Goal: Task Accomplishment & Management: Manage account settings

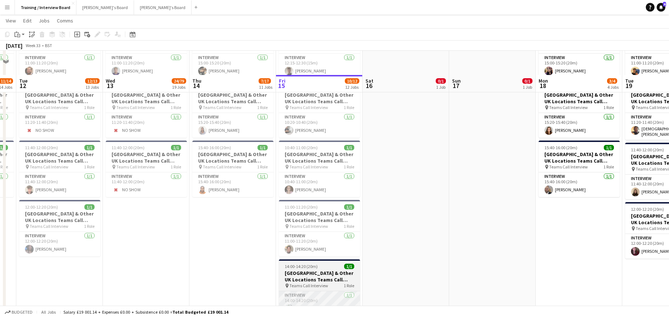
scroll to position [1086, 0]
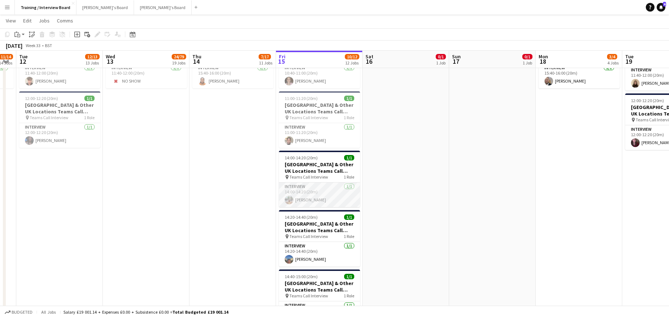
click at [300, 198] on app-card-role "Interview 1/1 14:00-14:20 (20m) Isabelle Parker" at bounding box center [319, 194] width 81 height 25
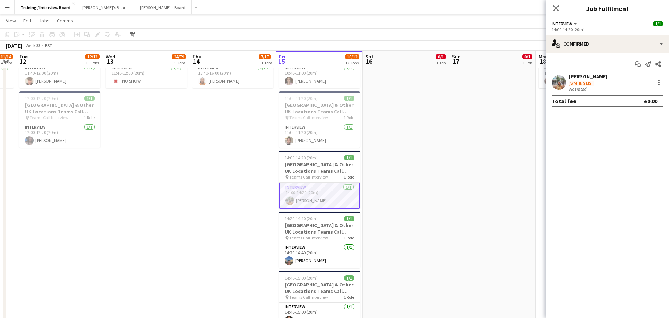
click at [590, 74] on div "[PERSON_NAME]" at bounding box center [588, 76] width 38 height 7
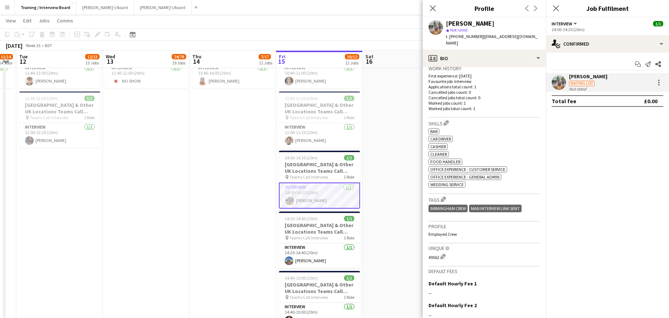
scroll to position [250, 0]
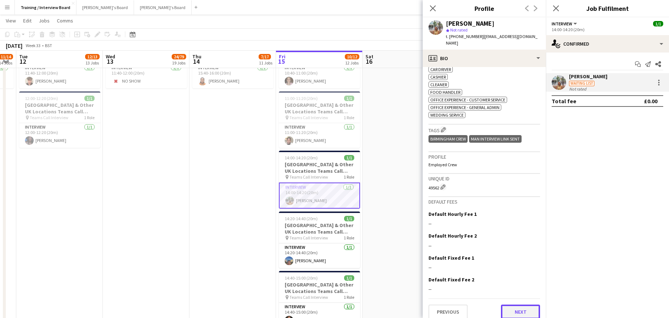
click at [519, 304] on button "Next" at bounding box center [520, 311] width 39 height 14
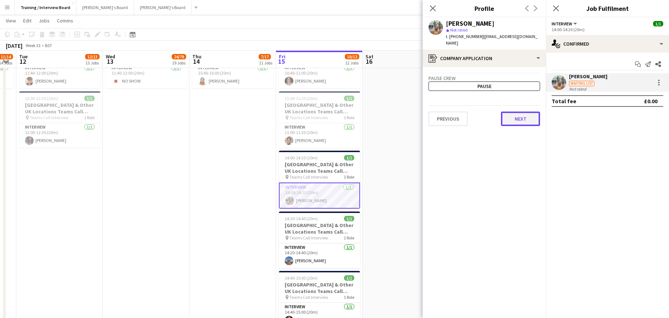
click at [514, 114] on button "Next" at bounding box center [520, 118] width 39 height 14
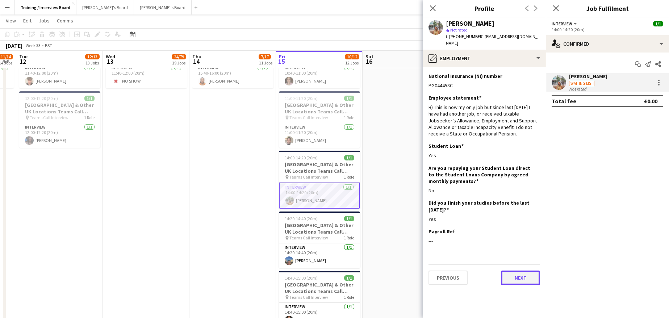
click at [525, 270] on button "Next" at bounding box center [520, 277] width 39 height 14
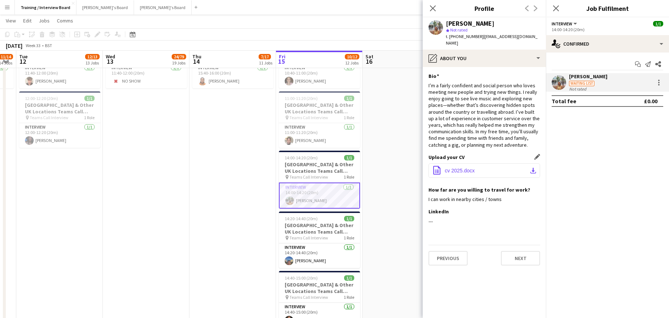
click at [535, 168] on app-icon "download-bottom" at bounding box center [533, 171] width 6 height 6
click at [513, 251] on button "Next" at bounding box center [520, 258] width 39 height 14
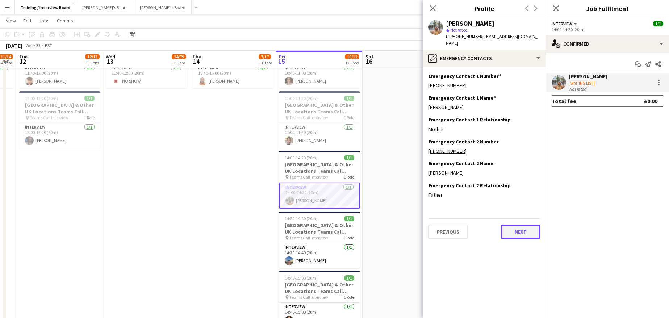
click at [522, 229] on button "Next" at bounding box center [520, 231] width 39 height 14
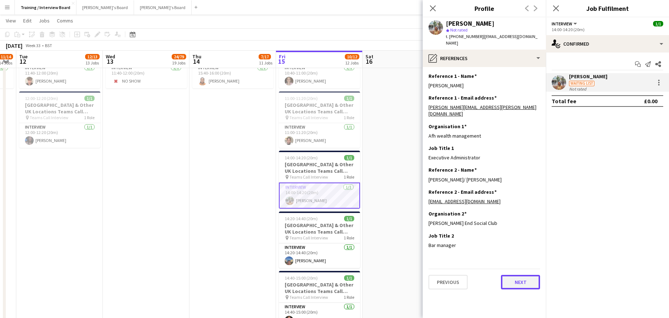
click at [512, 275] on button "Next" at bounding box center [520, 282] width 39 height 14
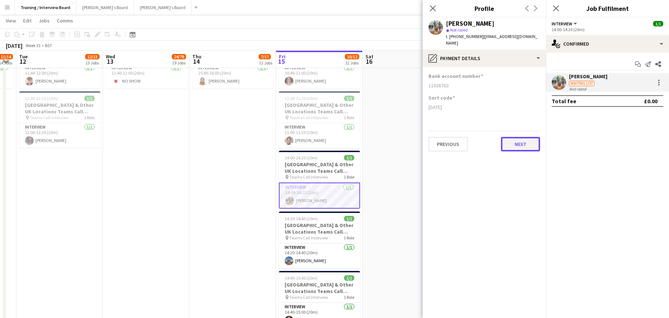
click at [513, 137] on button "Next" at bounding box center [520, 144] width 39 height 14
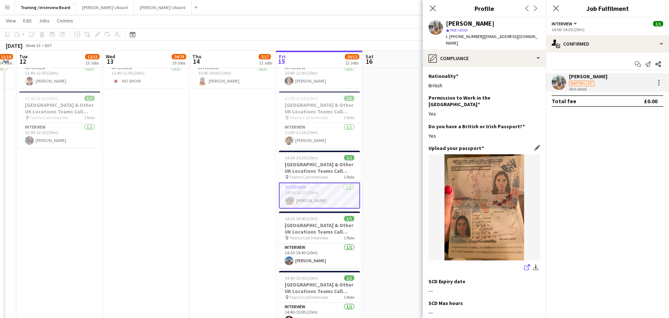
click at [524, 264] on icon "share-external-link-1" at bounding box center [527, 267] width 6 height 6
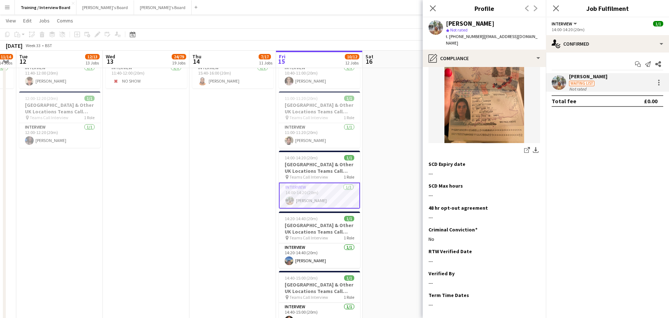
scroll to position [141, 0]
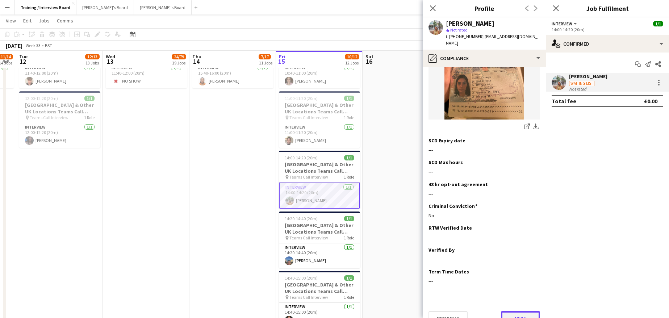
click at [515, 311] on button "Next" at bounding box center [520, 318] width 39 height 14
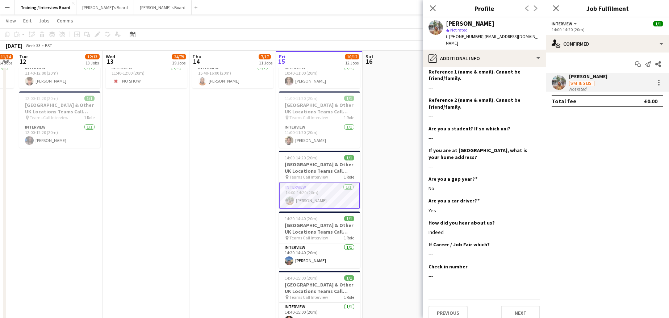
scroll to position [113, 0]
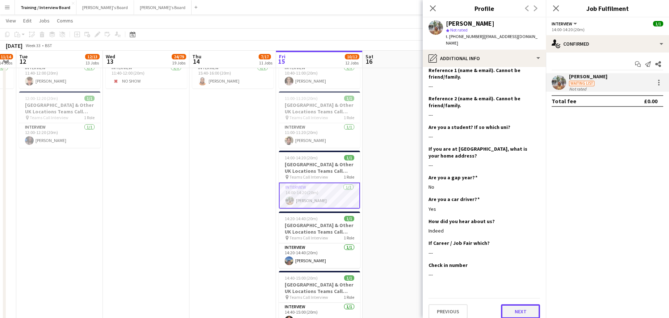
click at [506, 304] on button "Next" at bounding box center [520, 311] width 39 height 14
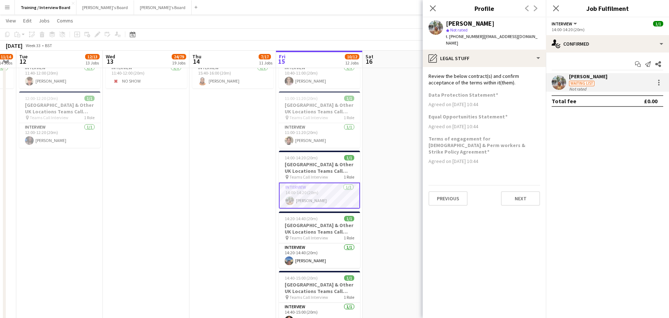
scroll to position [0, 0]
click at [511, 191] on button "Next" at bounding box center [520, 198] width 39 height 14
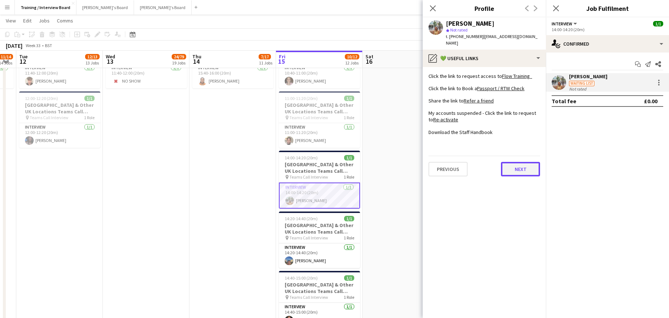
click at [523, 163] on button "Next" at bounding box center [520, 169] width 39 height 14
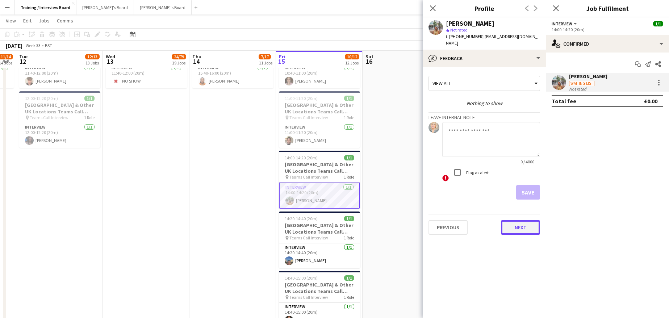
click at [523, 220] on button "Next" at bounding box center [520, 227] width 39 height 14
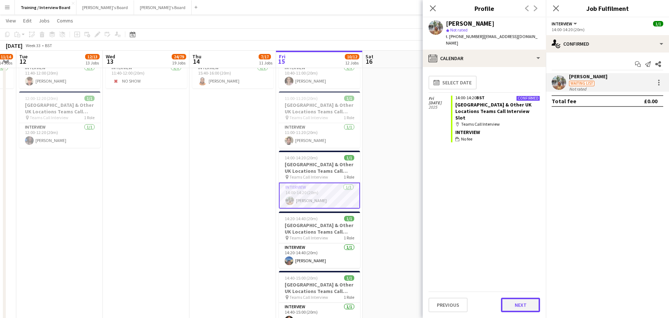
click at [525, 307] on button "Next" at bounding box center [520, 305] width 39 height 14
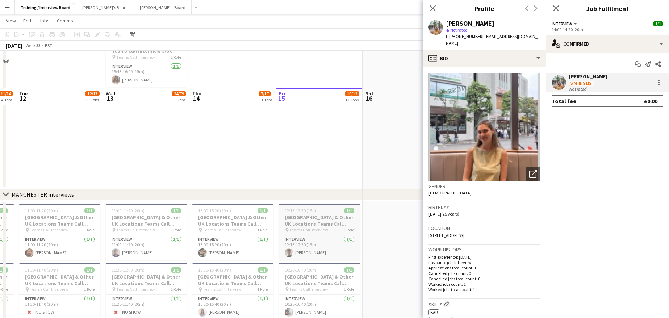
scroll to position [724, 0]
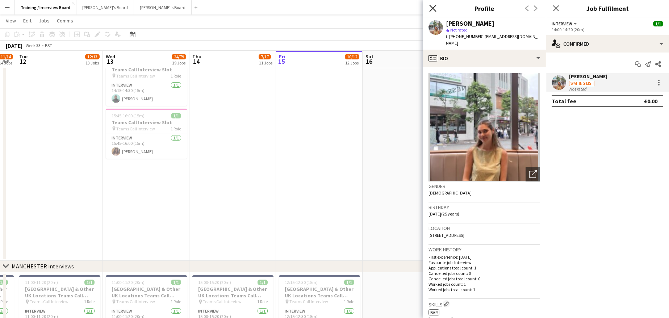
click at [431, 6] on icon "Close pop-in" at bounding box center [432, 8] width 7 height 7
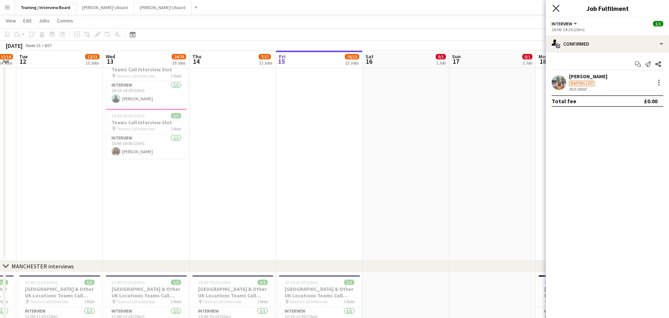
click at [556, 11] on icon "Close pop-in" at bounding box center [555, 8] width 7 height 7
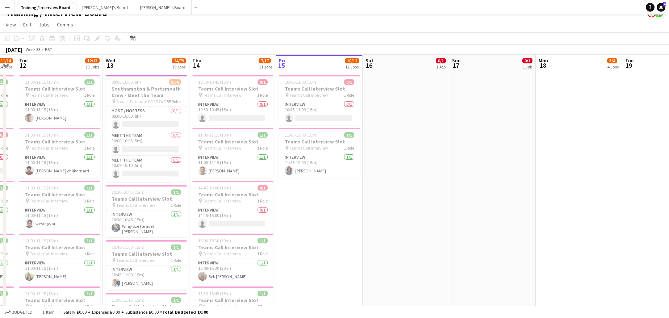
scroll to position [0, 0]
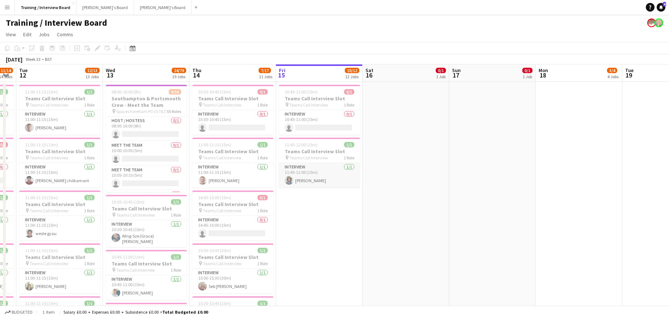
drag, startPoint x: 311, startPoint y: 182, endPoint x: 323, endPoint y: 186, distance: 13.1
click at [312, 182] on app-card-role "Interview 1/1 11:45-12:00 (15m) Douglas Benson" at bounding box center [319, 175] width 81 height 25
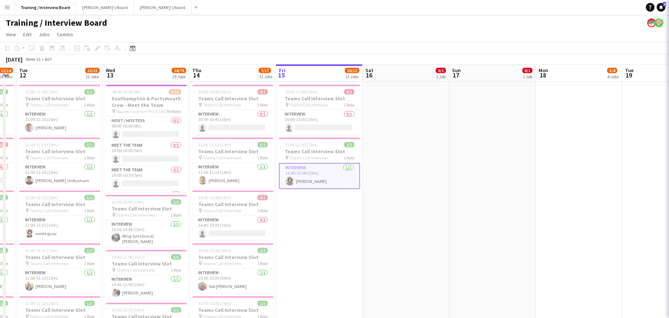
scroll to position [0, 242]
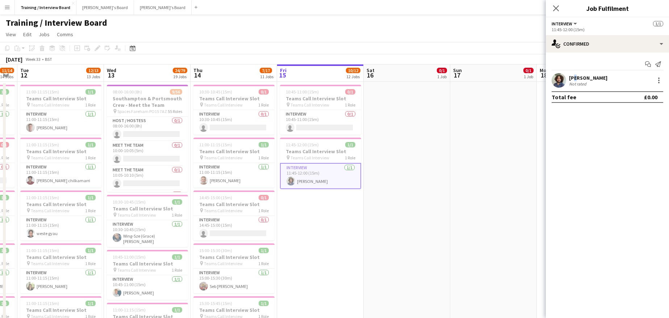
click at [574, 79] on div "[PERSON_NAME]" at bounding box center [588, 78] width 38 height 7
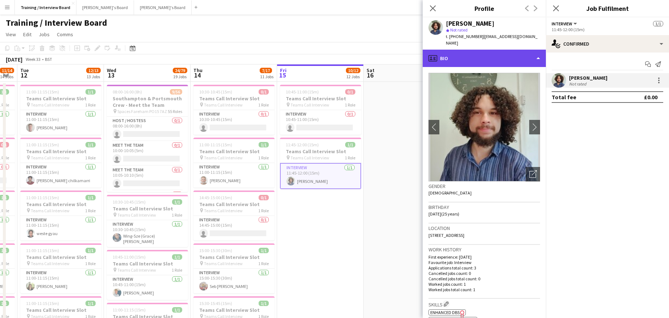
click at [539, 53] on div "profile Bio" at bounding box center [483, 58] width 123 height 17
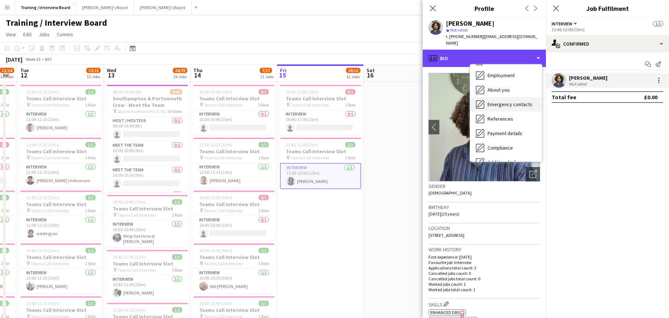
scroll to position [72, 0]
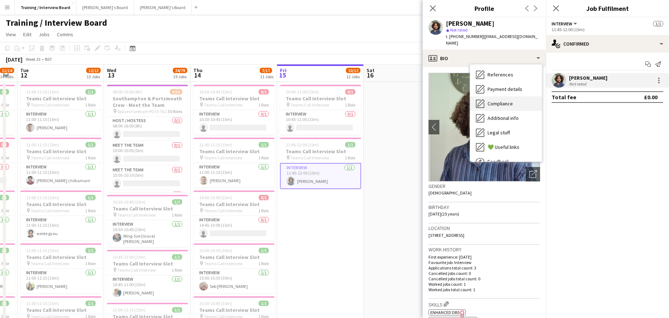
click at [509, 100] on span "Compliance" at bounding box center [499, 103] width 25 height 7
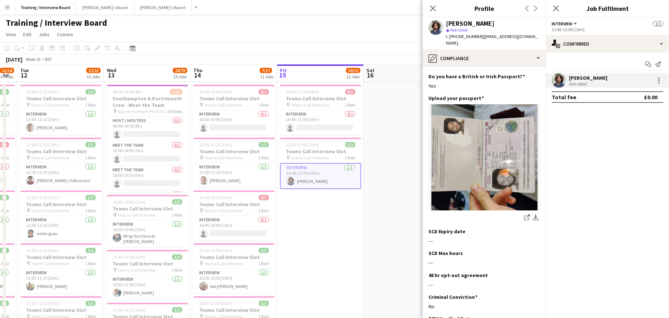
scroll to position [109, 0]
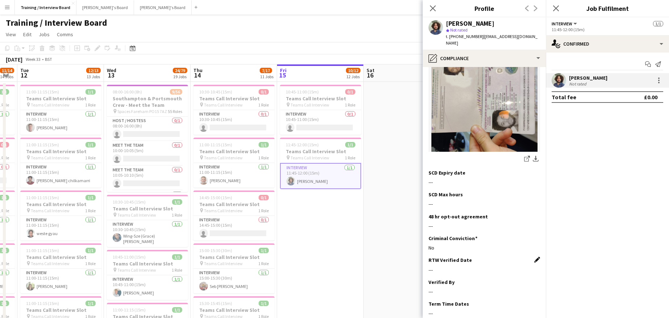
click at [534, 257] on app-icon "Edit this field" at bounding box center [537, 260] width 6 height 6
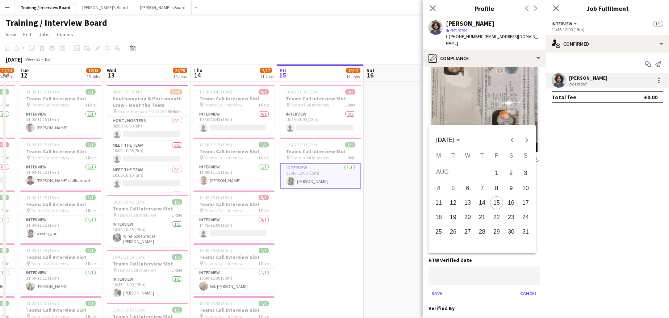
click at [497, 204] on span "15" at bounding box center [496, 202] width 13 height 13
type input "**********"
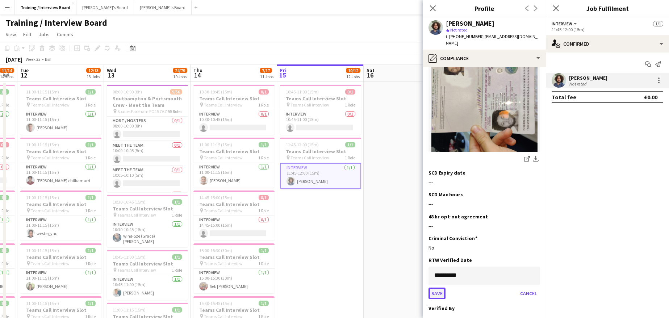
click at [434, 287] on button "Save" at bounding box center [436, 293] width 17 height 12
click at [452, 288] on div "---" at bounding box center [483, 291] width 111 height 7
click at [534, 279] on app-icon "Edit this field" at bounding box center [537, 282] width 6 height 6
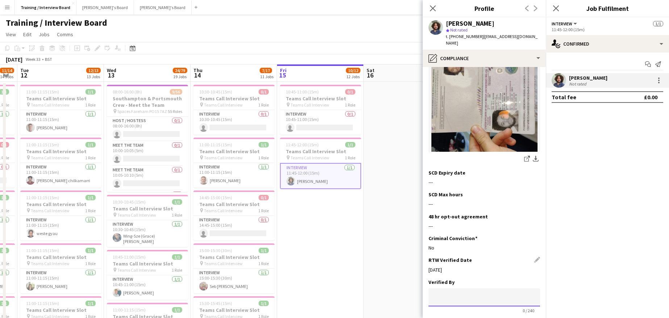
click at [462, 288] on input at bounding box center [483, 297] width 111 height 18
type input "**"
click at [434, 316] on button "Save" at bounding box center [436, 322] width 17 height 12
click at [430, 5] on icon at bounding box center [432, 8] width 7 height 7
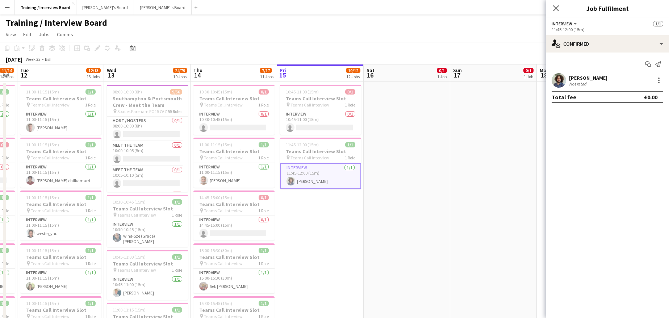
click at [551, 7] on div "Close pop-in" at bounding box center [556, 8] width 20 height 17
click at [552, 12] on app-icon "Close pop-in" at bounding box center [556, 8] width 10 height 10
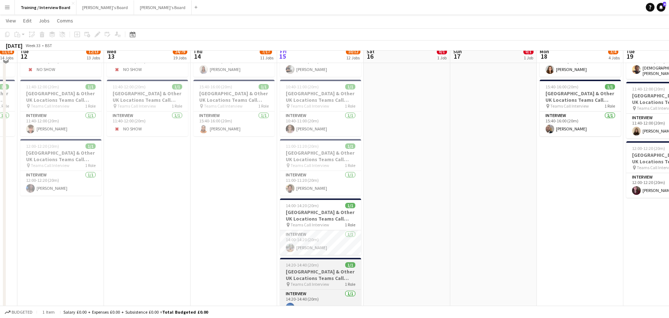
scroll to position [1050, 0]
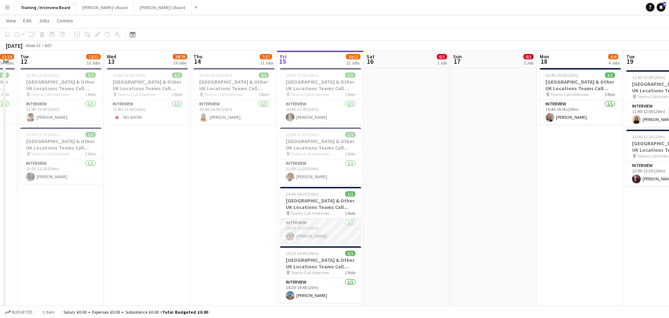
click at [315, 238] on app-card-role "Interview 1/1 14:00-14:20 (20m) Isabelle Parker" at bounding box center [320, 231] width 81 height 25
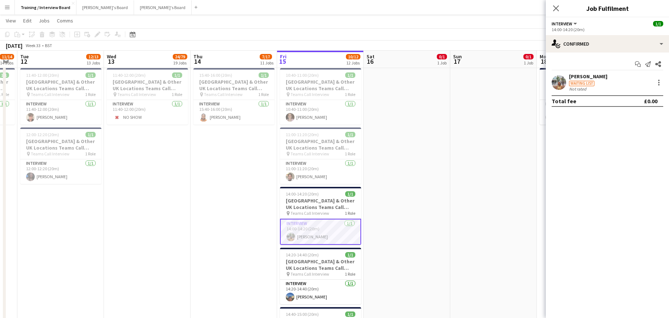
click at [582, 73] on div "Start chat Send notification Share Isabelle Parker Waiting list Not rated Total…" at bounding box center [607, 82] width 123 height 60
click at [582, 75] on div "[PERSON_NAME]" at bounding box center [588, 76] width 38 height 7
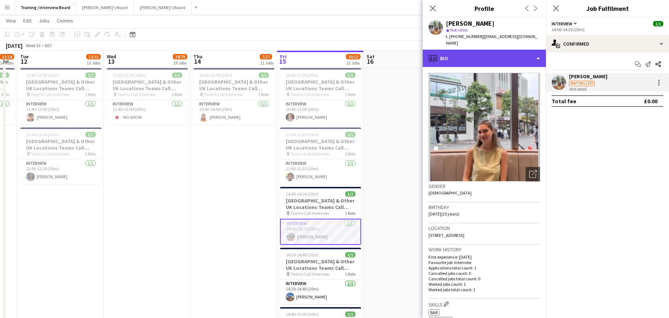
click at [536, 52] on div "profile Bio" at bounding box center [483, 58] width 123 height 17
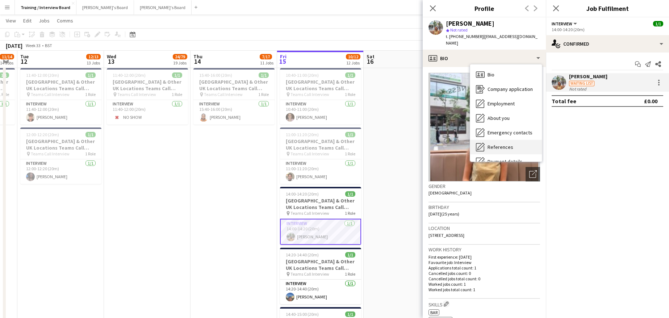
click at [505, 144] on span "References" at bounding box center [500, 147] width 26 height 7
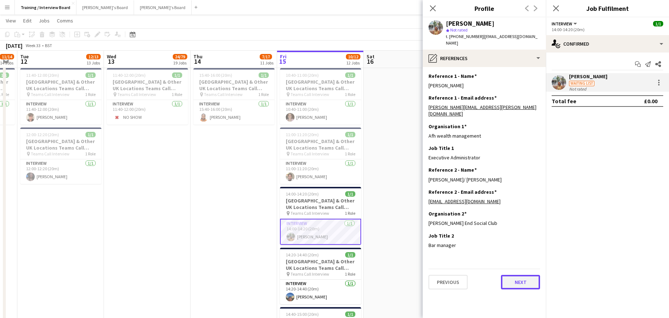
click at [514, 275] on button "Next" at bounding box center [520, 282] width 39 height 14
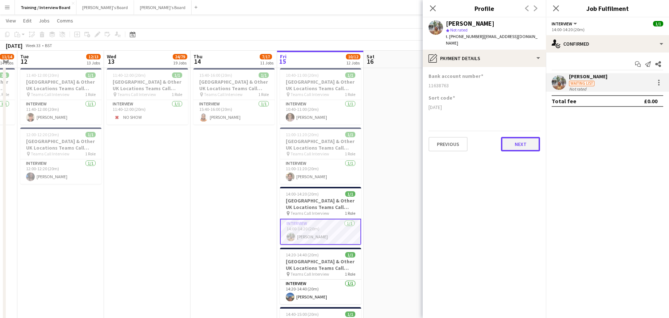
click at [521, 140] on button "Next" at bounding box center [520, 144] width 39 height 14
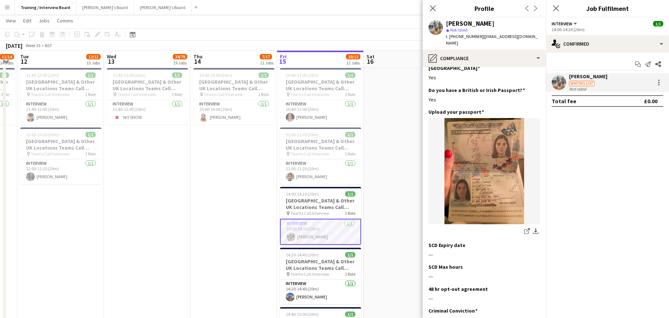
scroll to position [141, 0]
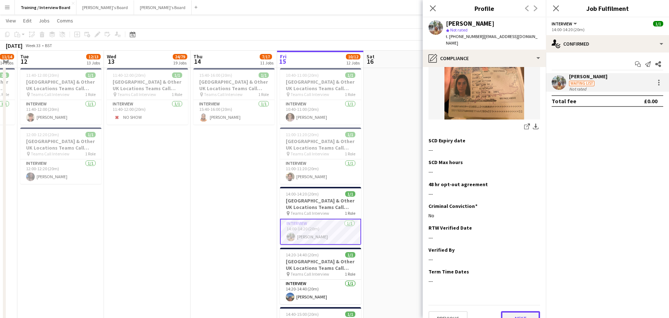
click at [514, 311] on button "Next" at bounding box center [520, 318] width 39 height 14
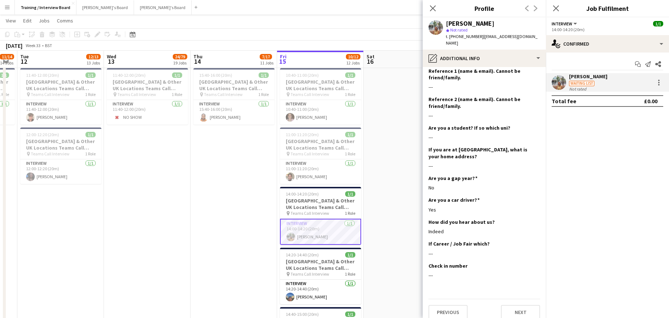
scroll to position [113, 0]
click at [510, 304] on button "Next" at bounding box center [520, 311] width 39 height 14
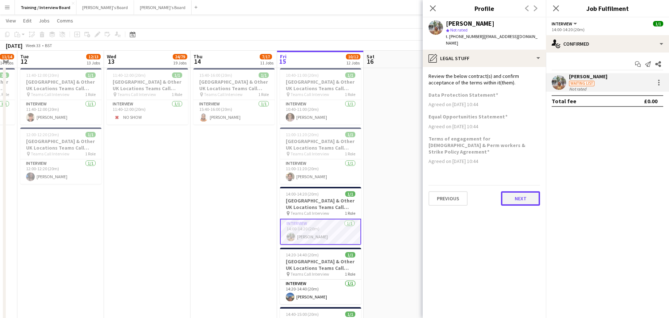
click at [517, 191] on button "Next" at bounding box center [520, 198] width 39 height 14
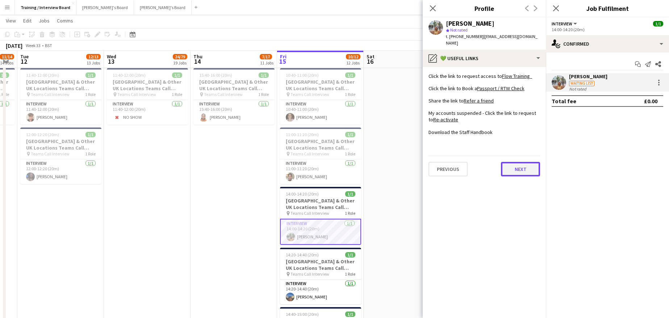
click at [527, 166] on button "Next" at bounding box center [520, 169] width 39 height 14
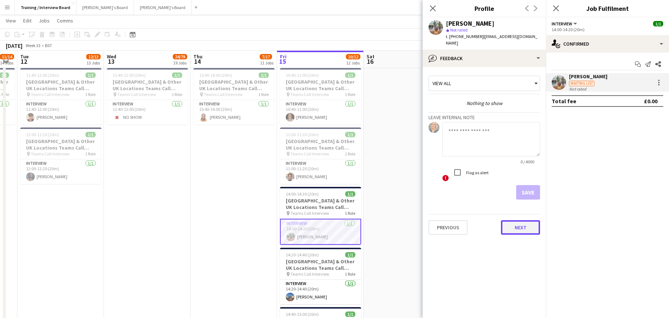
click at [520, 220] on button "Next" at bounding box center [520, 227] width 39 height 14
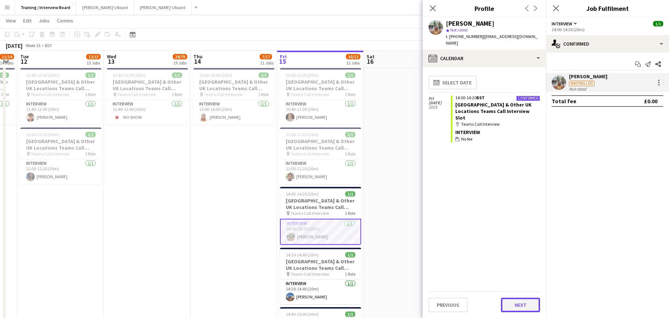
click at [523, 300] on button "Next" at bounding box center [520, 305] width 39 height 14
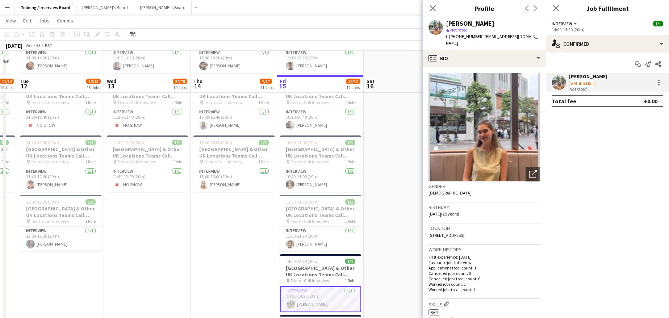
scroll to position [941, 0]
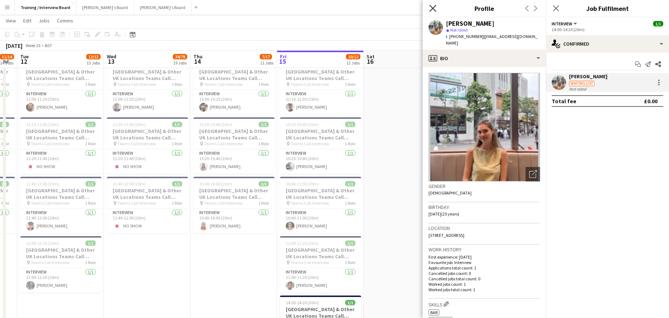
click at [431, 9] on icon "Close pop-in" at bounding box center [432, 8] width 7 height 7
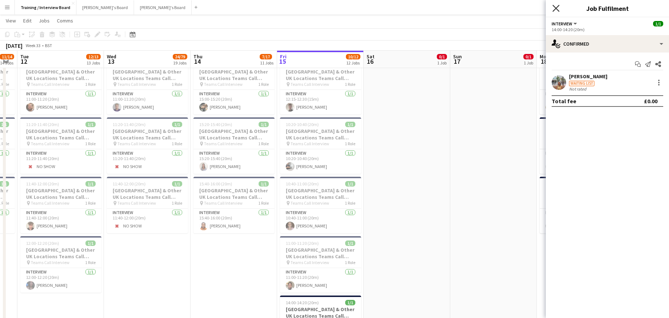
click at [556, 8] on icon at bounding box center [555, 8] width 7 height 7
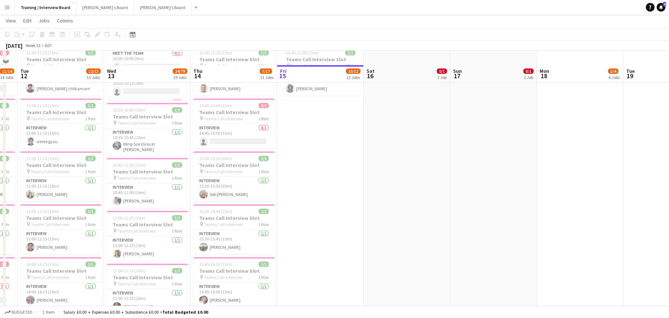
scroll to position [72, 0]
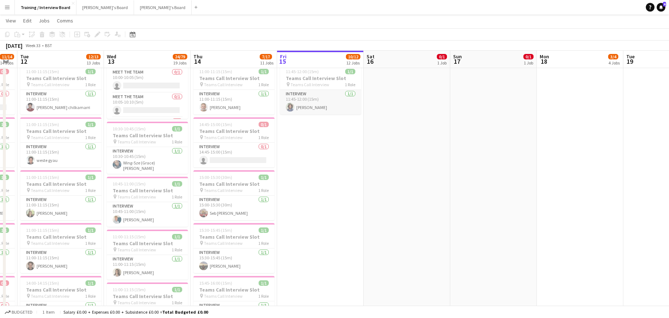
click at [316, 110] on app-card-role "Interview 1/1 11:45-12:00 (15m) Douglas Benson" at bounding box center [320, 102] width 81 height 25
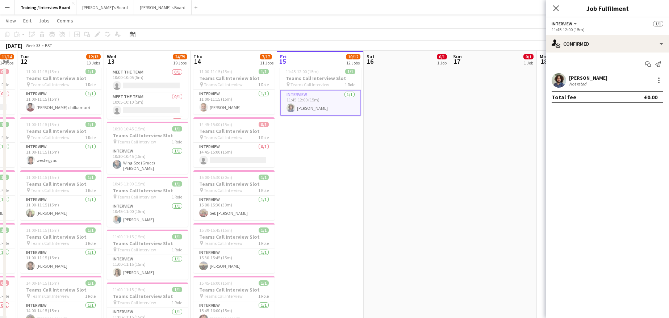
click at [576, 80] on div "[PERSON_NAME]" at bounding box center [588, 78] width 38 height 7
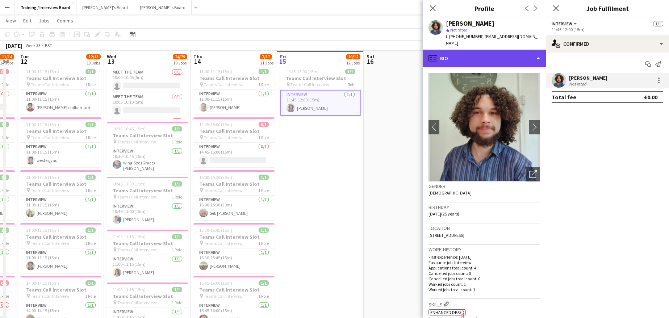
click at [536, 53] on div "profile Bio" at bounding box center [483, 58] width 123 height 17
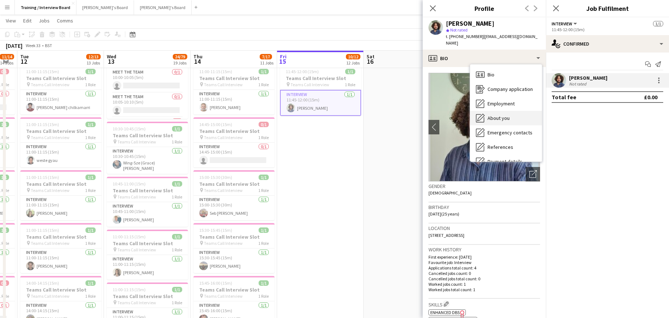
click at [495, 115] on span "About you" at bounding box center [498, 118] width 22 height 7
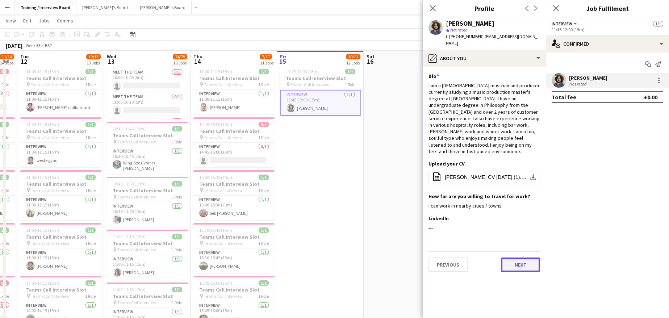
click at [513, 257] on button "Next" at bounding box center [520, 264] width 39 height 14
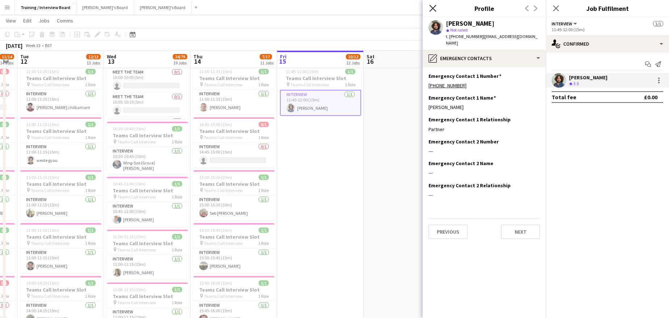
click at [431, 7] on icon at bounding box center [432, 8] width 7 height 7
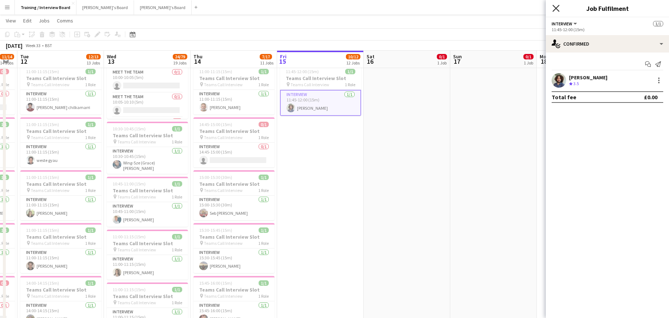
click at [555, 8] on icon "Close pop-in" at bounding box center [555, 8] width 7 height 7
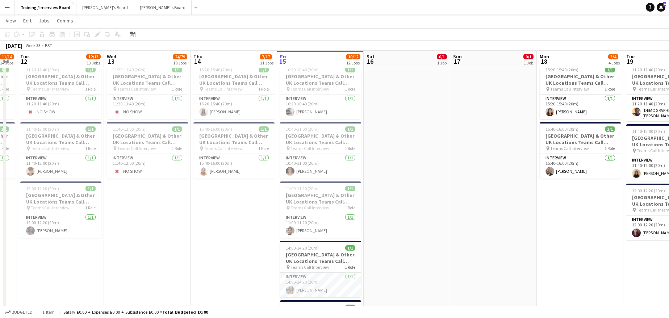
scroll to position [1050, 0]
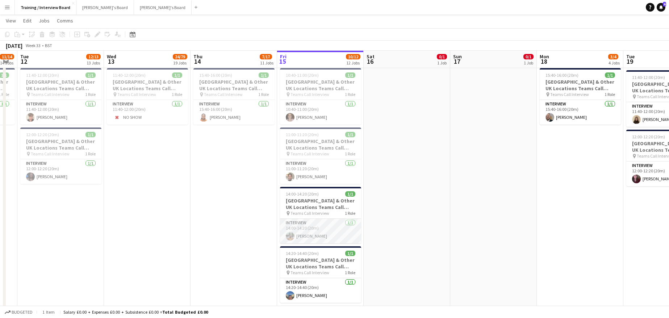
click at [323, 233] on app-card-role "Interview 1/1 14:00-14:20 (20m) Isabelle Parker" at bounding box center [320, 231] width 81 height 25
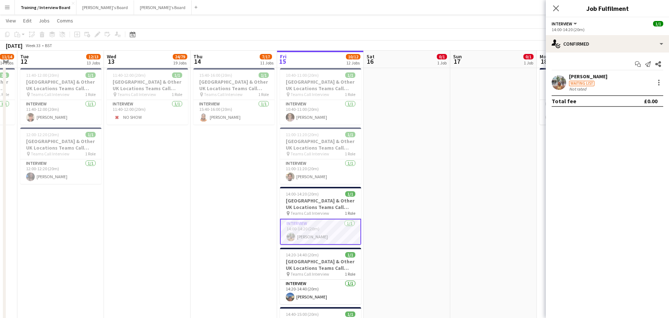
click at [572, 77] on div "[PERSON_NAME]" at bounding box center [588, 76] width 38 height 7
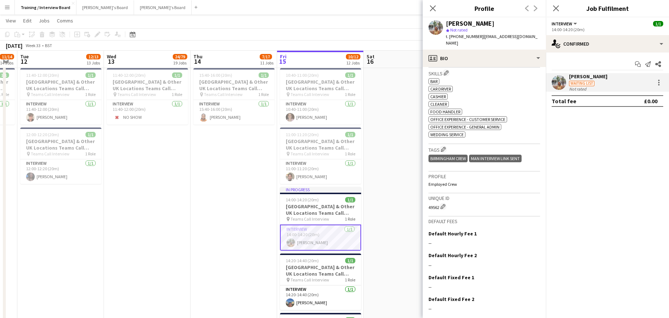
scroll to position [250, 0]
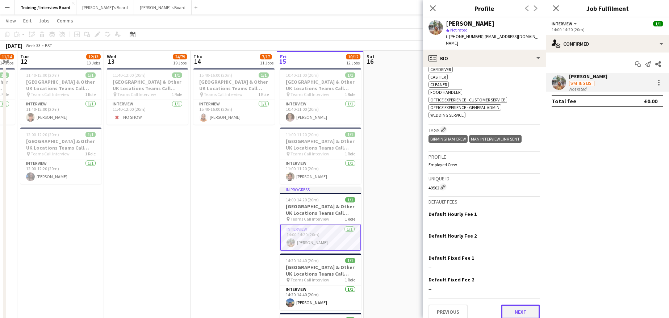
click at [521, 305] on button "Next" at bounding box center [520, 311] width 39 height 14
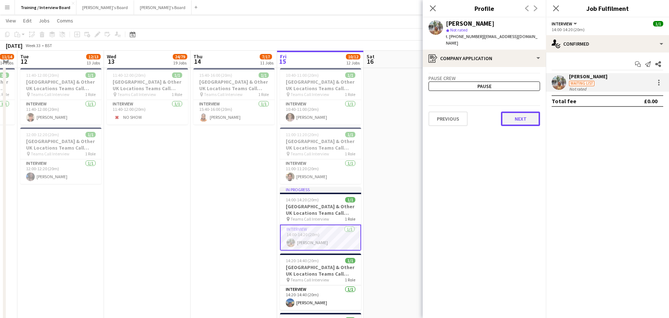
click at [516, 117] on button "Next" at bounding box center [520, 118] width 39 height 14
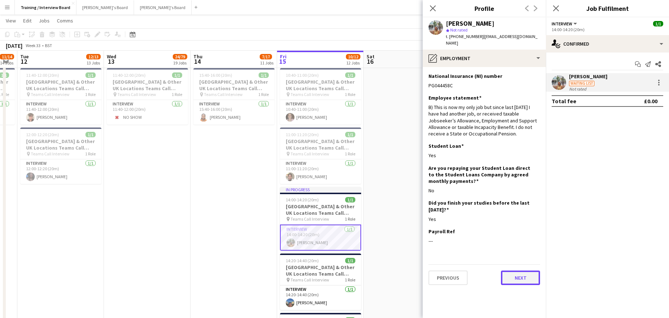
click at [527, 273] on button "Next" at bounding box center [520, 277] width 39 height 14
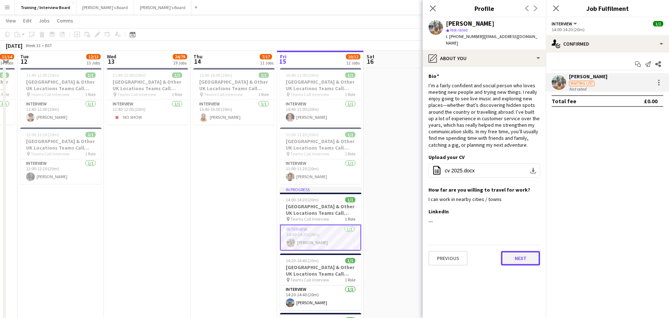
click at [518, 252] on button "Next" at bounding box center [520, 258] width 39 height 14
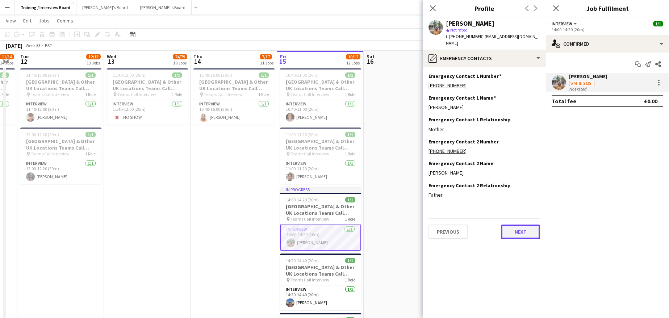
click at [520, 224] on button "Next" at bounding box center [520, 231] width 39 height 14
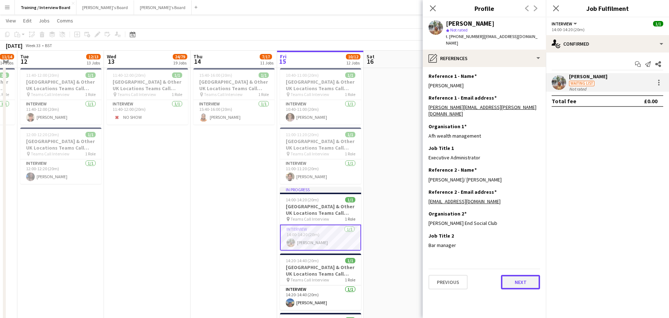
click at [521, 275] on button "Next" at bounding box center [520, 282] width 39 height 14
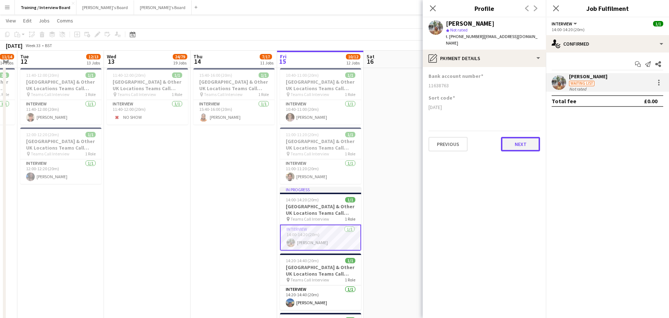
click at [531, 137] on button "Next" at bounding box center [520, 144] width 39 height 14
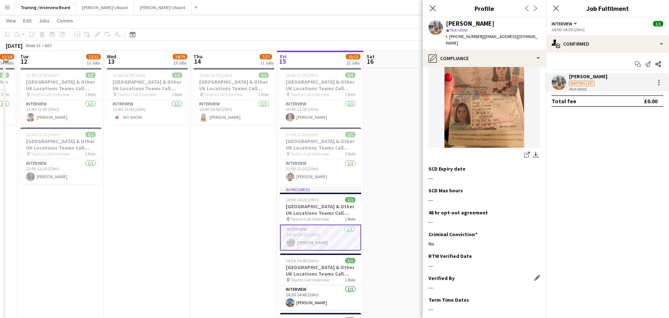
scroll to position [116, 0]
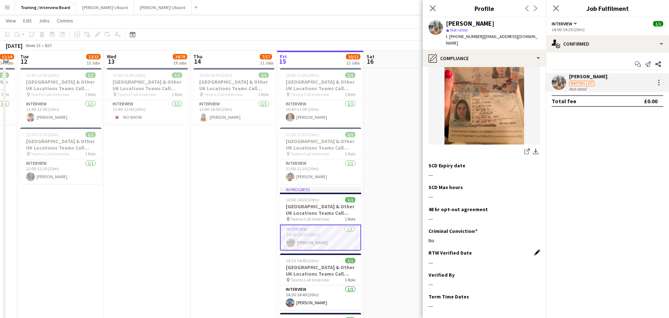
click at [534, 249] on app-icon "Edit this field" at bounding box center [537, 252] width 6 height 6
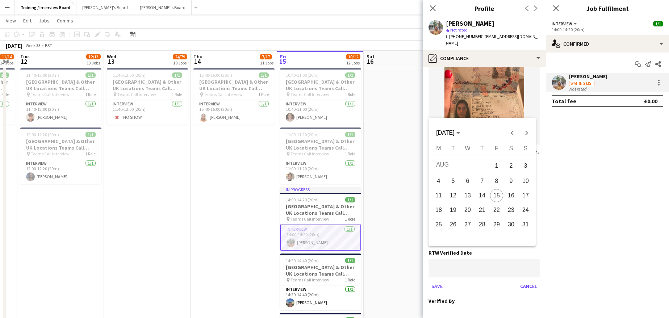
click at [499, 196] on span "15" at bounding box center [496, 195] width 13 height 13
type input "**********"
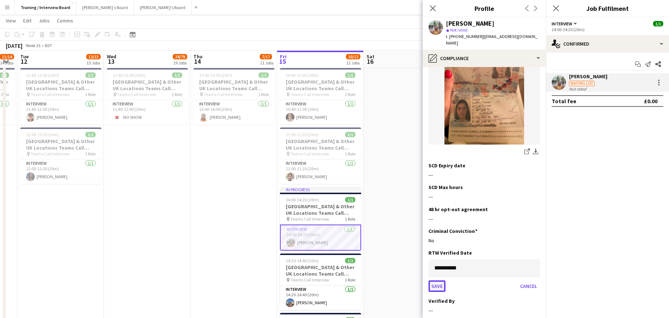
click at [442, 280] on button "Save" at bounding box center [436, 286] width 17 height 12
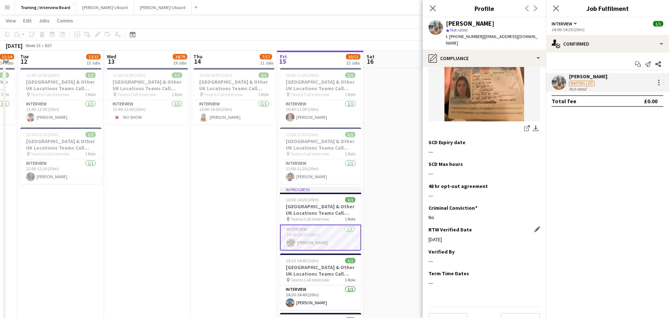
scroll to position [141, 0]
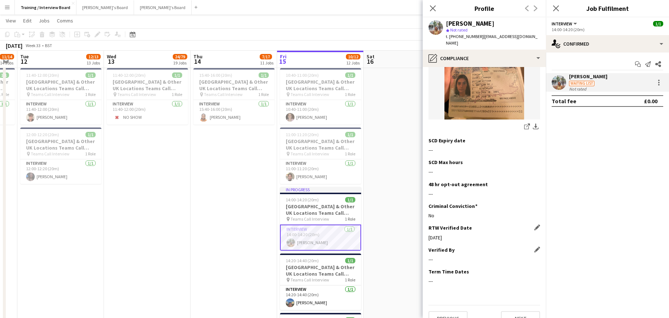
click at [464, 253] on div "Verified By Edit this field ---" at bounding box center [483, 258] width 111 height 22
click at [534, 247] on app-icon "Edit this field" at bounding box center [537, 250] width 6 height 6
click at [449, 256] on input at bounding box center [483, 265] width 111 height 18
type input "**"
click at [442, 284] on button "Save" at bounding box center [436, 290] width 17 height 12
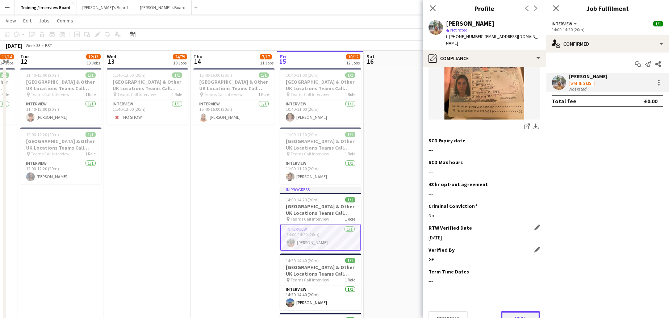
click at [519, 311] on button "Next" at bounding box center [520, 318] width 39 height 14
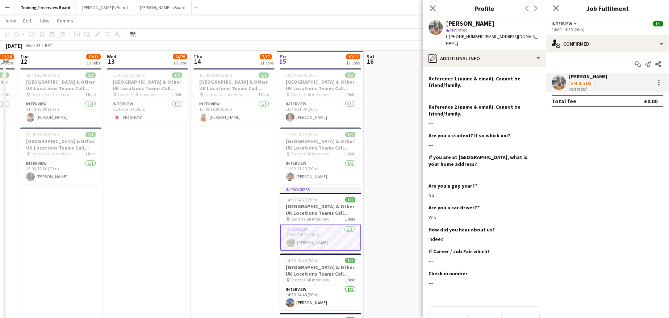
scroll to position [113, 0]
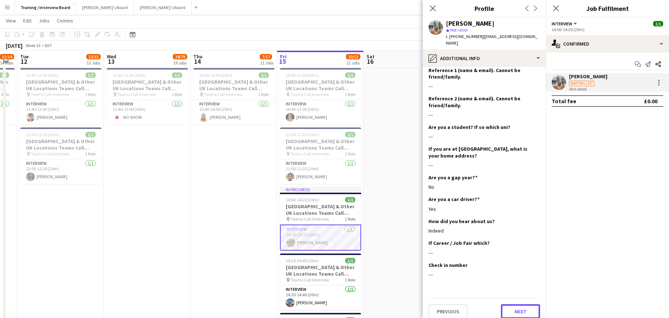
drag, startPoint x: 515, startPoint y: 301, endPoint x: 513, endPoint y: 287, distance: 13.9
click at [516, 304] on button "Next" at bounding box center [520, 311] width 39 height 14
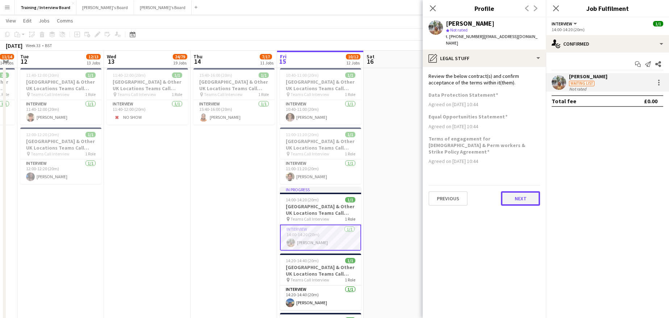
click at [520, 191] on button "Next" at bounding box center [520, 198] width 39 height 14
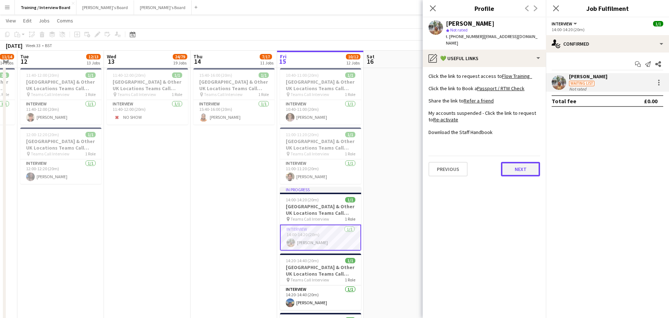
click at [527, 167] on button "Next" at bounding box center [520, 169] width 39 height 14
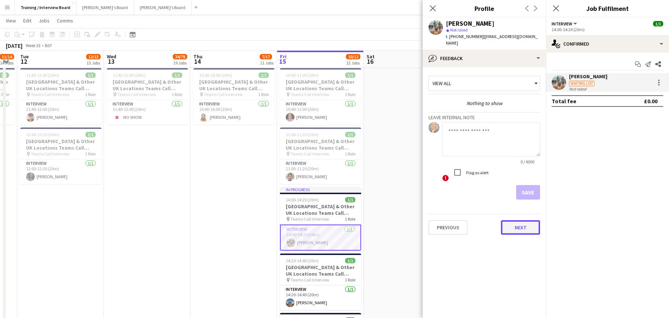
click at [518, 222] on button "Next" at bounding box center [520, 227] width 39 height 14
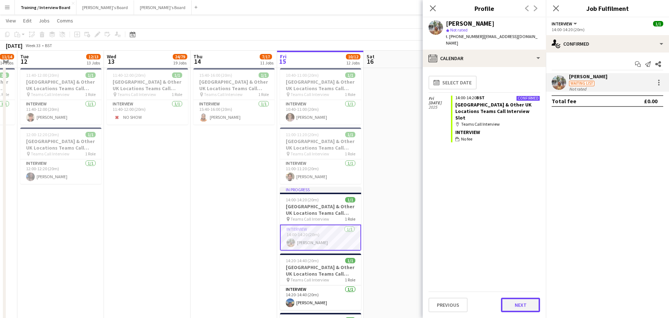
click at [527, 301] on button "Next" at bounding box center [520, 305] width 39 height 14
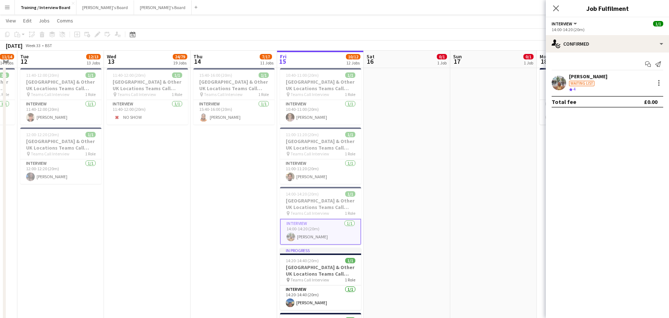
click at [595, 75] on div "[PERSON_NAME]" at bounding box center [588, 76] width 38 height 7
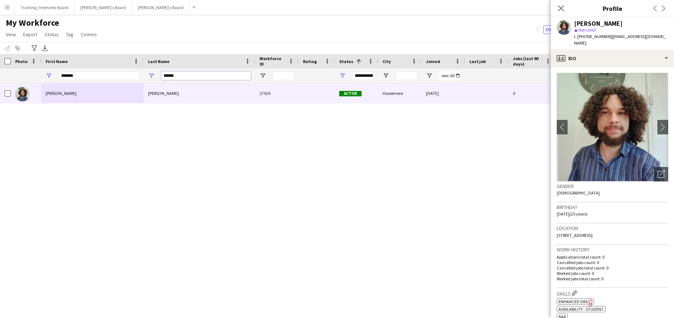
click at [189, 80] on input "******" at bounding box center [206, 75] width 90 height 9
type input "*"
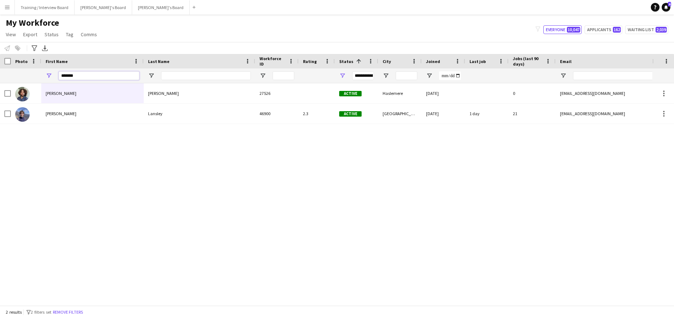
click at [88, 74] on input "*******" at bounding box center [99, 75] width 81 height 9
type input "*"
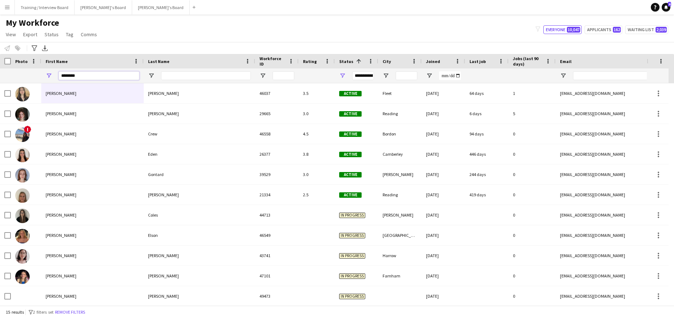
type input "********"
click at [185, 78] on input "Last Name Filter Input" at bounding box center [206, 75] width 90 height 9
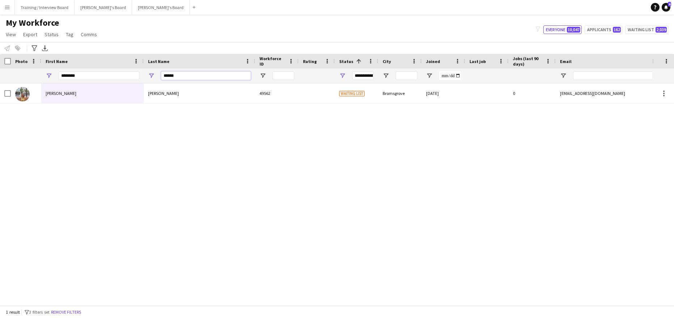
click at [186, 80] on input "******" at bounding box center [206, 75] width 90 height 9
type input "*"
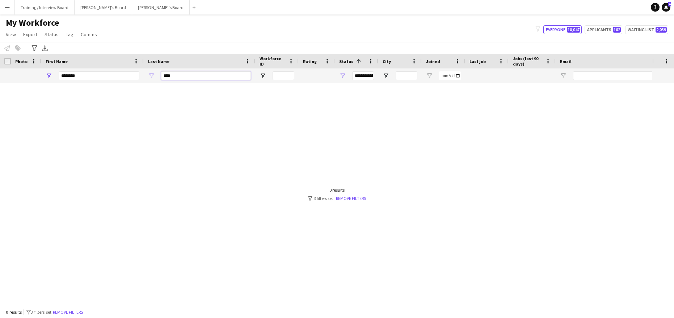
type input "****"
click at [91, 75] on input "********" at bounding box center [99, 75] width 81 height 9
type input "*"
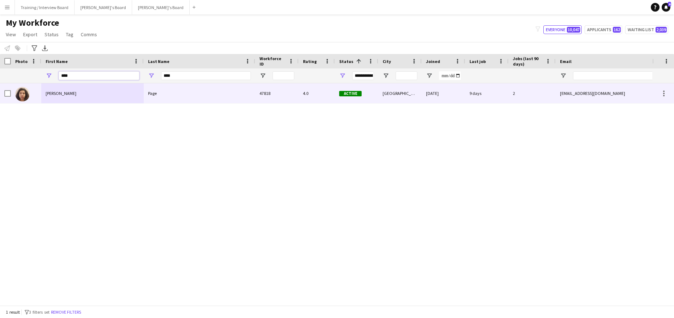
type input "****"
click at [222, 93] on div "Page" at bounding box center [199, 93] width 111 height 20
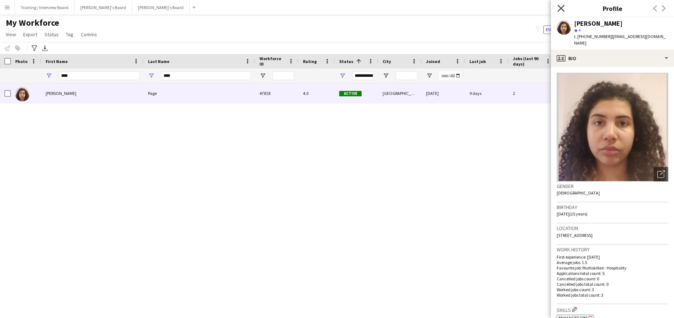
click at [560, 7] on icon at bounding box center [560, 8] width 7 height 7
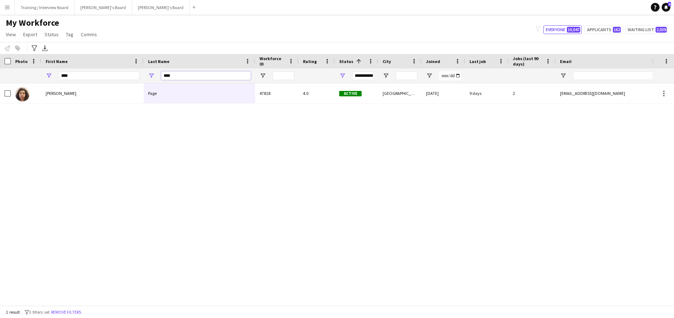
click at [172, 74] on input "****" at bounding box center [206, 75] width 90 height 9
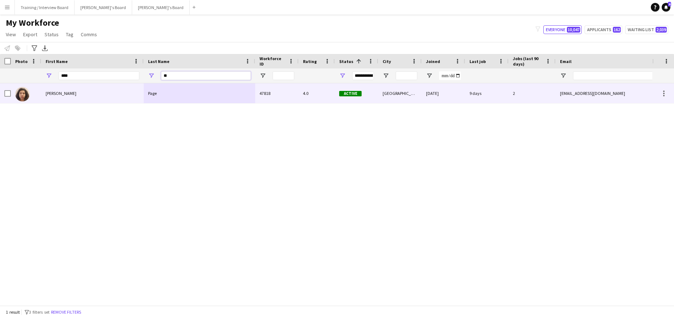
type input "*"
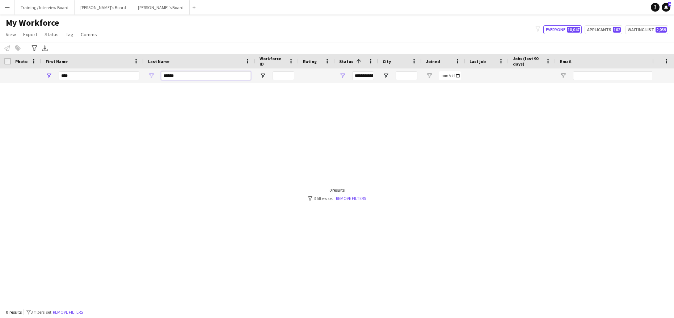
type input "******"
click at [87, 75] on input "****" at bounding box center [99, 75] width 81 height 9
type input "*"
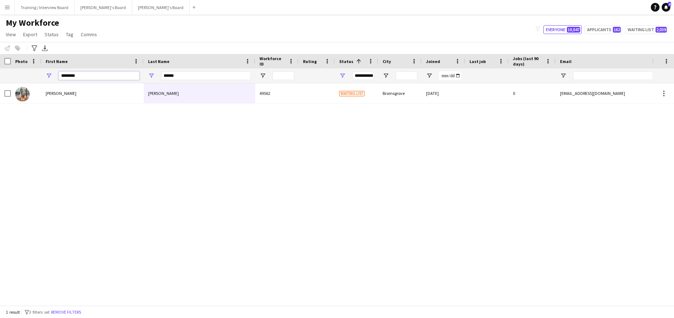
type input "********"
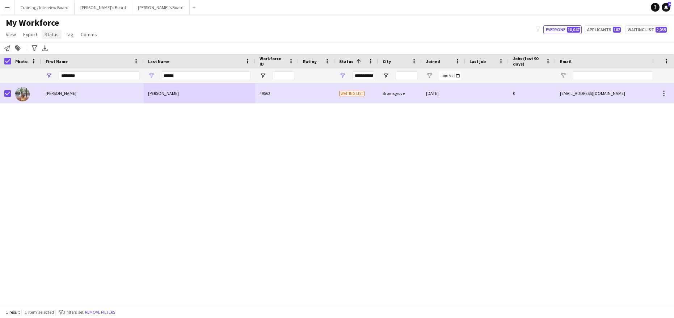
click at [50, 38] on link "Status" at bounding box center [52, 34] width 20 height 9
click at [60, 49] on link "Edit" at bounding box center [67, 49] width 51 height 15
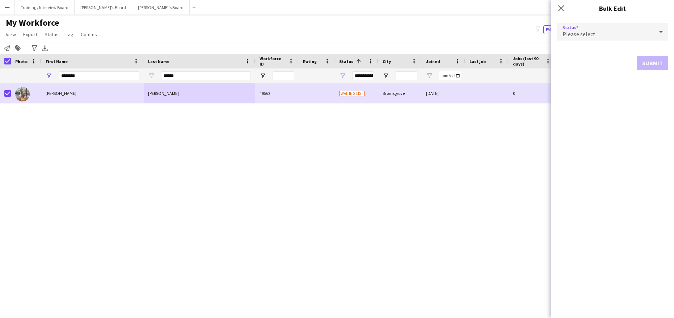
click at [662, 29] on icon at bounding box center [661, 32] width 9 height 14
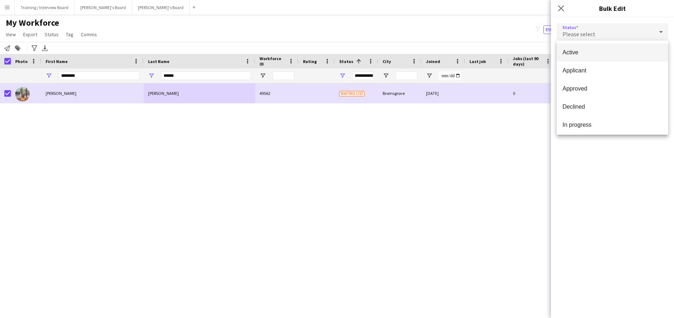
click at [601, 51] on span "Active" at bounding box center [613, 52] width 100 height 7
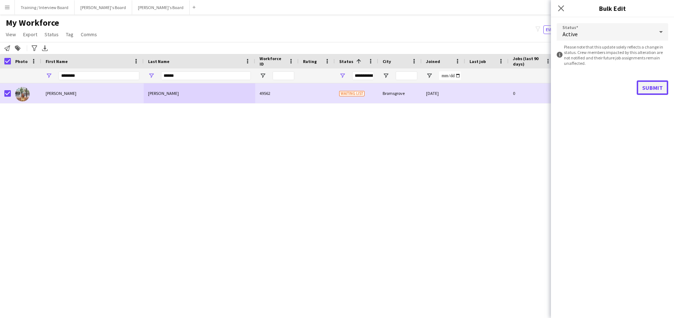
click at [644, 87] on button "Submit" at bounding box center [652, 87] width 31 height 14
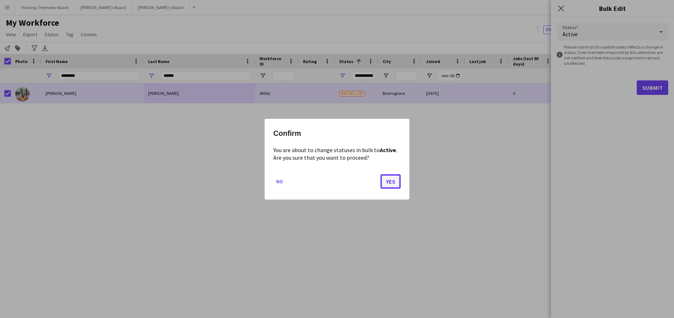
click at [399, 182] on button "Yes" at bounding box center [390, 181] width 20 height 14
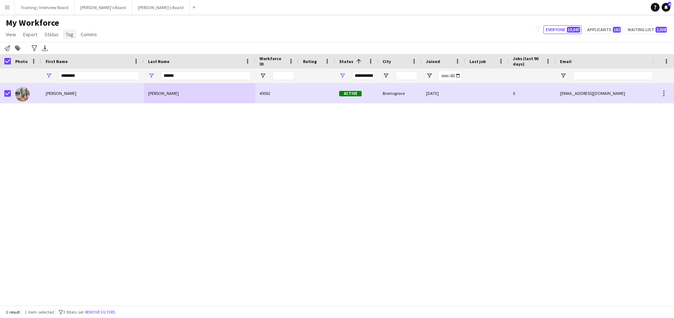
click at [66, 34] on span "Tag" at bounding box center [70, 34] width 8 height 7
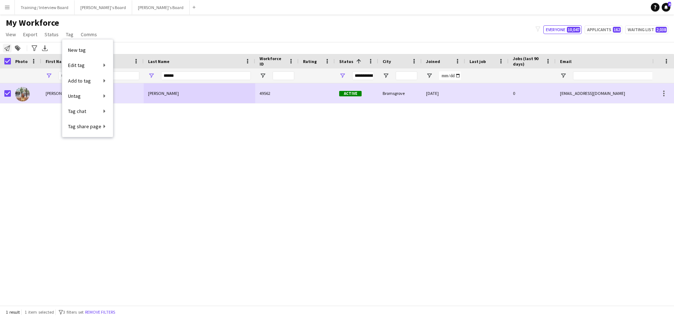
click at [5, 47] on icon "Notify workforce" at bounding box center [7, 48] width 6 height 6
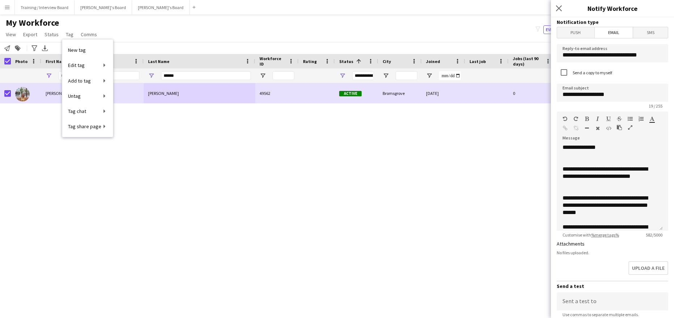
scroll to position [102, 0]
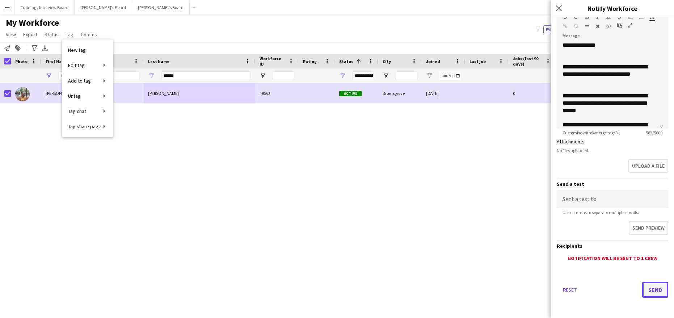
click at [642, 283] on button "Send" at bounding box center [655, 290] width 26 height 16
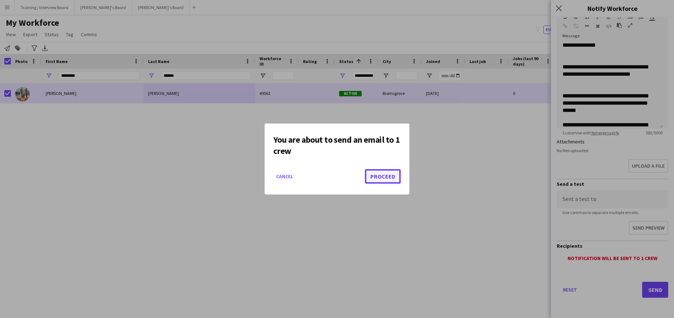
click at [382, 178] on button "Proceed" at bounding box center [383, 176] width 36 height 14
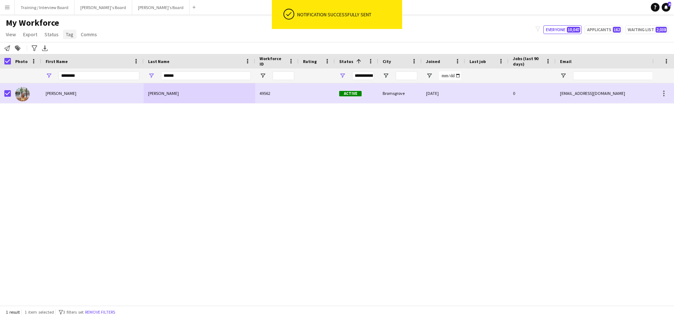
click at [72, 36] on span "Tag" at bounding box center [70, 34] width 8 height 7
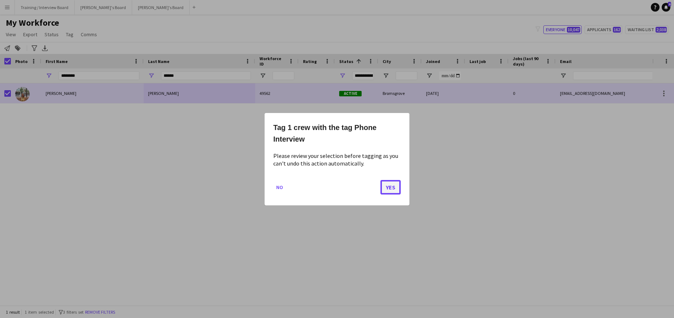
click at [386, 184] on button "Yes" at bounding box center [390, 187] width 20 height 14
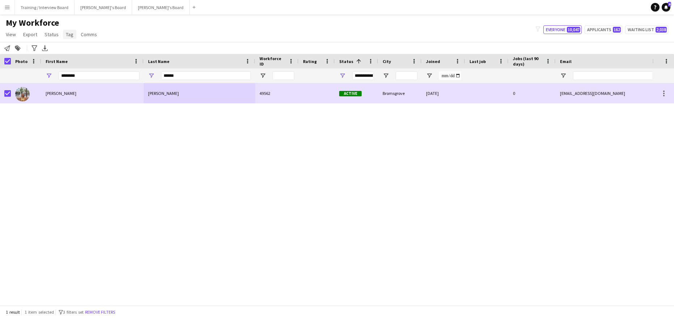
click at [68, 37] on span "Tag" at bounding box center [70, 34] width 8 height 7
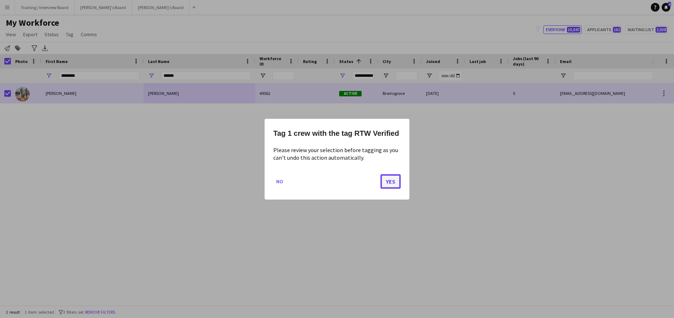
click at [393, 179] on button "Yes" at bounding box center [390, 181] width 20 height 14
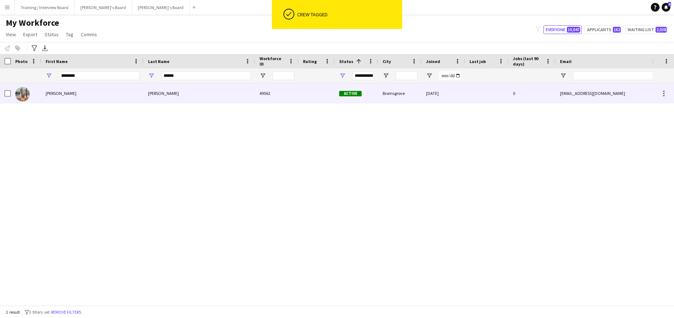
drag, startPoint x: 106, startPoint y: 96, endPoint x: 241, endPoint y: 116, distance: 135.8
click at [108, 96] on div "Isabelle" at bounding box center [92, 93] width 102 height 20
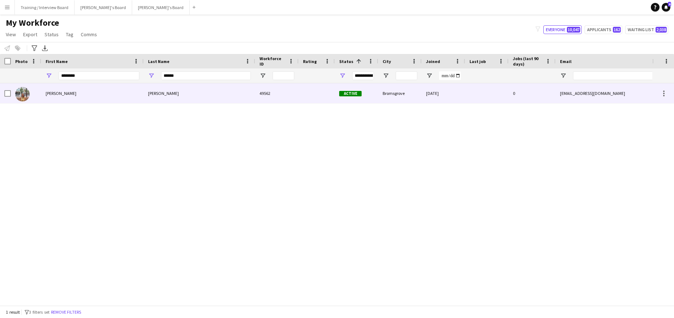
click at [108, 96] on div "Isabelle" at bounding box center [92, 93] width 102 height 20
click at [221, 91] on div "Parker" at bounding box center [199, 93] width 111 height 20
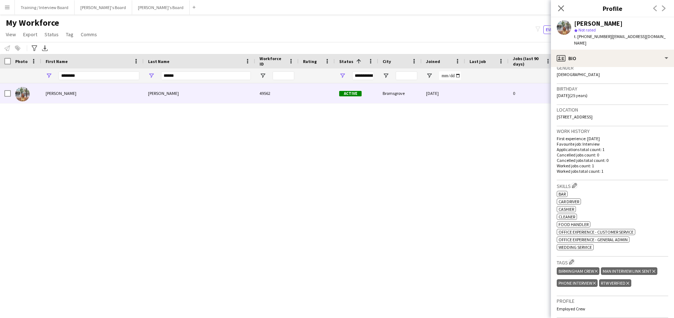
scroll to position [167, 0]
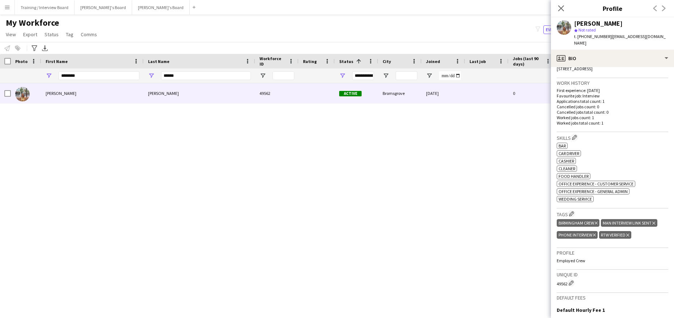
click at [655, 222] on icon at bounding box center [653, 223] width 3 height 3
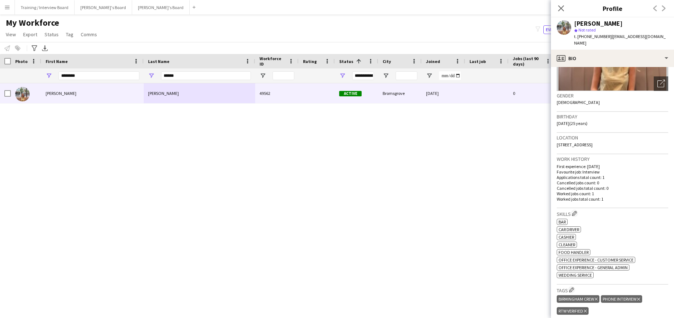
scroll to position [0, 0]
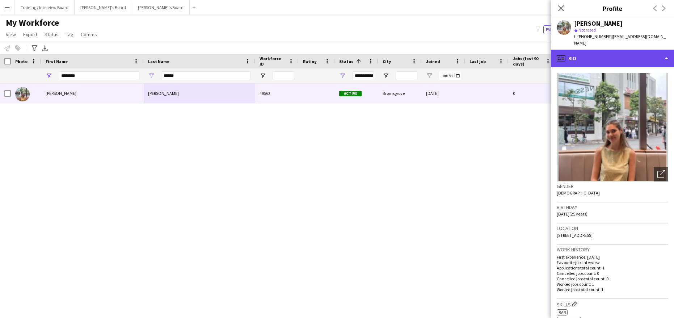
click at [668, 52] on div "profile Bio" at bounding box center [612, 58] width 123 height 17
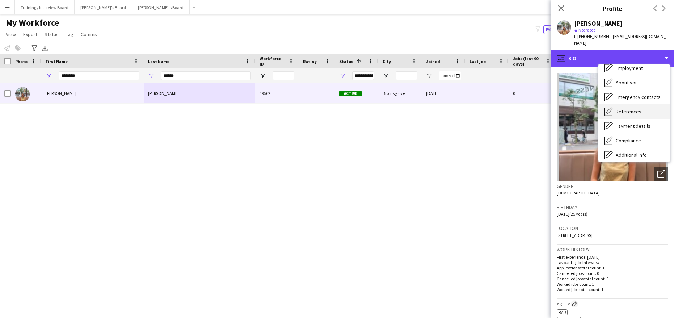
scroll to position [97, 0]
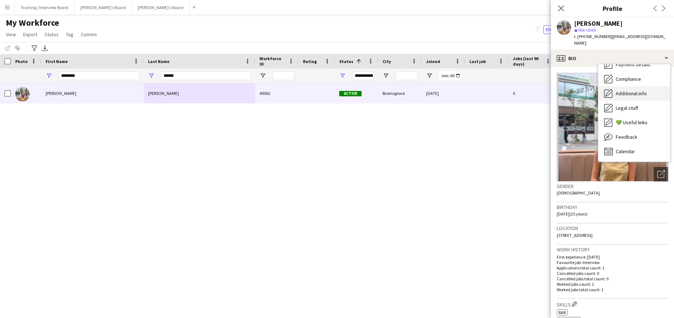
click at [625, 90] on span "Additional info" at bounding box center [631, 93] width 31 height 7
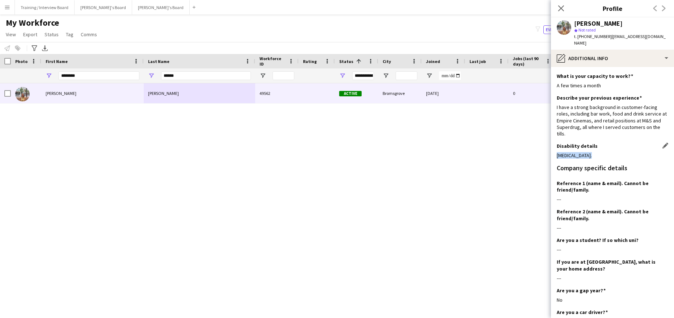
drag, startPoint x: 555, startPoint y: 149, endPoint x: 591, endPoint y: 150, distance: 36.6
click at [591, 150] on app-section-data-types "What is your capacity to work? Edit this field A few times a month Describe you…" at bounding box center [612, 192] width 123 height 251
copy div "Endometriosis."
drag, startPoint x: 608, startPoint y: 38, endPoint x: 654, endPoint y: 38, distance: 45.6
click at [654, 38] on div "Isabelle Parker star Not rated t. +447910217941 | izzyxparker@icloud.com" at bounding box center [612, 33] width 123 height 32
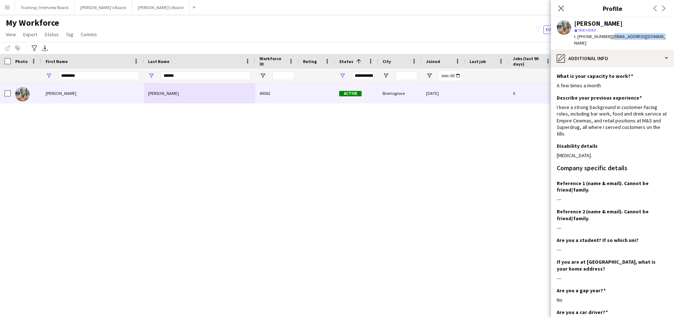
copy span "izzyxparker@icloud.com"
drag, startPoint x: 557, startPoint y: 149, endPoint x: 590, endPoint y: 147, distance: 33.8
click at [590, 152] on div "Endometriosis." at bounding box center [612, 155] width 111 height 7
copy div "Endometriosis."
click at [638, 152] on div "Endometriosis." at bounding box center [612, 155] width 111 height 7
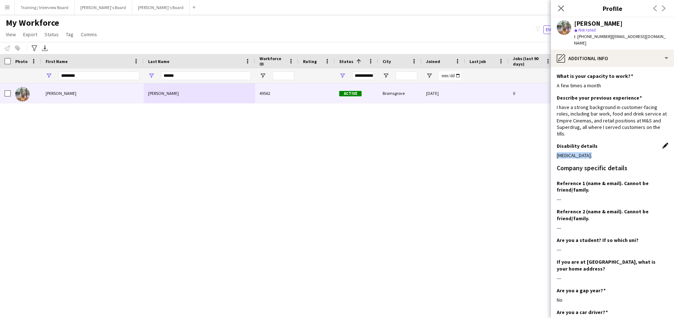
click at [662, 143] on app-icon "Edit this field" at bounding box center [665, 146] width 6 height 6
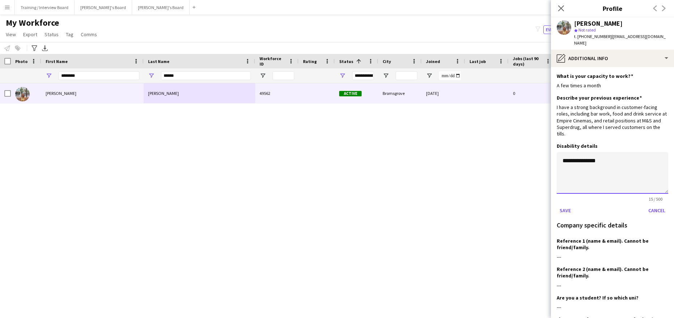
click at [562, 152] on textarea "**********" at bounding box center [612, 173] width 111 height 42
type textarea "**********"
click at [605, 143] on div "Disability details" at bounding box center [612, 146] width 111 height 7
click at [570, 205] on button "Save" at bounding box center [565, 211] width 17 height 12
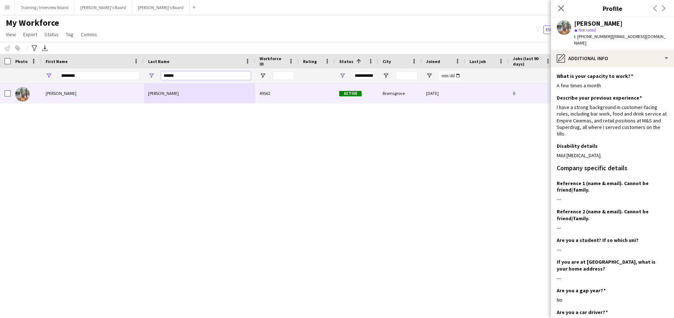
click at [190, 77] on input "******" at bounding box center [206, 75] width 90 height 9
click at [562, 7] on icon at bounding box center [560, 8] width 7 height 7
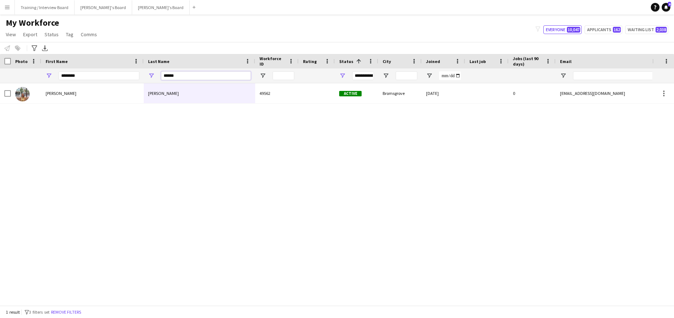
click at [184, 76] on input "******" at bounding box center [206, 75] width 90 height 9
type input "*"
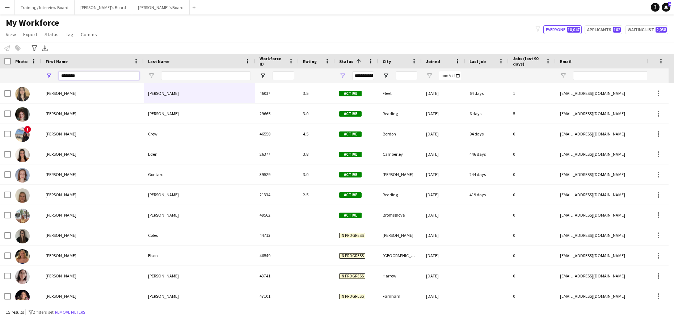
click at [77, 76] on input "********" at bounding box center [99, 75] width 81 height 9
type input "*"
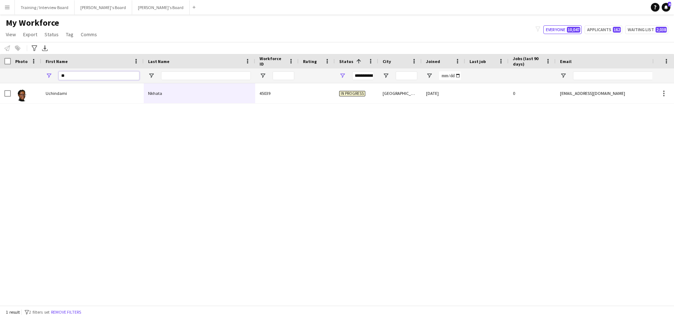
type input "*"
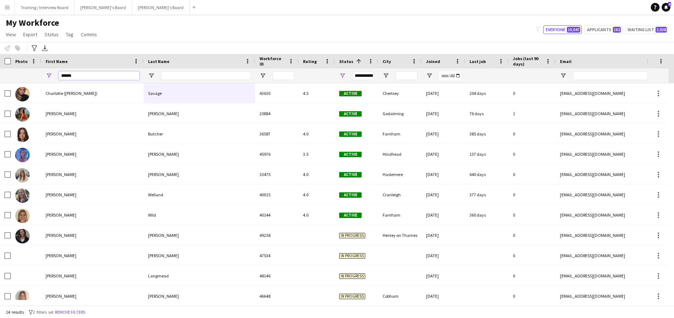
type input "******"
click at [167, 77] on input "Last Name Filter Input" at bounding box center [206, 75] width 90 height 9
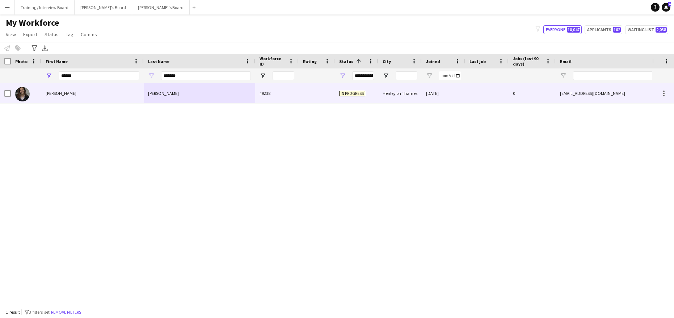
click at [160, 98] on div "Bradley" at bounding box center [199, 93] width 111 height 20
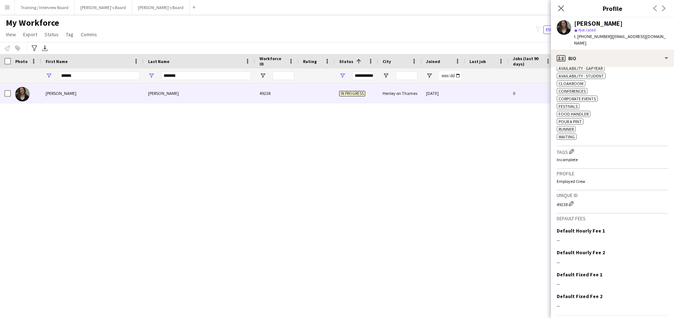
scroll to position [250, 0]
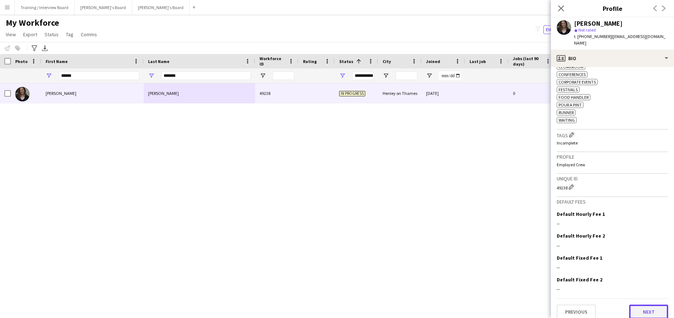
click at [645, 306] on button "Next" at bounding box center [648, 311] width 39 height 14
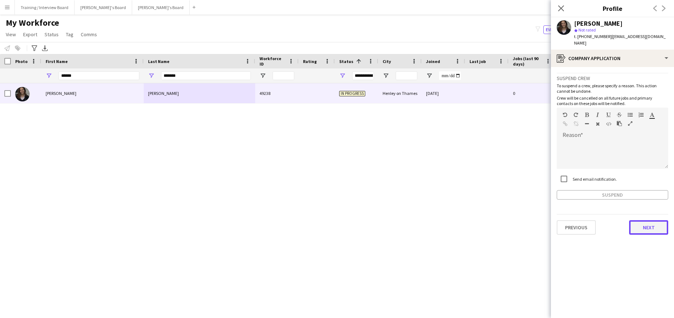
click at [648, 220] on button "Next" at bounding box center [648, 227] width 39 height 14
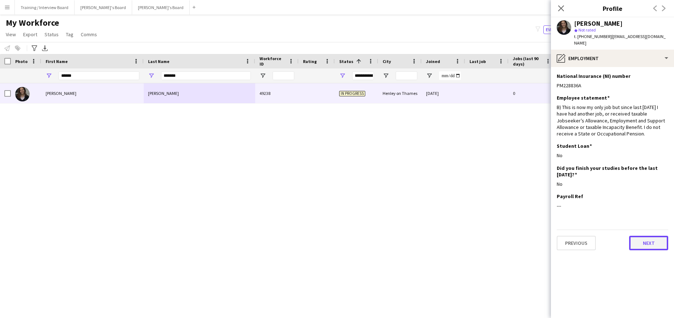
click at [651, 237] on button "Next" at bounding box center [648, 243] width 39 height 14
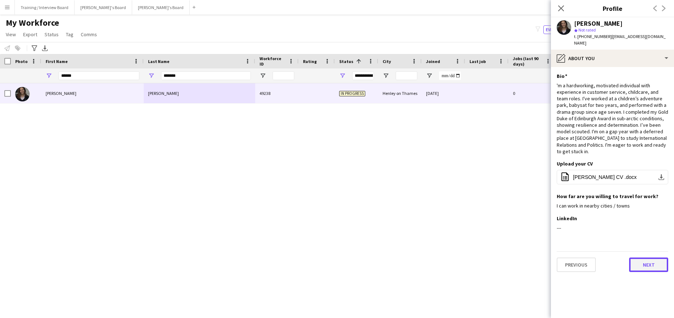
click at [644, 257] on button "Next" at bounding box center [648, 264] width 39 height 14
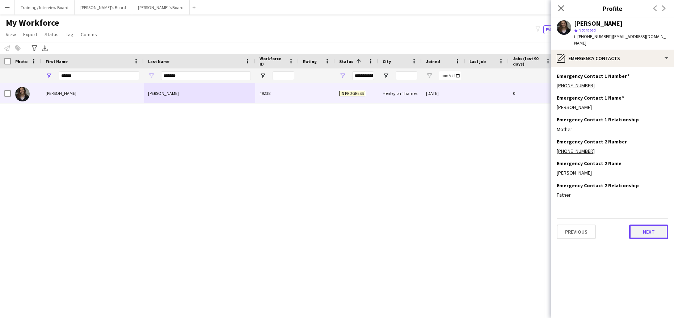
click at [640, 224] on button "Next" at bounding box center [648, 231] width 39 height 14
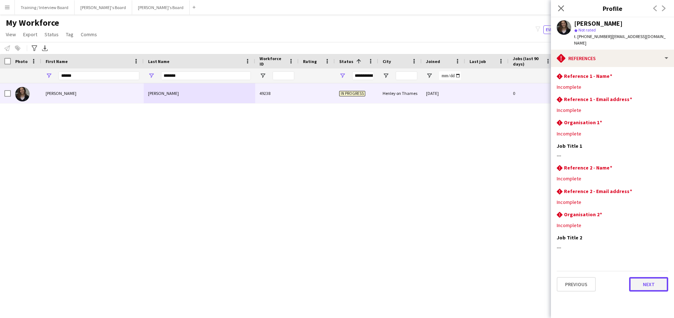
click at [654, 277] on button "Next" at bounding box center [648, 284] width 39 height 14
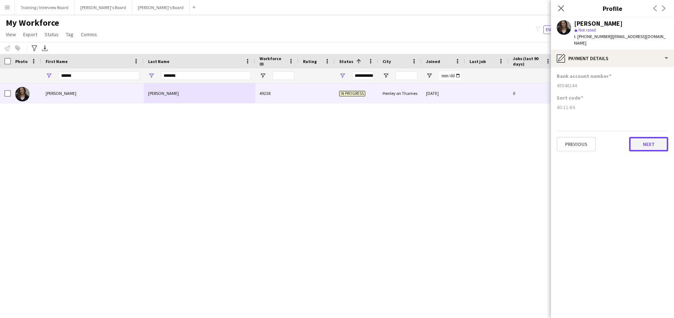
click at [643, 139] on button "Next" at bounding box center [648, 144] width 39 height 14
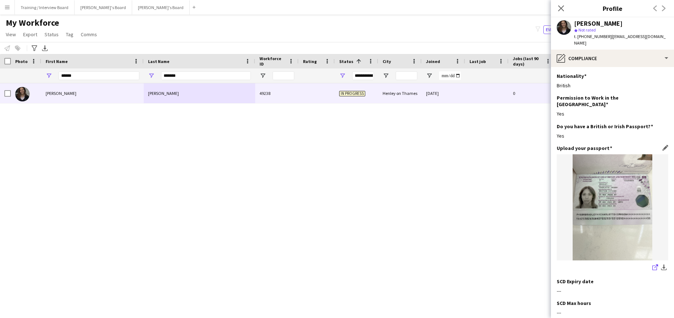
click at [652, 264] on icon "share-external-link-1" at bounding box center [655, 267] width 6 height 6
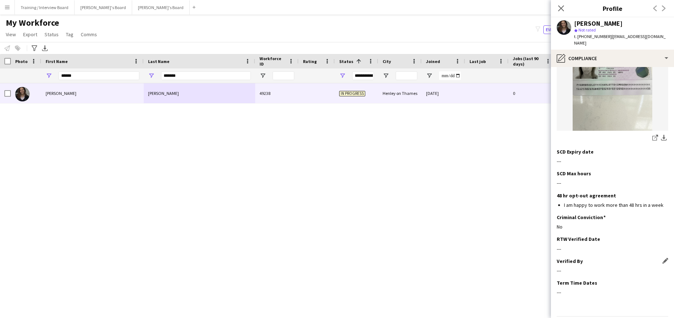
scroll to position [141, 0]
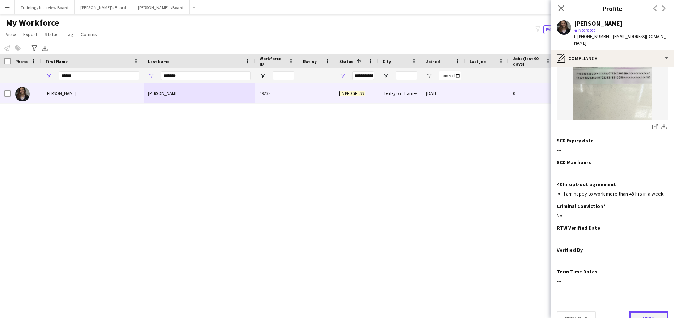
click at [643, 311] on button "Next" at bounding box center [648, 318] width 39 height 14
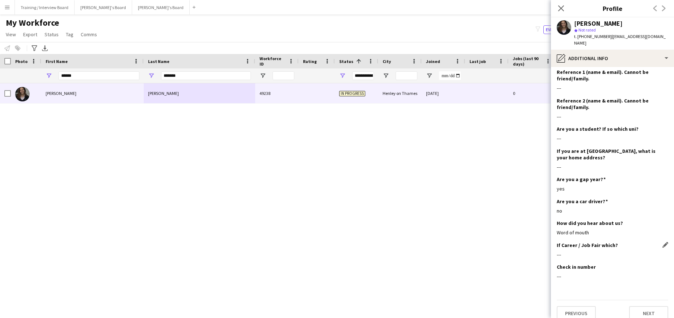
scroll to position [119, 0]
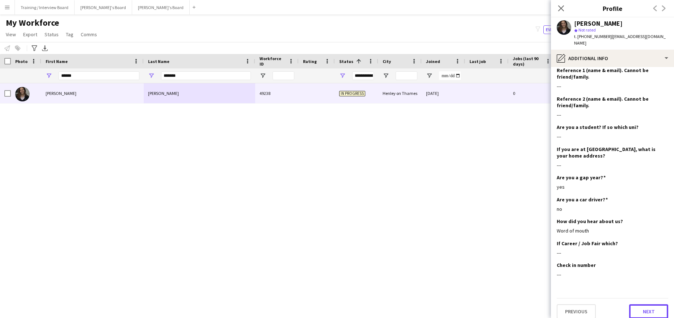
drag, startPoint x: 647, startPoint y: 304, endPoint x: 648, endPoint y: 296, distance: 8.1
click at [647, 304] on button "Next" at bounding box center [648, 311] width 39 height 14
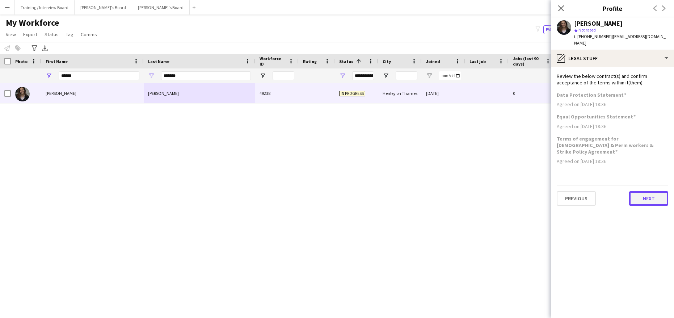
click at [629, 191] on button "Next" at bounding box center [648, 198] width 39 height 14
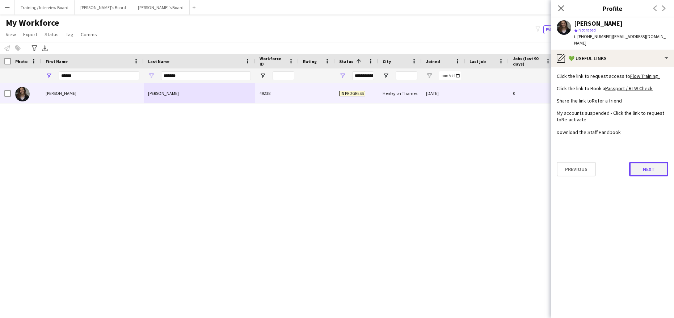
click at [641, 162] on button "Next" at bounding box center [648, 169] width 39 height 14
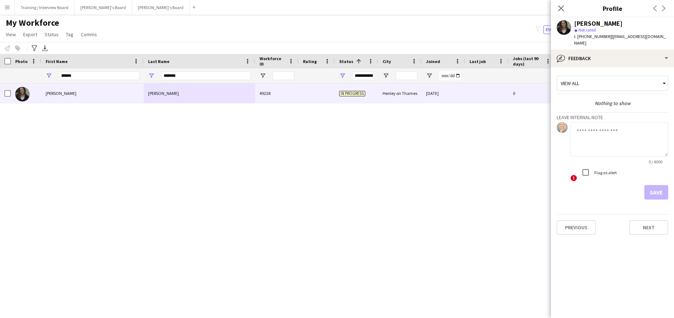
click at [640, 214] on div "Previous Next" at bounding box center [612, 224] width 111 height 21
click at [648, 221] on button "Next" at bounding box center [648, 227] width 39 height 14
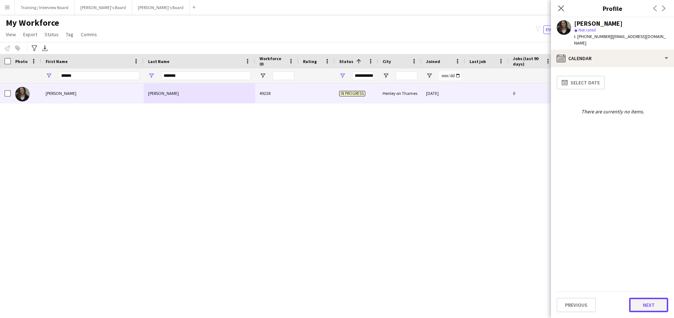
click at [640, 302] on button "Next" at bounding box center [648, 305] width 39 height 14
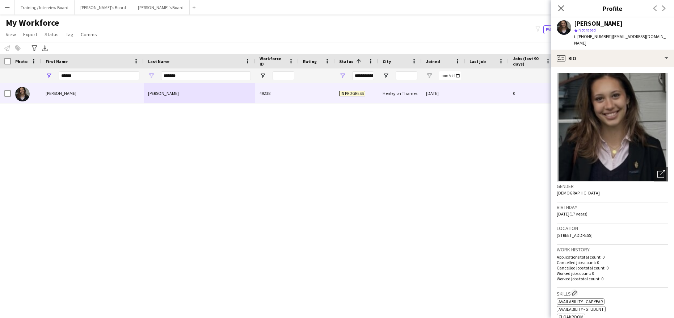
drag, startPoint x: 607, startPoint y: 34, endPoint x: 667, endPoint y: 34, distance: 59.4
click at [666, 34] on span "| clarebradley32@googlemail.com" at bounding box center [620, 40] width 92 height 12
copy span "clarebradley32@googlemail.com"
click at [560, 10] on icon "Close pop-in" at bounding box center [560, 8] width 7 height 7
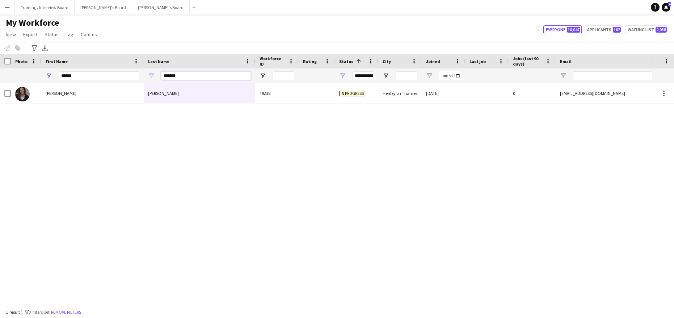
click at [189, 77] on input "*******" at bounding box center [206, 75] width 90 height 9
type input "*"
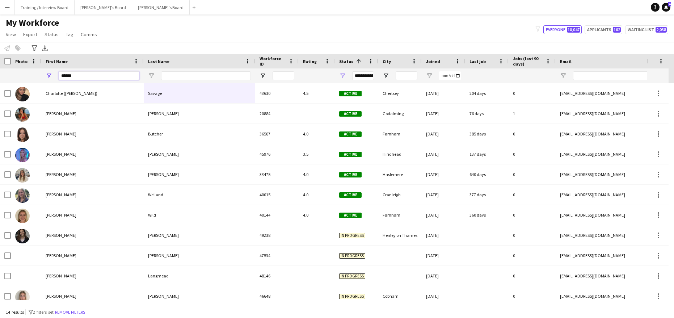
click at [88, 79] on input "******" at bounding box center [99, 75] width 81 height 9
type input "*"
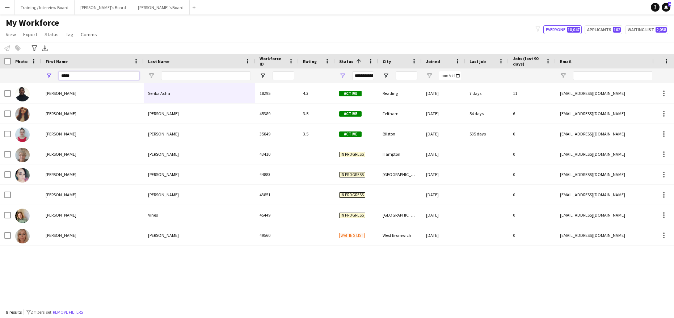
type input "*****"
click at [169, 78] on input "Last Name Filter Input" at bounding box center [206, 75] width 90 height 9
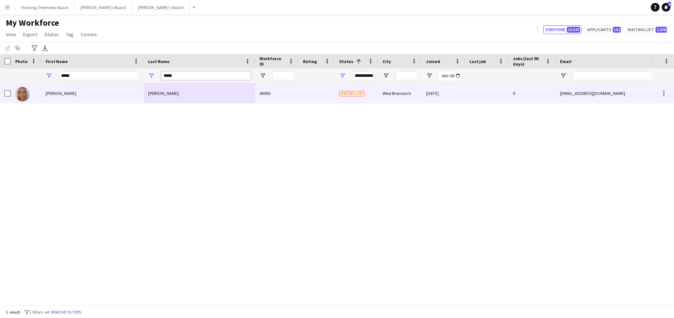
type input "*****"
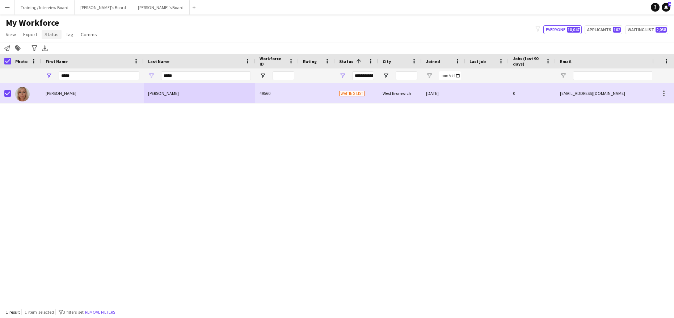
click at [52, 37] on span "Status" at bounding box center [52, 34] width 14 height 7
click at [67, 45] on link "Edit" at bounding box center [67, 49] width 51 height 15
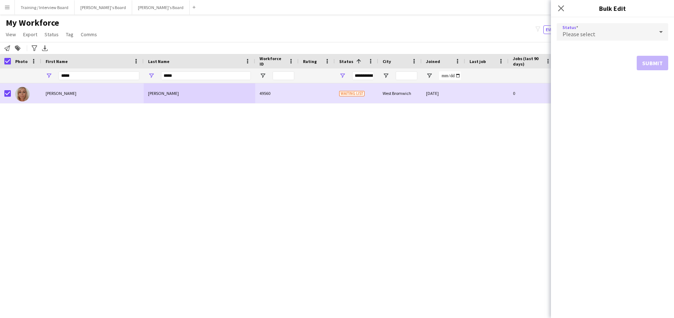
click at [661, 31] on icon at bounding box center [661, 32] width 4 height 2
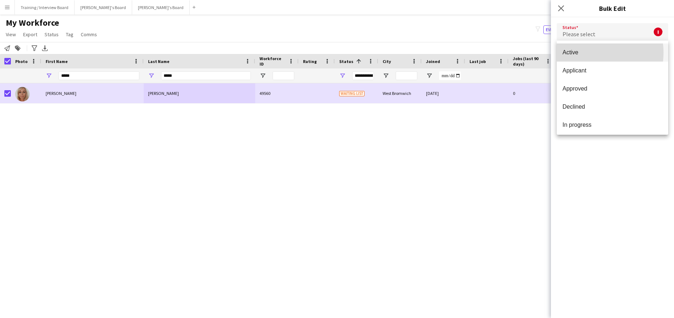
click at [589, 52] on span "Active" at bounding box center [613, 52] width 100 height 7
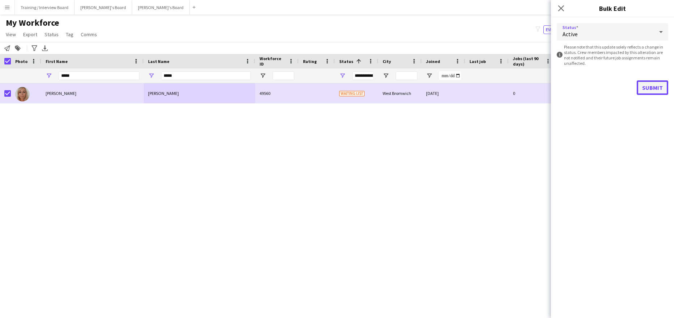
click at [641, 84] on button "Submit" at bounding box center [652, 87] width 31 height 14
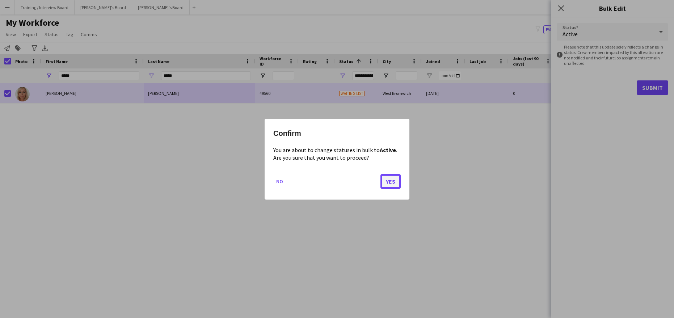
click at [397, 180] on button "Yes" at bounding box center [390, 181] width 20 height 14
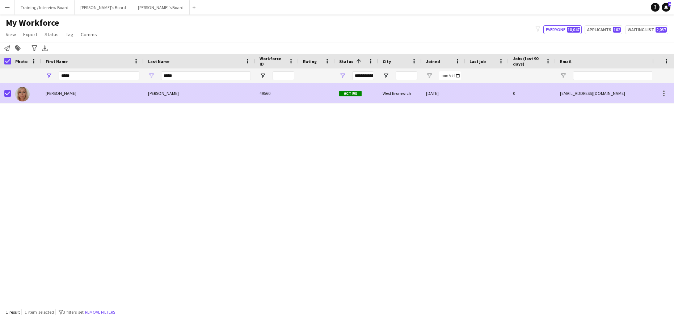
click at [55, 95] on div "[PERSON_NAME]" at bounding box center [92, 93] width 102 height 20
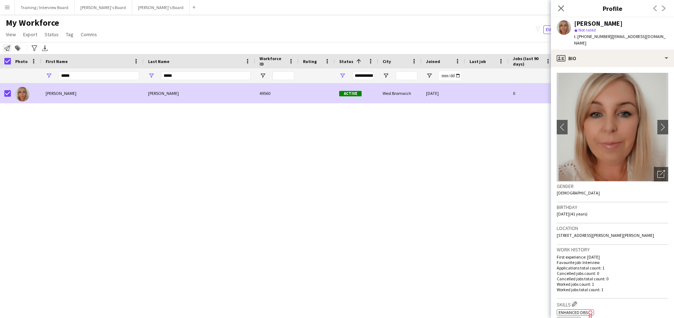
click at [4, 47] on div "Notify workforce" at bounding box center [7, 48] width 9 height 9
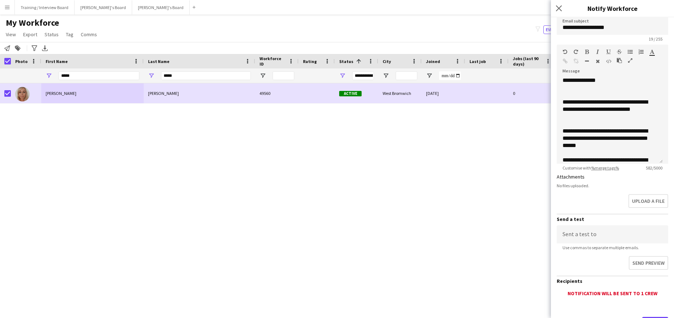
scroll to position [102, 0]
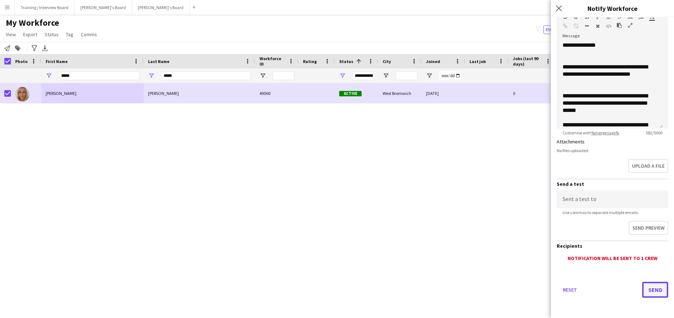
click at [642, 288] on button "Send" at bounding box center [655, 290] width 26 height 16
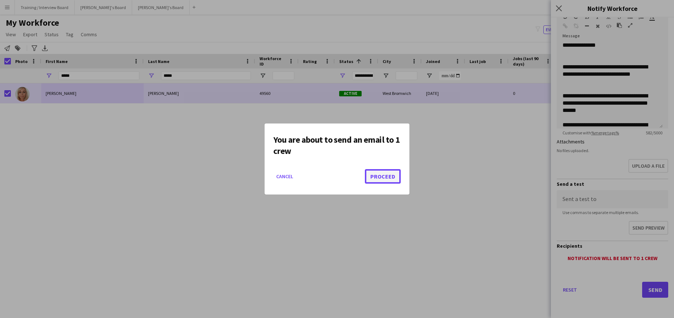
click at [382, 175] on button "Proceed" at bounding box center [383, 176] width 36 height 14
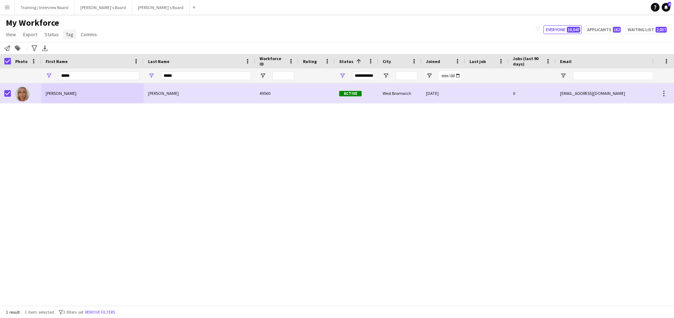
click at [67, 35] on span "Tag" at bounding box center [70, 34] width 8 height 7
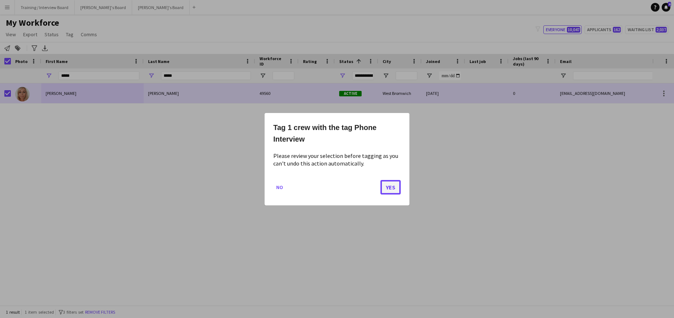
click at [398, 188] on button "Yes" at bounding box center [390, 187] width 20 height 14
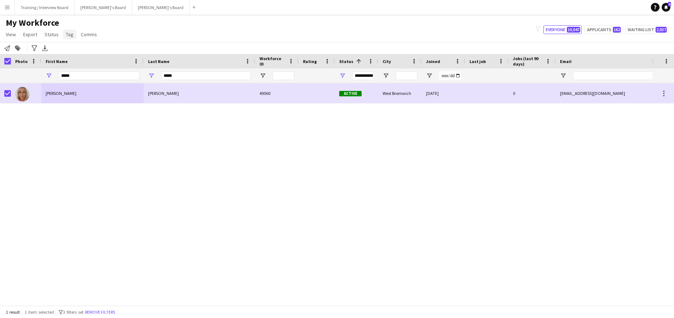
click at [67, 33] on span "Tag" at bounding box center [70, 34] width 8 height 7
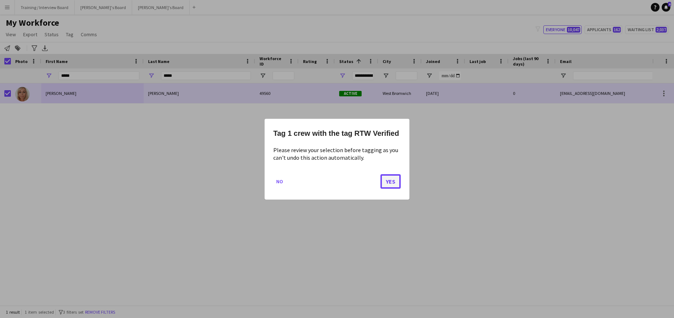
click at [391, 183] on button "Yes" at bounding box center [390, 181] width 20 height 14
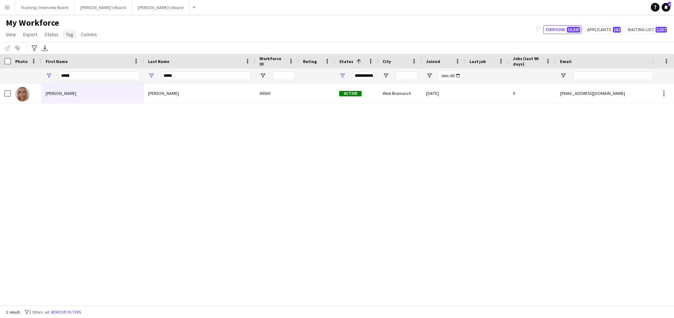
click at [67, 32] on span "Tag" at bounding box center [70, 34] width 8 height 7
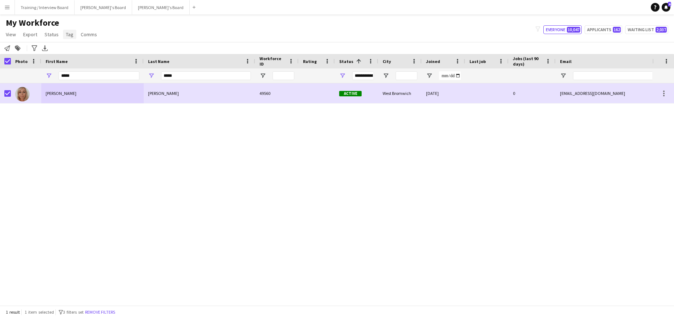
click at [69, 33] on span "Tag" at bounding box center [70, 34] width 8 height 7
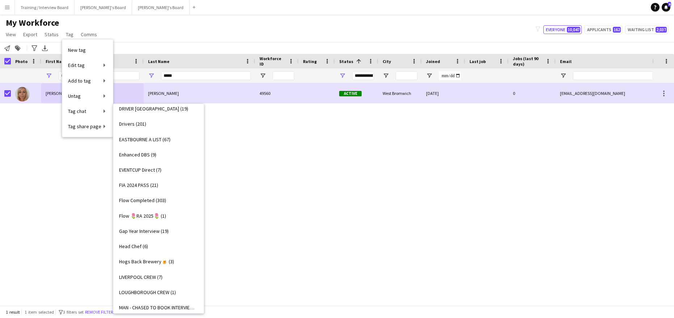
scroll to position [326, 0]
click at [136, 157] on span "Enhanced DBS (9)" at bounding box center [137, 155] width 37 height 7
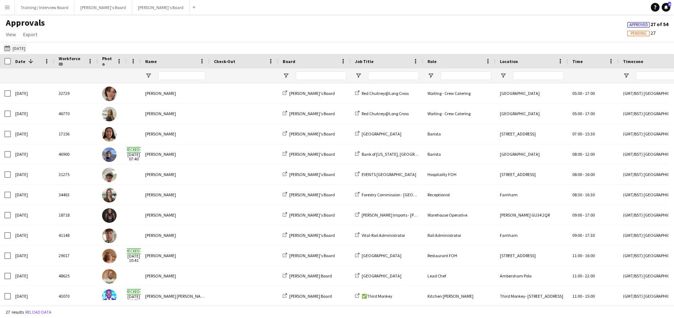
click at [8, 47] on app-icon "[DATE]" at bounding box center [8, 48] width 8 height 6
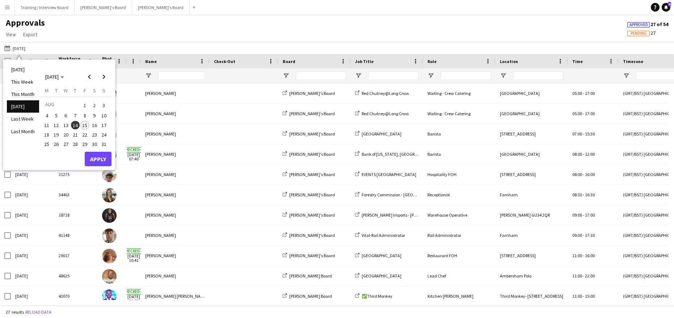
click at [88, 126] on span "15" at bounding box center [84, 125] width 9 height 9
click at [89, 159] on button "Apply" at bounding box center [98, 159] width 27 height 14
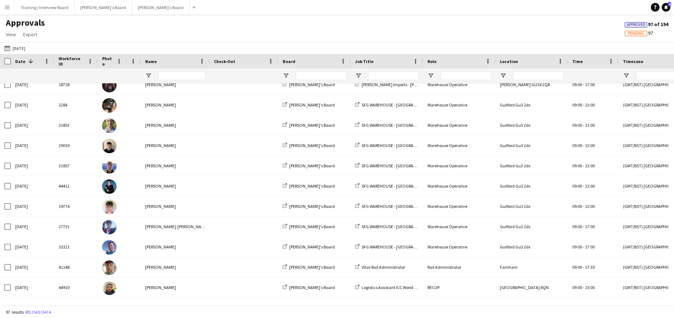
scroll to position [164, 0]
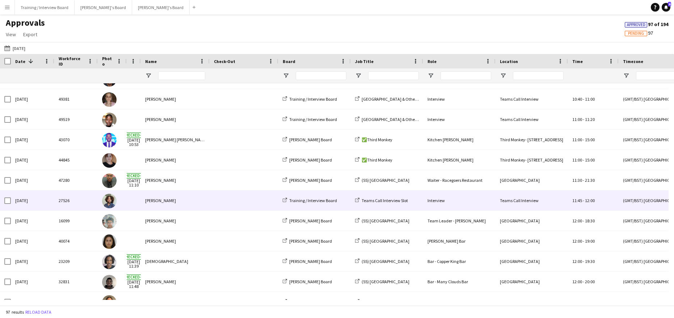
click at [179, 200] on div "[PERSON_NAME]" at bounding box center [175, 200] width 69 height 20
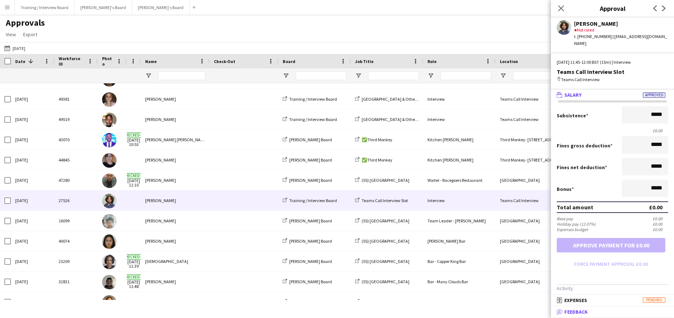
click at [572, 311] on span "Feedback" at bounding box center [576, 311] width 24 height 7
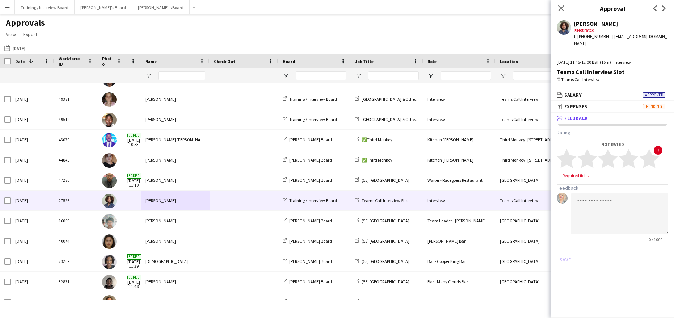
click at [576, 195] on textarea at bounding box center [619, 214] width 97 height 42
click at [612, 208] on textarea "**********" at bounding box center [619, 214] width 97 height 42
click at [659, 209] on textarea "**********" at bounding box center [619, 214] width 97 height 42
click at [590, 218] on textarea "**********" at bounding box center [619, 214] width 97 height 42
click at [621, 218] on textarea "**********" at bounding box center [619, 214] width 97 height 42
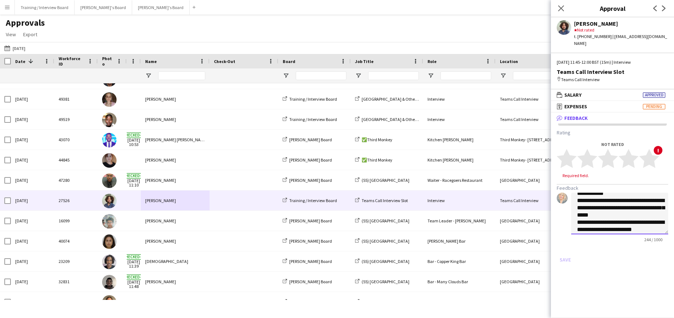
scroll to position [30, 0]
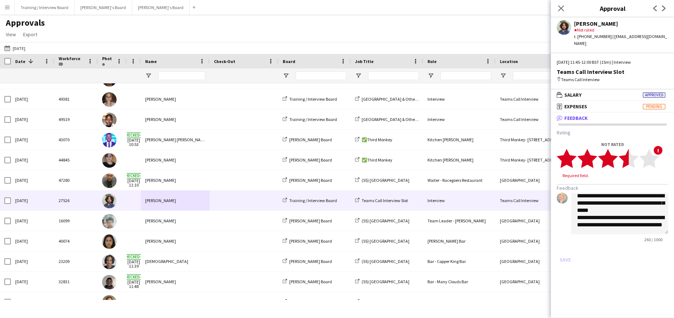
click at [627, 152] on polygon at bounding box center [629, 158] width 20 height 19
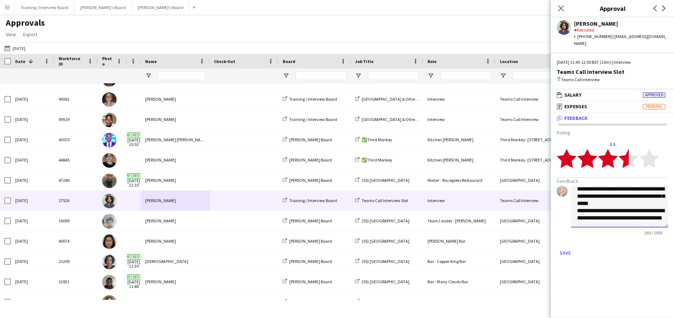
click at [599, 214] on textarea "**********" at bounding box center [619, 207] width 97 height 42
type textarea "**********"
click at [570, 247] on button "Save" at bounding box center [565, 253] width 17 height 12
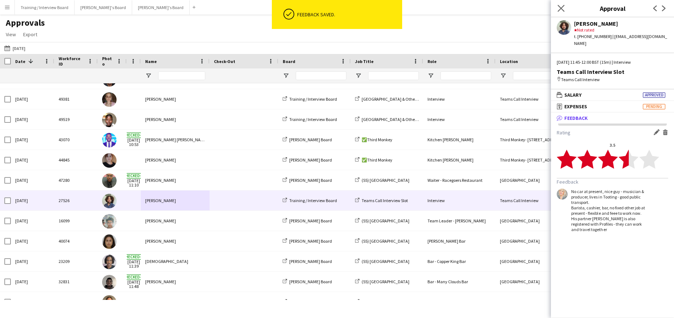
click at [561, 4] on app-icon "Close pop-in" at bounding box center [561, 8] width 10 height 10
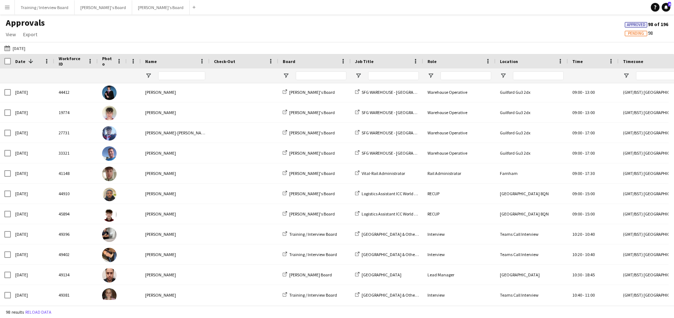
scroll to position [227, 0]
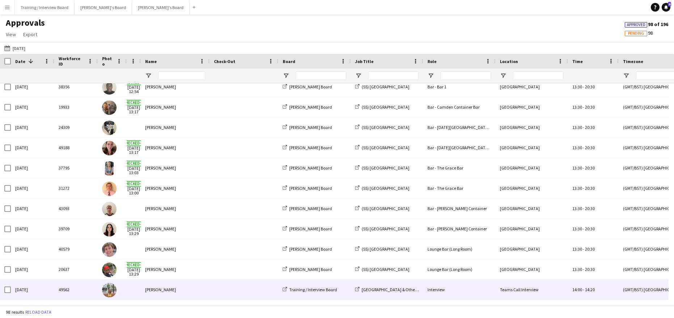
click at [172, 286] on div "[PERSON_NAME]" at bounding box center [175, 289] width 69 height 20
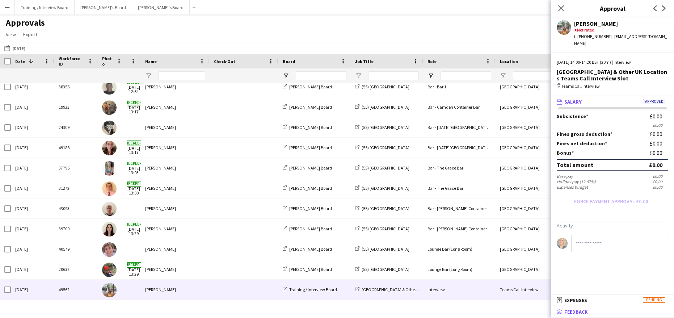
click at [565, 311] on span "Feedback" at bounding box center [576, 311] width 24 height 7
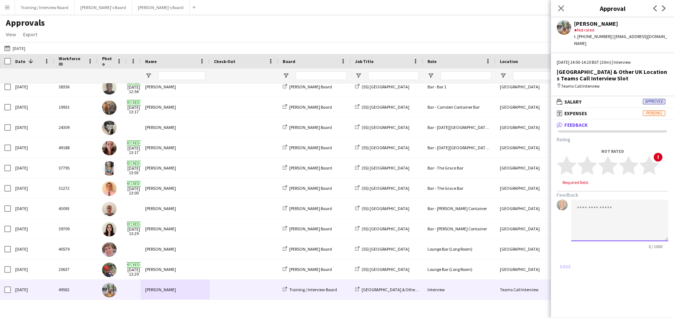
click at [580, 199] on textarea at bounding box center [619, 220] width 97 height 42
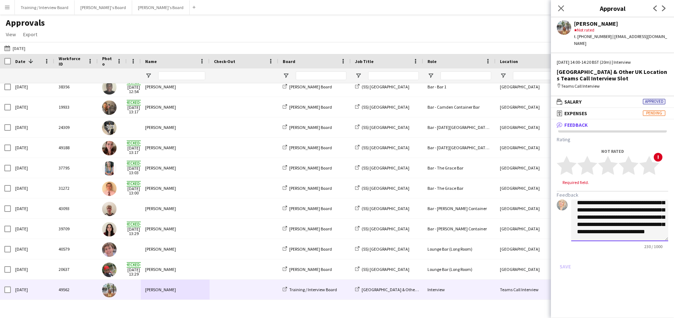
scroll to position [22, 0]
type textarea "**********"
click at [606, 217] on textarea "**********" at bounding box center [619, 220] width 97 height 42
click at [593, 229] on textarea "**********" at bounding box center [619, 220] width 97 height 42
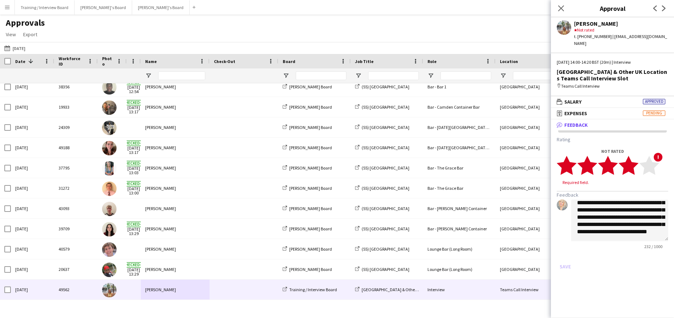
click at [629, 156] on polygon at bounding box center [629, 165] width 20 height 19
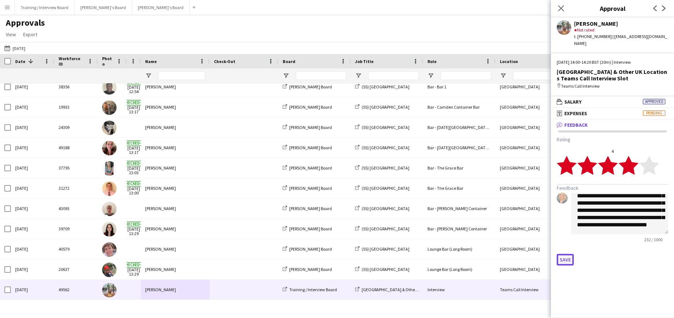
click at [565, 254] on button "Save" at bounding box center [565, 260] width 17 height 12
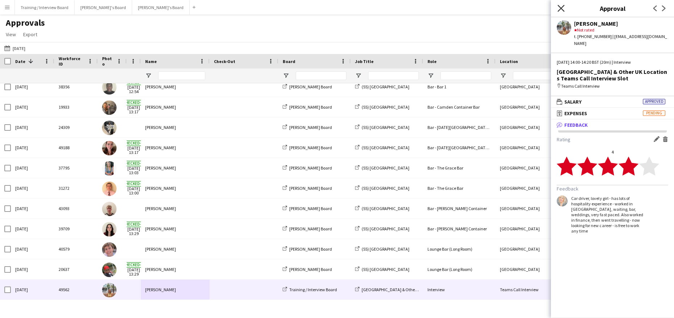
click at [564, 9] on icon "Close pop-in" at bounding box center [560, 8] width 7 height 7
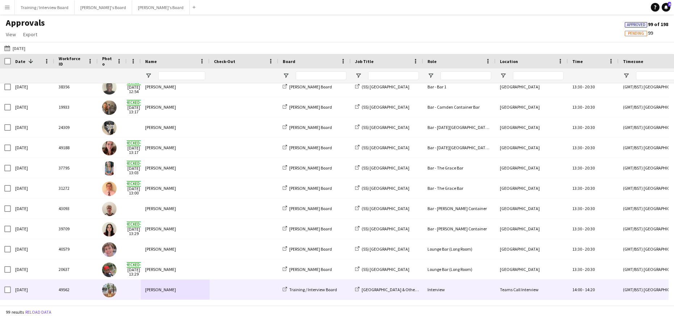
click at [189, 287] on div "[PERSON_NAME]" at bounding box center [175, 289] width 69 height 20
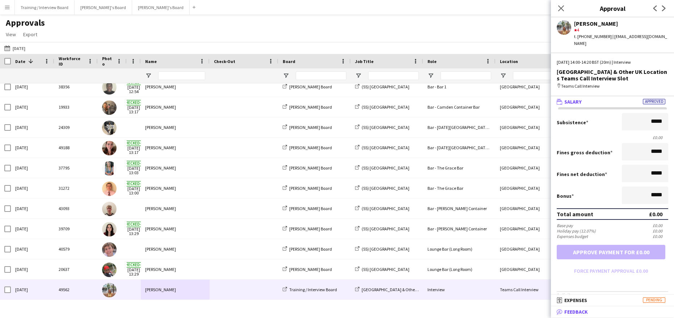
click at [569, 312] on span "Feedback" at bounding box center [576, 311] width 24 height 7
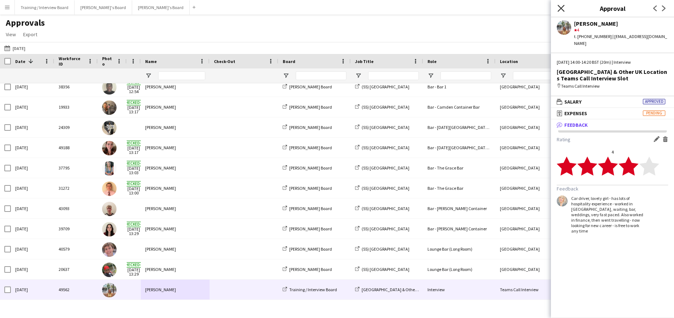
click at [563, 8] on icon "Close pop-in" at bounding box center [560, 8] width 7 height 7
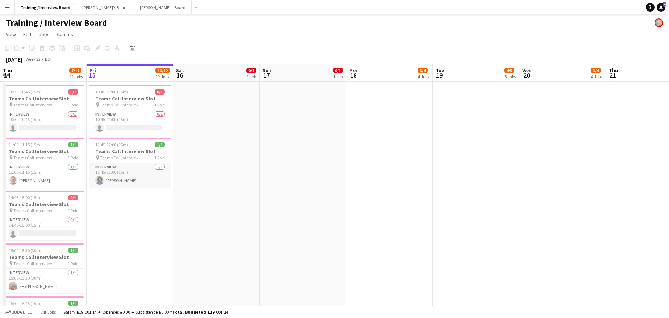
click at [122, 176] on app-card-role "Interview [DATE] 11:45-12:00 (15m) [PERSON_NAME]" at bounding box center [129, 175] width 81 height 25
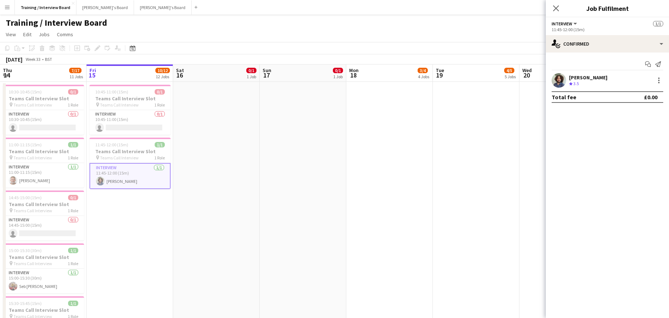
click at [123, 176] on app-card-role "Interview [DATE] 11:45-12:00 (15m) [PERSON_NAME]" at bounding box center [129, 176] width 81 height 26
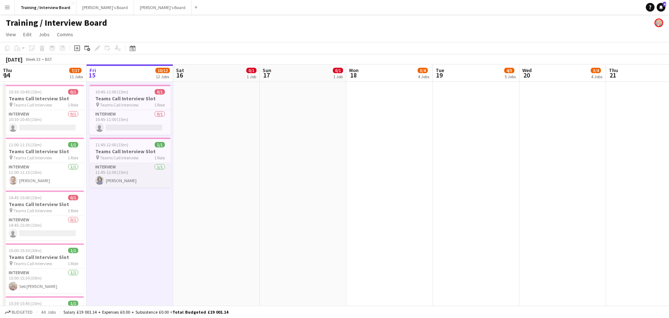
scroll to position [0, 173]
click at [111, 177] on app-card-role "Interview [DATE] 11:45-12:00 (15m) [PERSON_NAME]" at bounding box center [130, 175] width 81 height 25
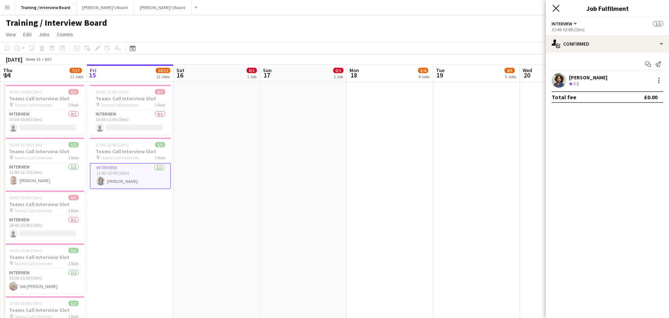
click at [557, 11] on icon "Close pop-in" at bounding box center [555, 8] width 7 height 7
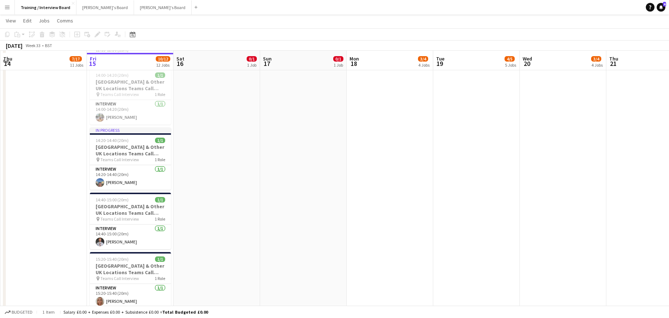
scroll to position [1230, 0]
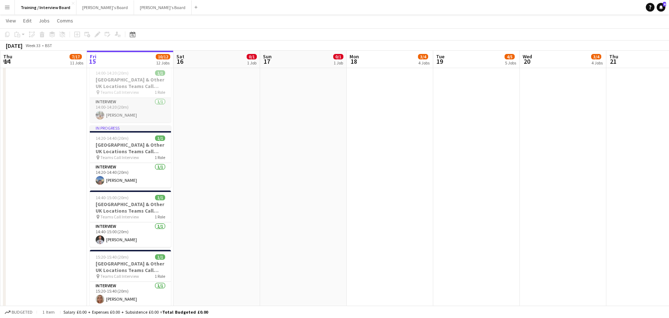
click at [114, 118] on app-card-role "Interview [DATE] 14:00-14:20 (20m) [PERSON_NAME]" at bounding box center [130, 110] width 81 height 25
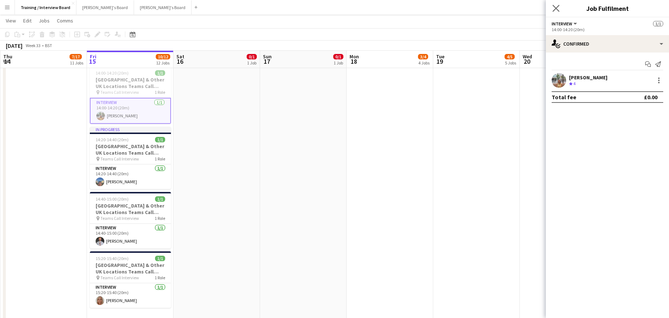
click at [557, 12] on app-icon "Close pop-in" at bounding box center [556, 8] width 10 height 10
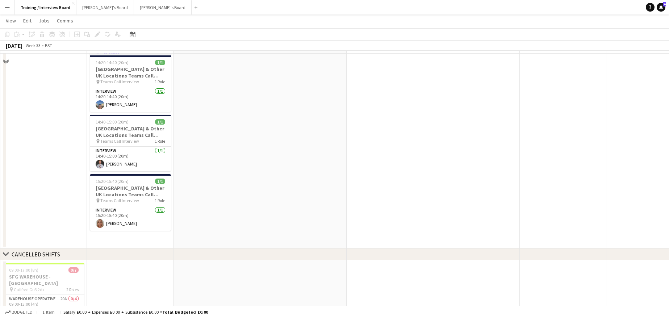
scroll to position [1312, 0]
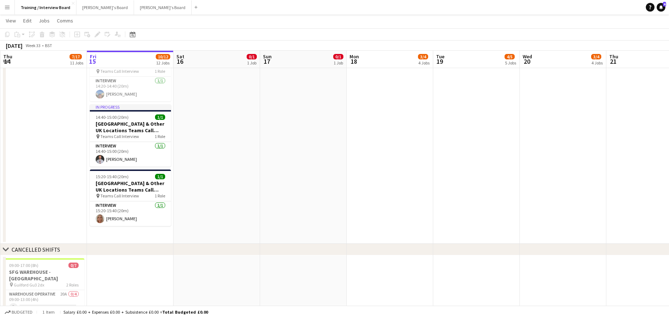
click at [573, 20] on app-page-menu "View Day view expanded Day view collapsed Month view Date picker Jump to [DATE]…" at bounding box center [334, 21] width 669 height 14
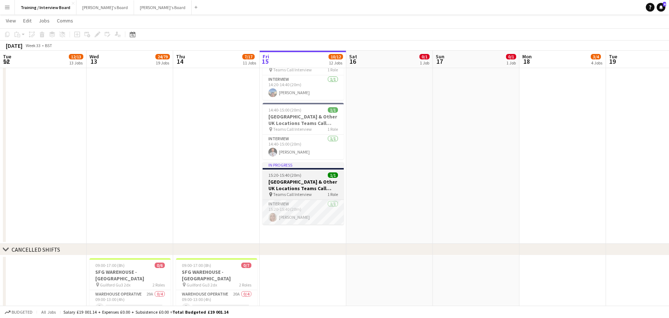
scroll to position [0, 173]
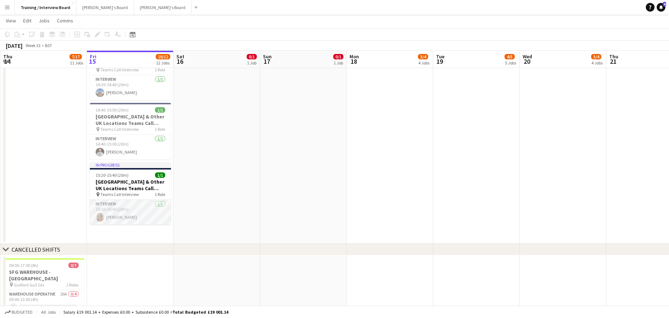
click at [115, 219] on app-card-role "Interview 1/1 15:20-15:40 (20m) Kelly Glenn" at bounding box center [130, 212] width 81 height 25
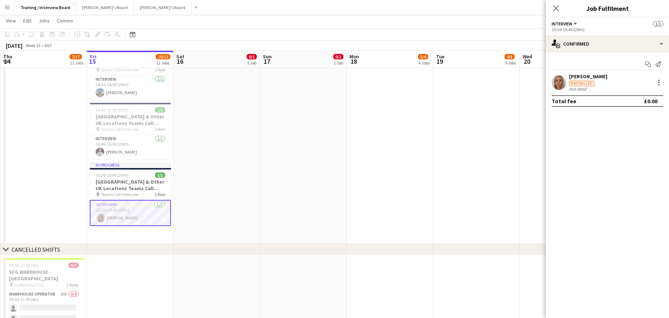
click at [570, 76] on div "[PERSON_NAME]" at bounding box center [588, 76] width 38 height 7
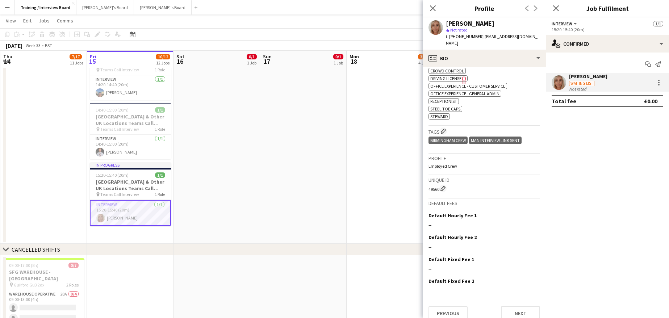
scroll to position [273, 0]
click at [527, 308] on button "Next" at bounding box center [520, 311] width 39 height 14
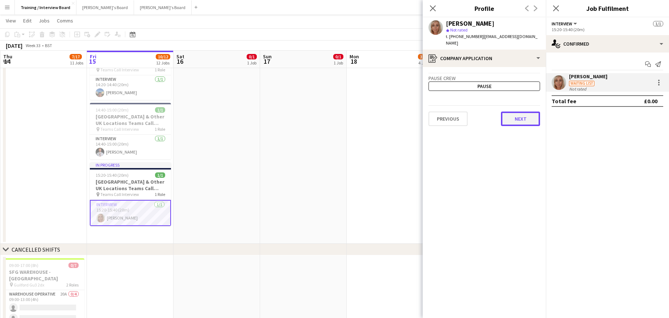
click at [527, 111] on button "Next" at bounding box center [520, 118] width 39 height 14
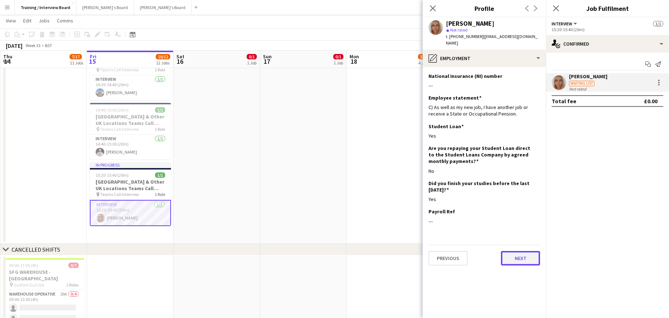
click at [530, 251] on button "Next" at bounding box center [520, 258] width 39 height 14
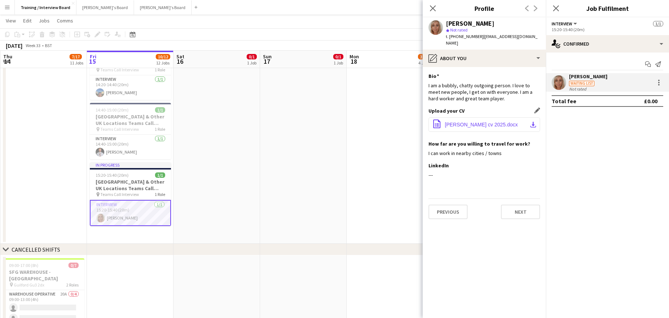
click at [535, 122] on app-icon "download-bottom" at bounding box center [533, 125] width 6 height 6
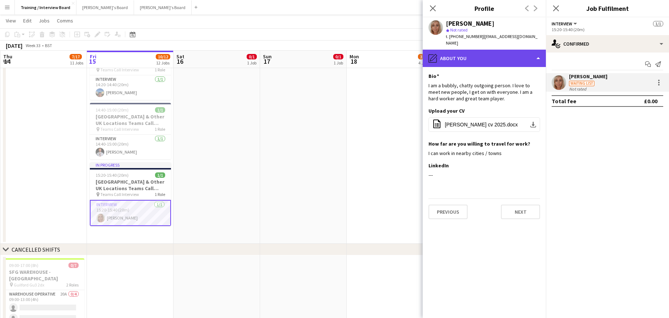
click at [537, 51] on div "pencil4 About you" at bounding box center [483, 58] width 123 height 17
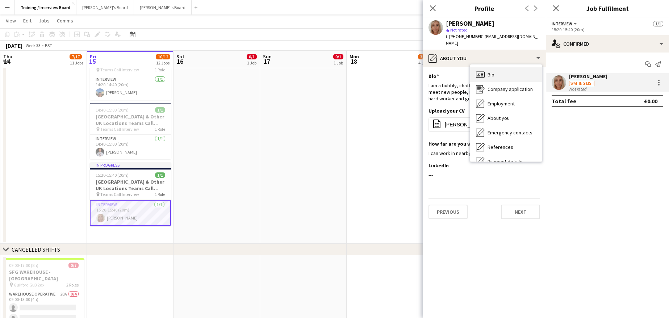
click at [492, 71] on div "Bio Bio" at bounding box center [506, 74] width 72 height 14
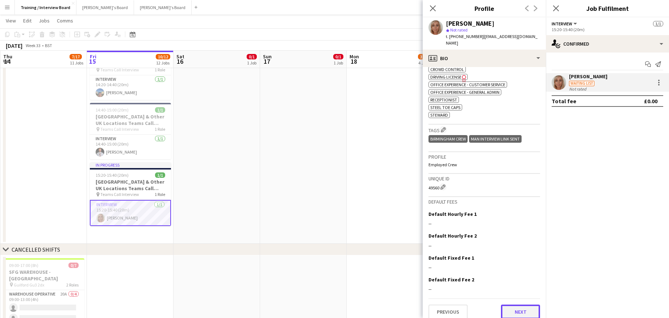
click at [513, 306] on button "Next" at bounding box center [520, 311] width 39 height 14
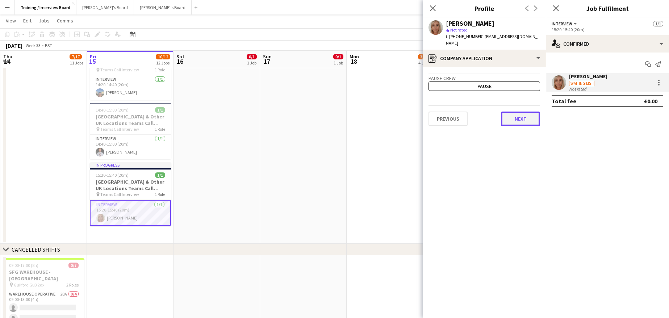
click at [518, 118] on button "Next" at bounding box center [520, 118] width 39 height 14
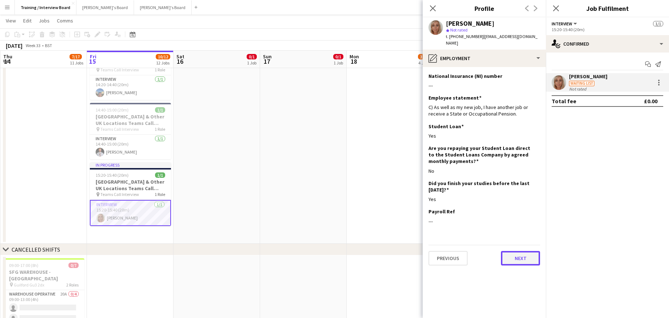
click at [525, 251] on button "Next" at bounding box center [520, 258] width 39 height 14
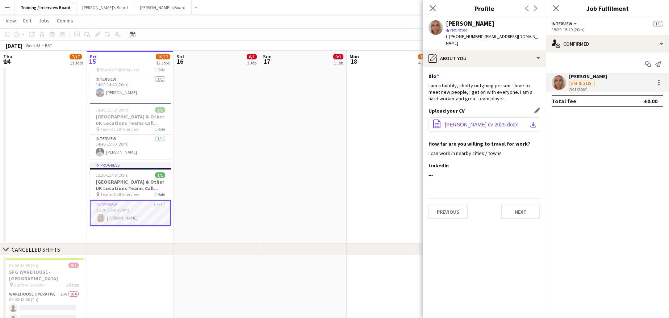
click at [531, 122] on app-icon "download-bottom" at bounding box center [533, 125] width 6 height 6
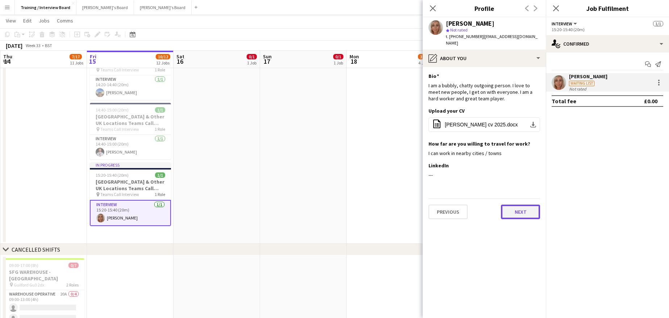
click at [523, 206] on button "Next" at bounding box center [520, 212] width 39 height 14
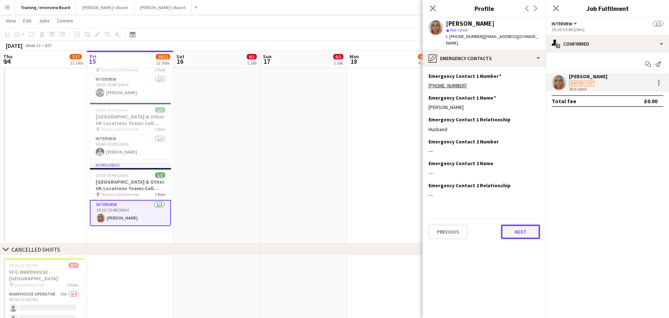
click at [515, 229] on button "Next" at bounding box center [520, 231] width 39 height 14
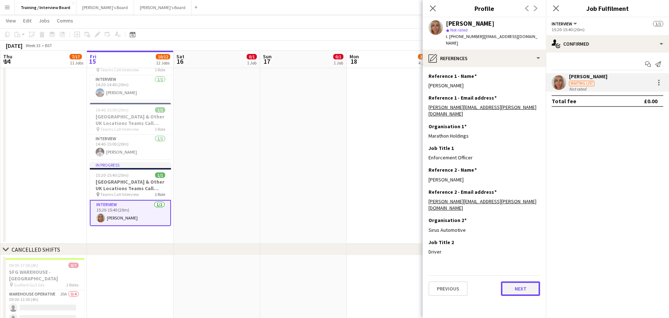
click at [520, 281] on button "Next" at bounding box center [520, 288] width 39 height 14
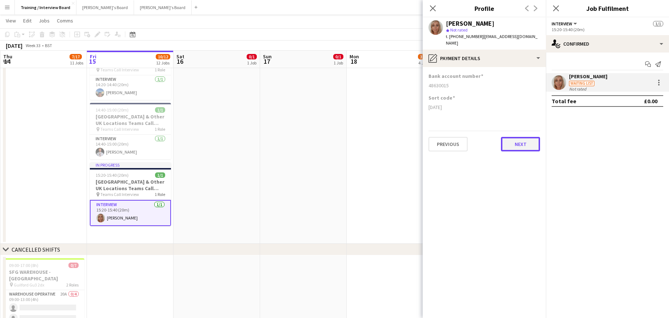
click at [511, 139] on button "Next" at bounding box center [520, 144] width 39 height 14
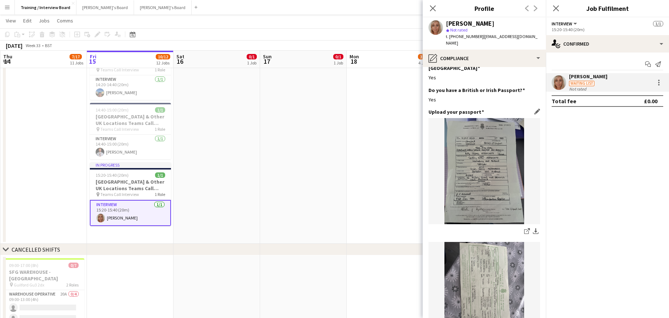
scroll to position [145, 0]
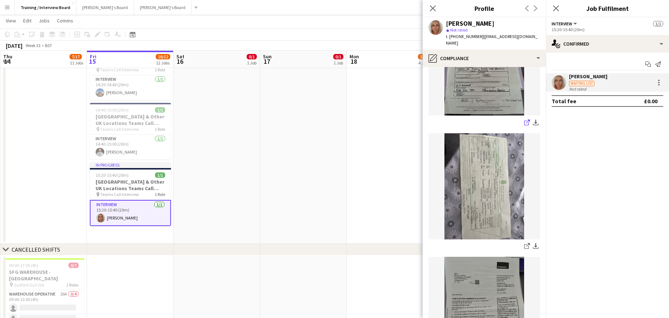
click at [524, 121] on icon at bounding box center [526, 123] width 5 height 5
click at [524, 243] on icon "share-external-link-1" at bounding box center [527, 246] width 6 height 6
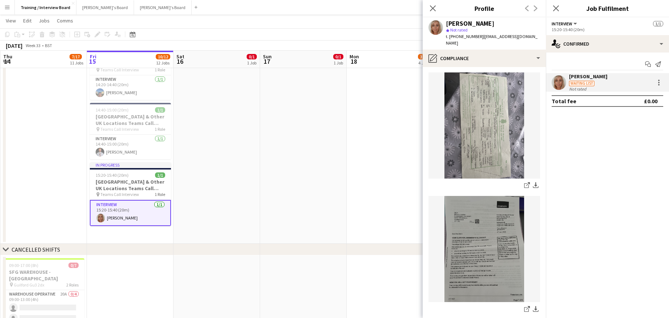
scroll to position [217, 0]
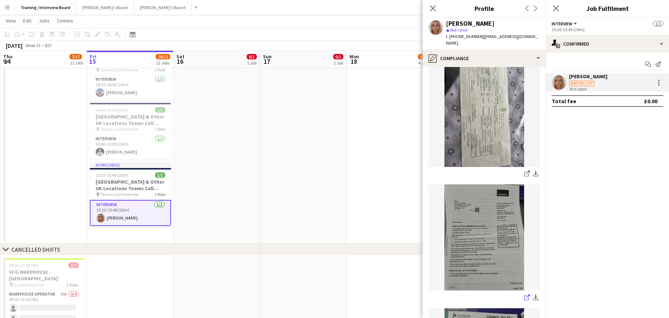
click at [524, 294] on icon "share-external-link-1" at bounding box center [527, 297] width 6 height 6
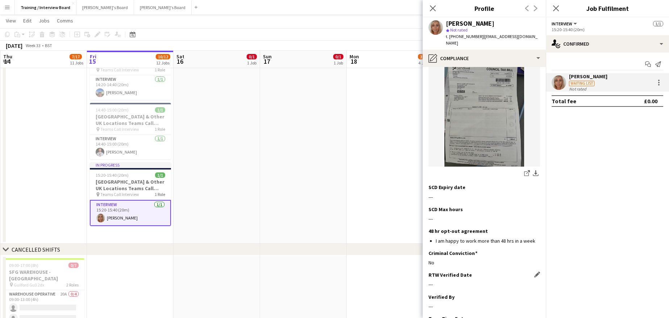
scroll to position [471, 0]
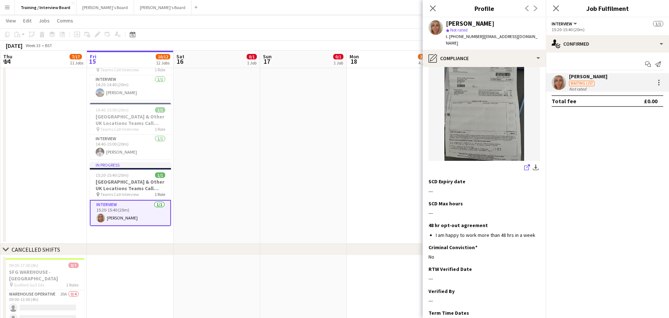
click at [524, 164] on icon "share-external-link-1" at bounding box center [527, 167] width 6 height 6
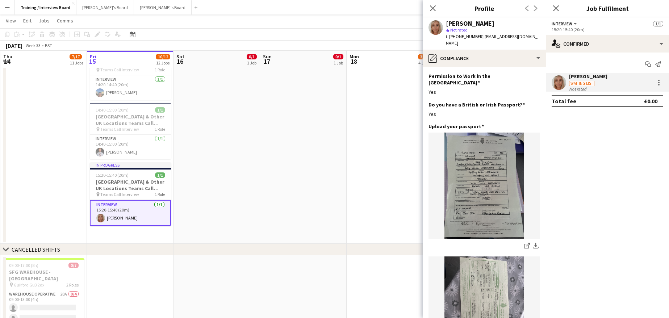
scroll to position [0, 0]
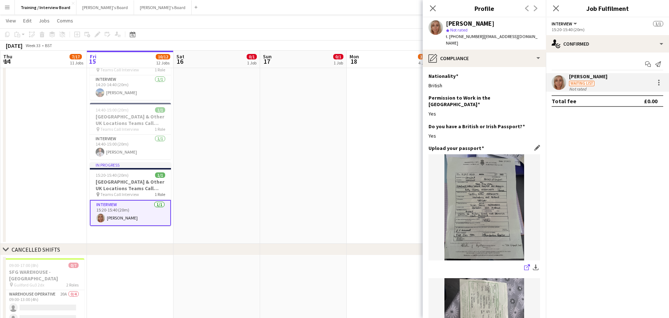
click at [524, 264] on icon "share-external-link-1" at bounding box center [527, 267] width 6 height 6
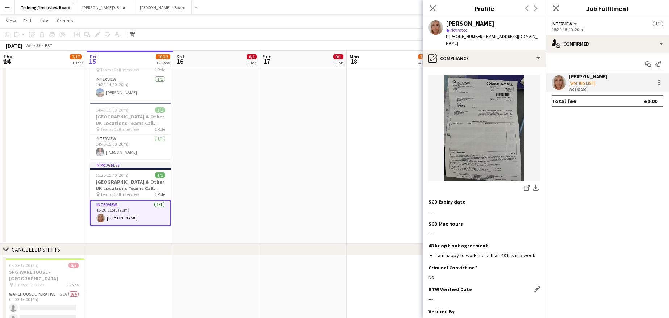
scroll to position [507, 0]
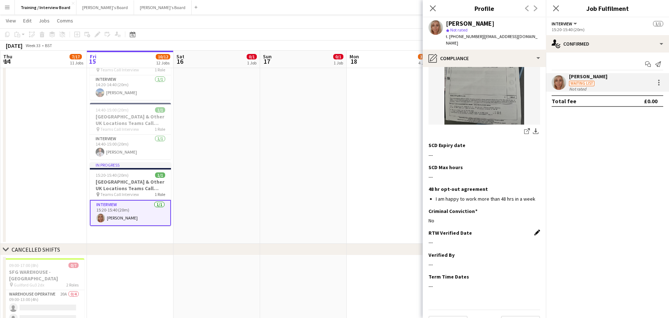
click at [534, 229] on app-icon "Edit this field" at bounding box center [537, 232] width 6 height 6
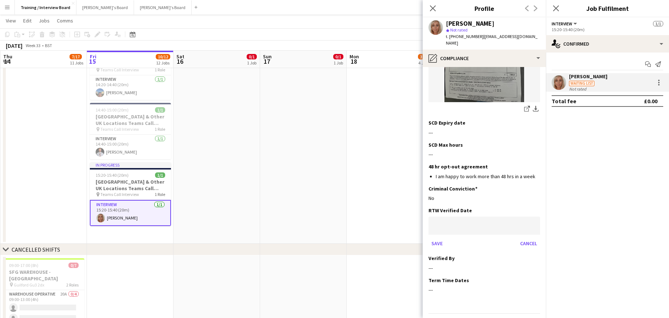
scroll to position [538, 0]
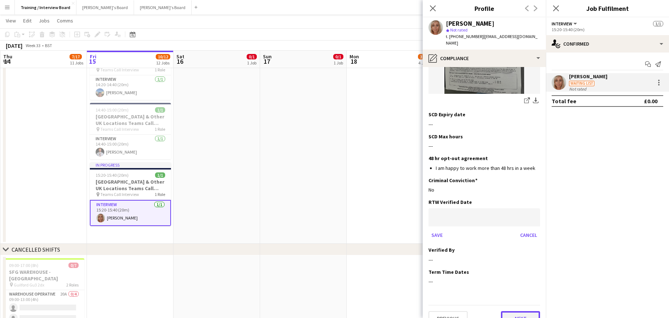
click at [511, 311] on button "Next" at bounding box center [520, 318] width 39 height 14
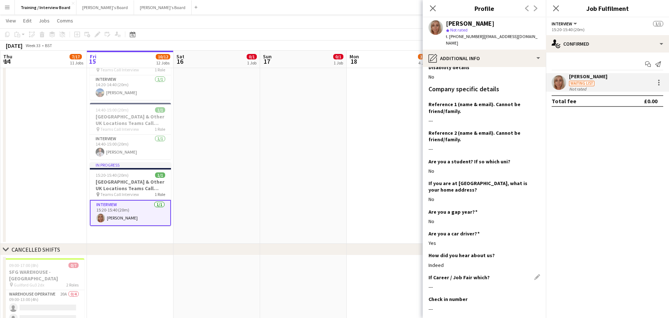
scroll to position [100, 0]
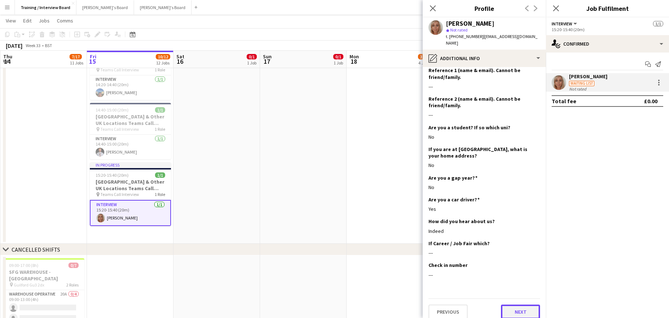
click at [508, 304] on button "Next" at bounding box center [520, 311] width 39 height 14
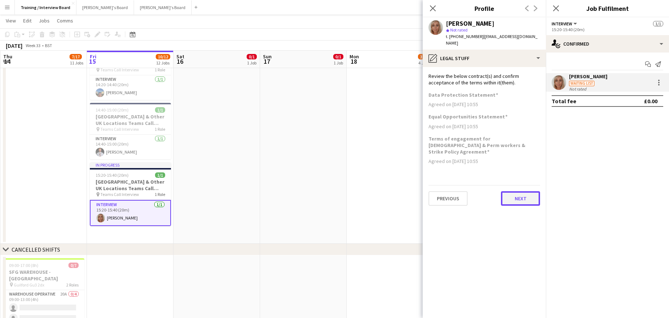
click at [521, 191] on button "Next" at bounding box center [520, 198] width 39 height 14
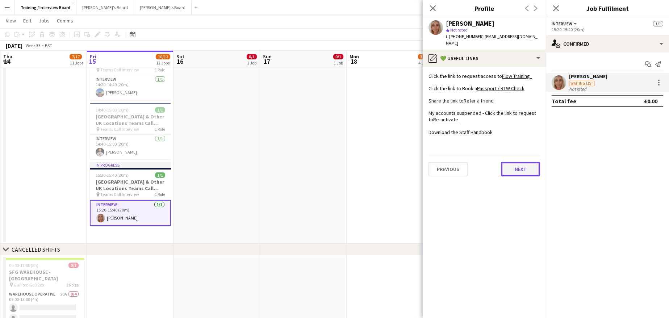
click at [506, 162] on button "Next" at bounding box center [520, 169] width 39 height 14
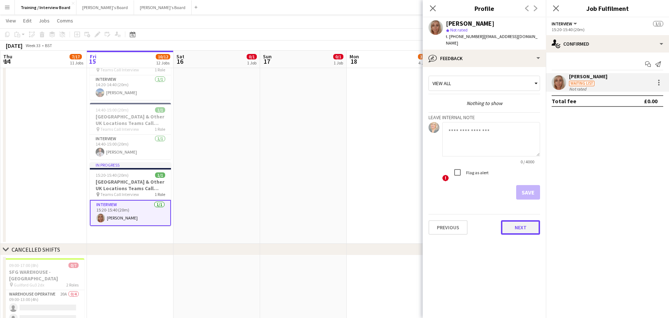
click at [531, 220] on button "Next" at bounding box center [520, 227] width 39 height 14
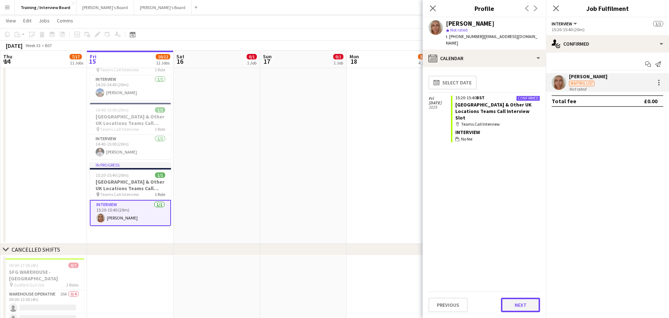
click at [526, 298] on button "Next" at bounding box center [520, 305] width 39 height 14
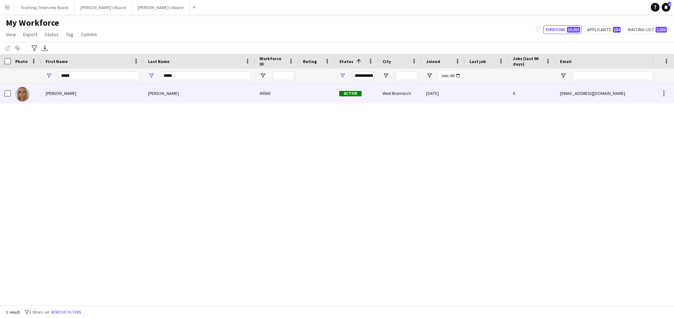
click at [78, 90] on div "[PERSON_NAME]" at bounding box center [92, 93] width 102 height 20
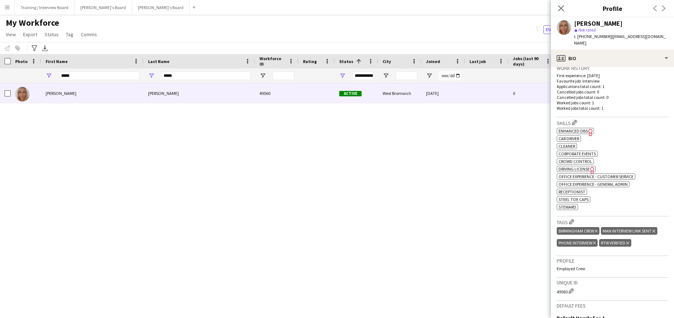
scroll to position [217, 0]
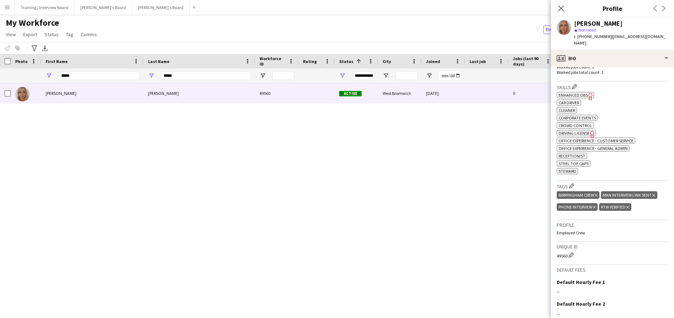
click at [654, 193] on icon "Delete tag" at bounding box center [653, 195] width 3 height 4
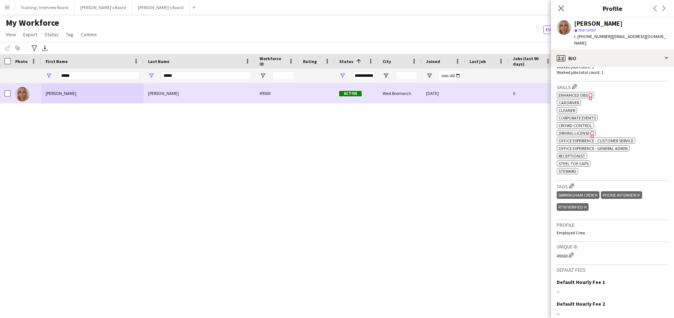
click at [4, 93] on div at bounding box center [5, 93] width 11 height 20
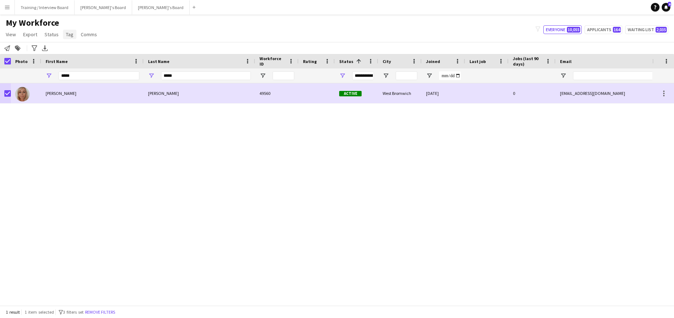
click at [72, 31] on span "Tag" at bounding box center [70, 34] width 8 height 7
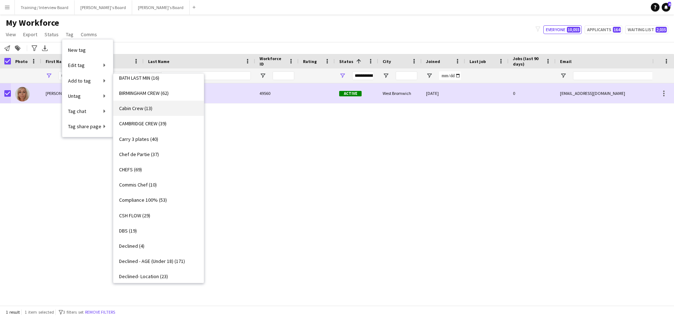
scroll to position [109, 0]
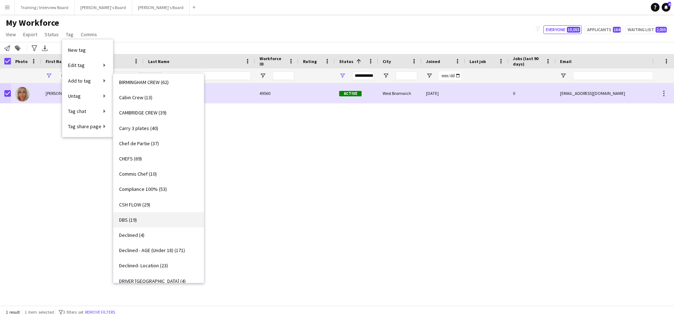
click at [124, 219] on span "DBS (19)" at bounding box center [128, 219] width 18 height 7
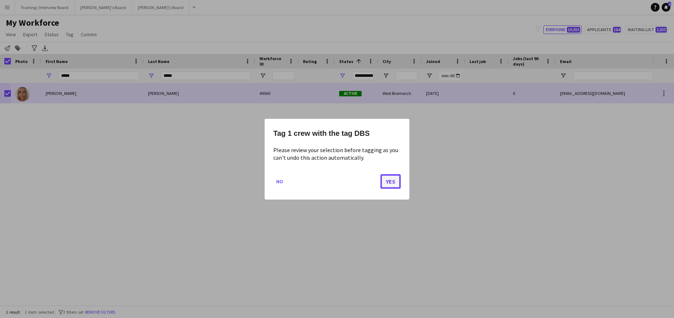
click at [389, 180] on button "Yes" at bounding box center [390, 181] width 20 height 14
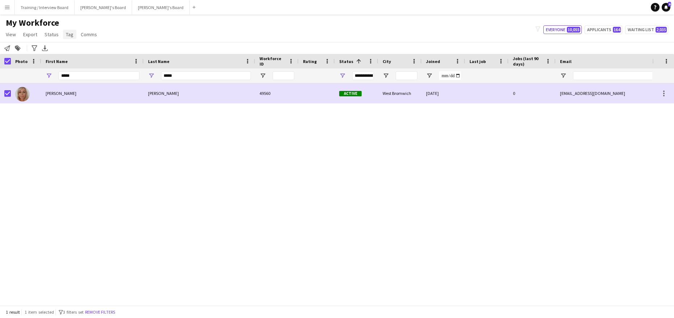
click at [68, 35] on span "Tag" at bounding box center [70, 34] width 8 height 7
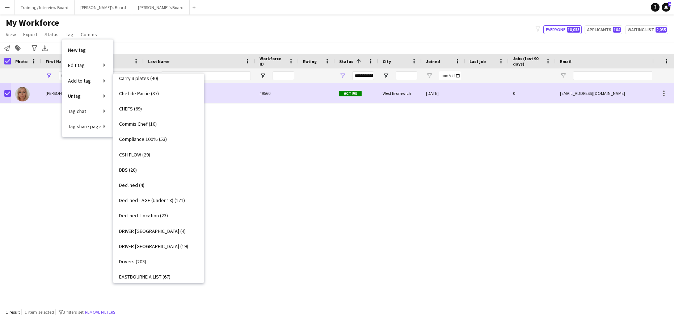
scroll to position [217, 0]
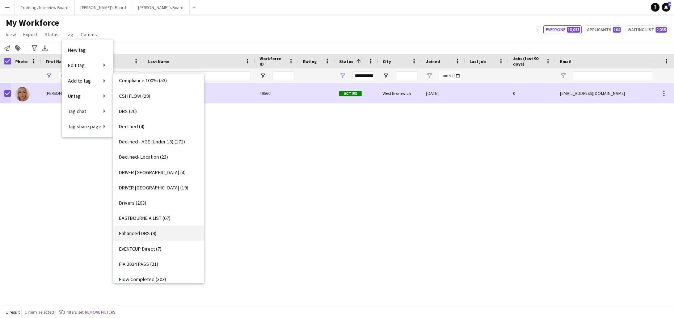
click at [137, 233] on span "Enhanced DBS (9)" at bounding box center [137, 233] width 37 height 7
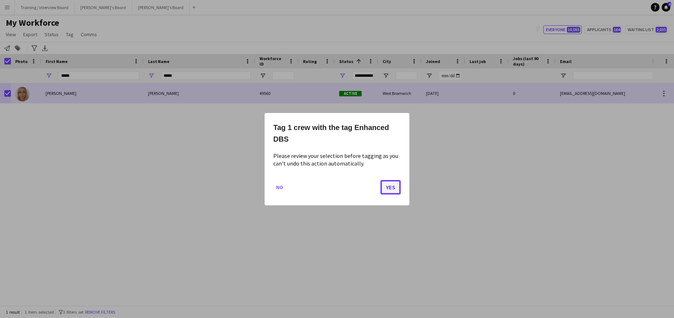
click at [385, 185] on button "Yes" at bounding box center [390, 187] width 20 height 14
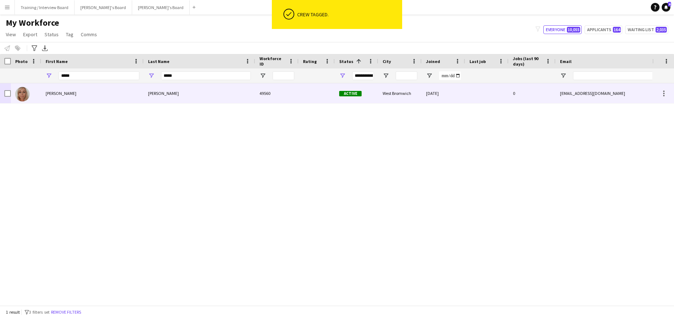
click at [122, 96] on div "[PERSON_NAME]" at bounding box center [92, 93] width 102 height 20
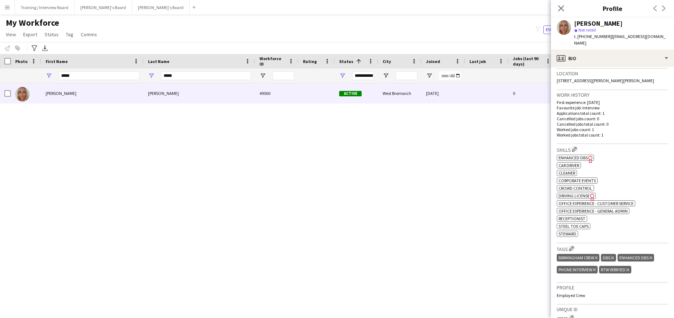
scroll to position [174, 0]
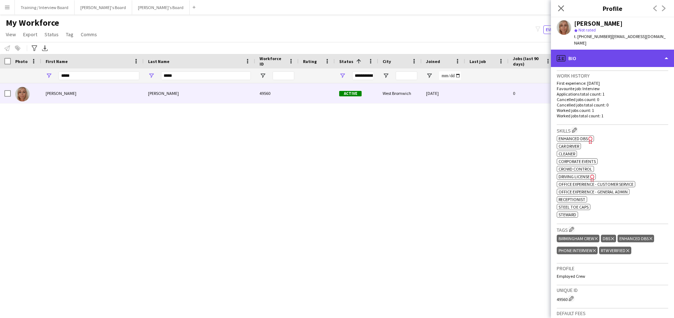
click at [664, 50] on div "profile Bio" at bounding box center [612, 58] width 123 height 17
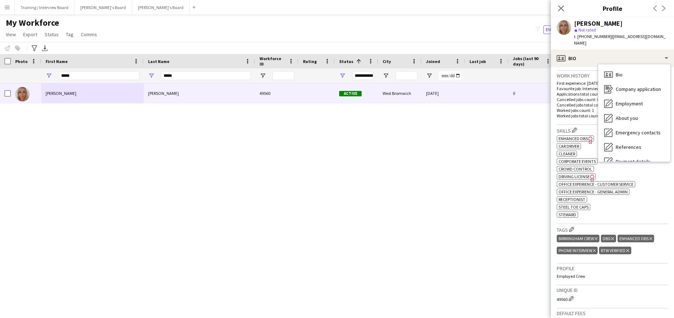
click at [615, 287] on h3 "Unique ID" at bounding box center [612, 290] width 111 height 7
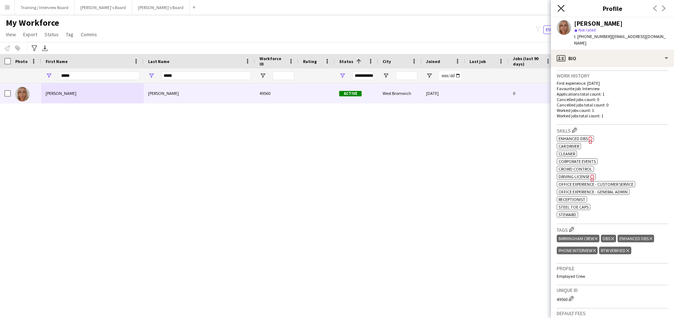
click at [559, 9] on icon "Close pop-in" at bounding box center [560, 8] width 7 height 7
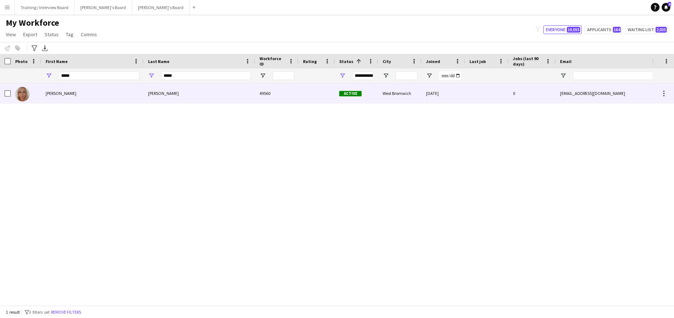
click at [184, 100] on div "[PERSON_NAME]" at bounding box center [199, 93] width 111 height 20
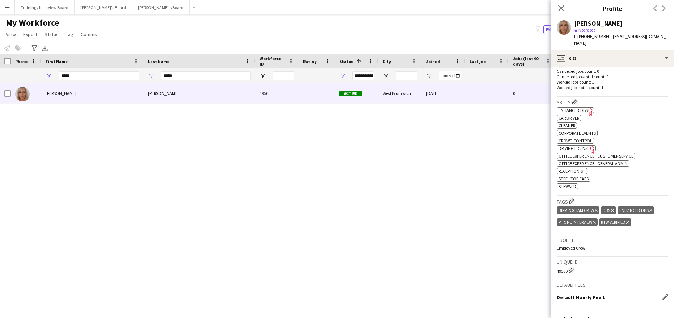
scroll to position [253, 0]
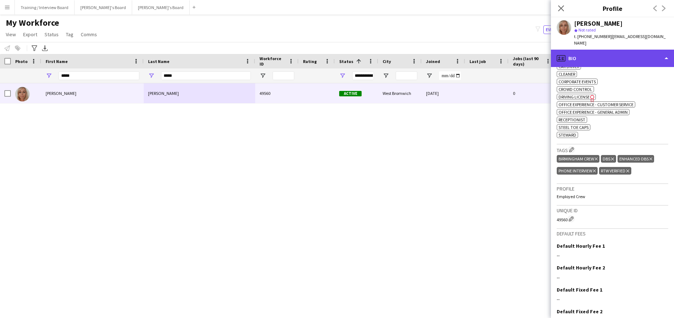
click at [667, 51] on div "profile Bio" at bounding box center [612, 58] width 123 height 17
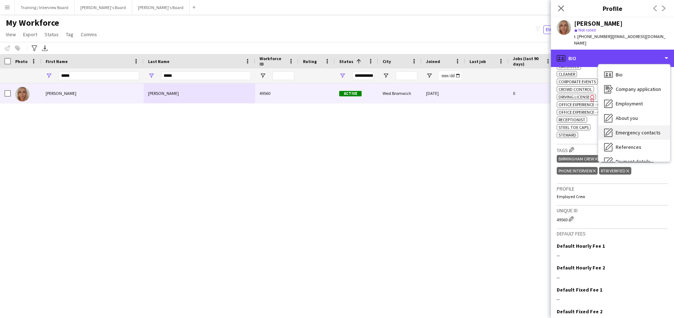
scroll to position [36, 0]
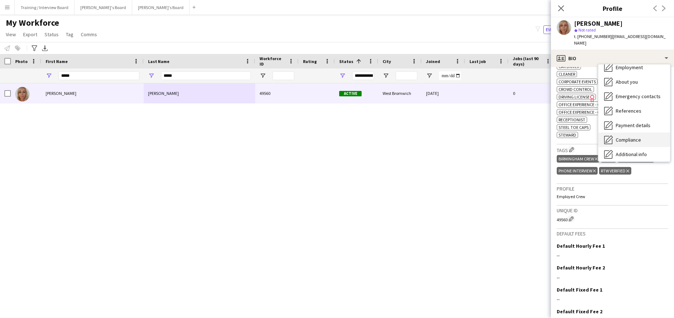
click at [627, 136] on span "Compliance" at bounding box center [628, 139] width 25 height 7
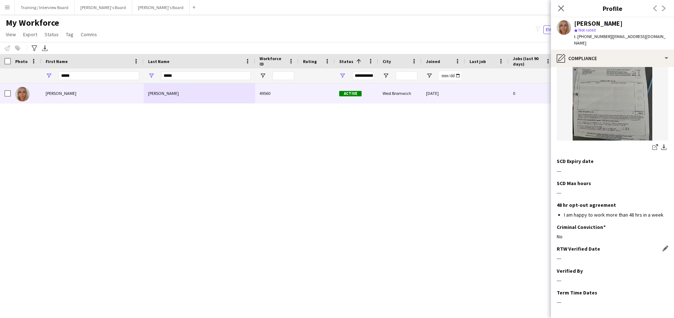
scroll to position [507, 0]
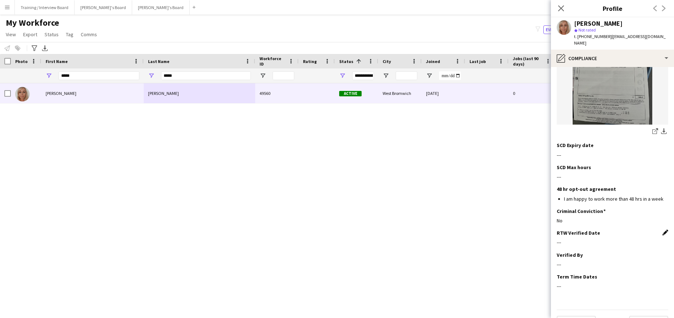
click at [662, 229] on app-icon "Edit this field" at bounding box center [665, 232] width 6 height 6
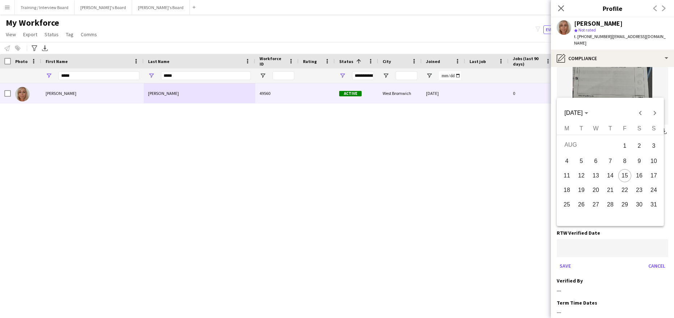
click at [623, 233] on body "Menu Boards Boards Boards All jobs Status Workforce Workforce My Workforce Recr…" at bounding box center [337, 159] width 674 height 318
click at [627, 177] on span "15" at bounding box center [624, 175] width 13 height 13
type input "**********"
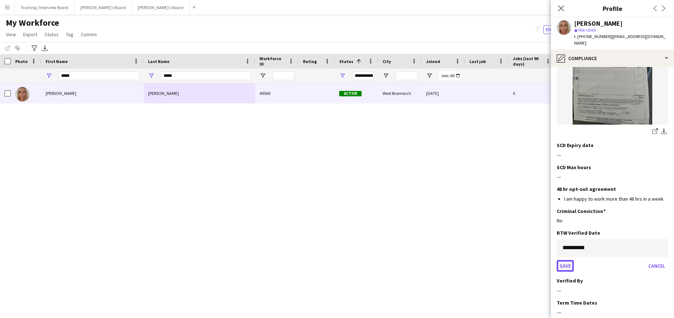
click at [571, 260] on button "Save" at bounding box center [565, 266] width 17 height 12
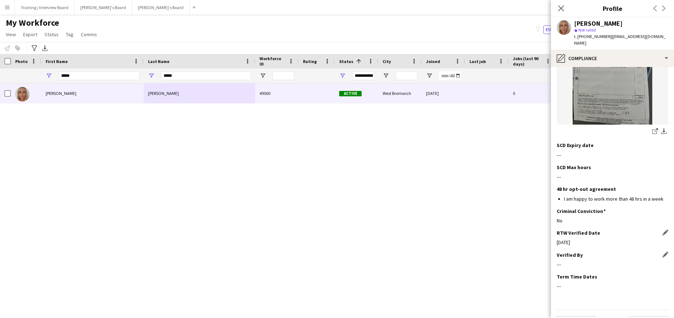
click at [599, 261] on div "---" at bounding box center [612, 264] width 111 height 7
click at [663, 240] on app-section-data-types "Nationality Edit this field British Permission to Work in the [GEOGRAPHIC_DATA]…" at bounding box center [612, 192] width 123 height 251
click at [662, 252] on app-icon "Edit this field" at bounding box center [665, 255] width 6 height 6
click at [598, 261] on input at bounding box center [612, 270] width 111 height 18
type input "**"
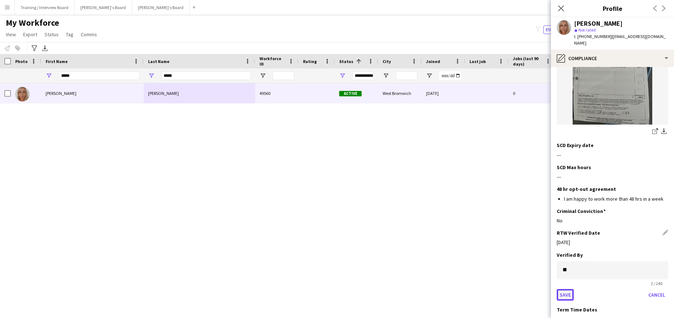
click at [559, 289] on button "Save" at bounding box center [565, 295] width 17 height 12
click at [560, 8] on icon at bounding box center [560, 8] width 7 height 7
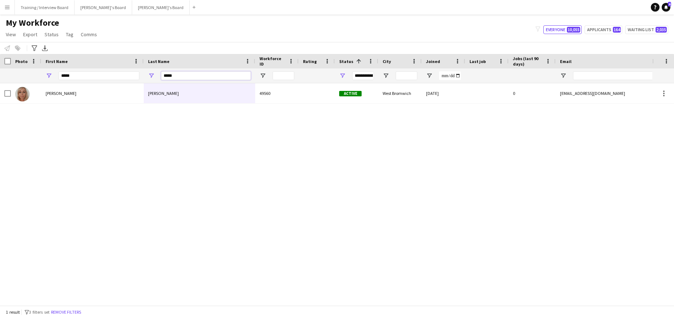
click at [180, 76] on input "*****" at bounding box center [206, 75] width 90 height 9
type input "*"
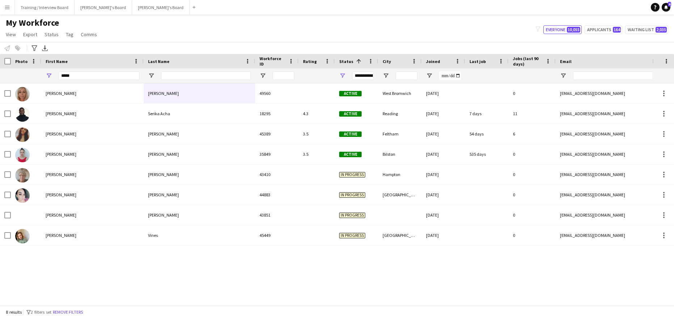
click at [92, 80] on div "*****" at bounding box center [99, 75] width 81 height 14
click at [77, 73] on input "*****" at bounding box center [99, 75] width 81 height 9
type input "*"
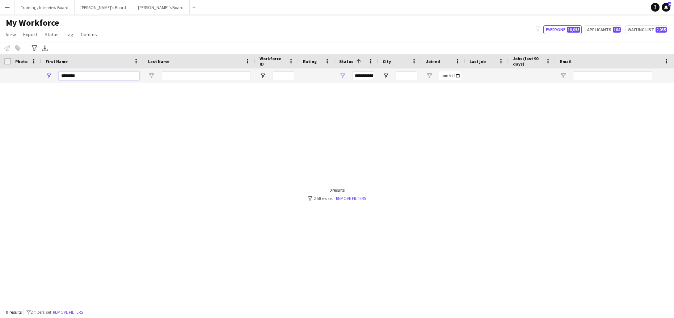
type input "*******"
click at [177, 80] on div at bounding box center [206, 75] width 90 height 14
click at [175, 77] on input "Last Name Filter Input" at bounding box center [206, 75] width 90 height 9
type input "*"
click at [349, 197] on link "Remove filters" at bounding box center [351, 197] width 30 height 5
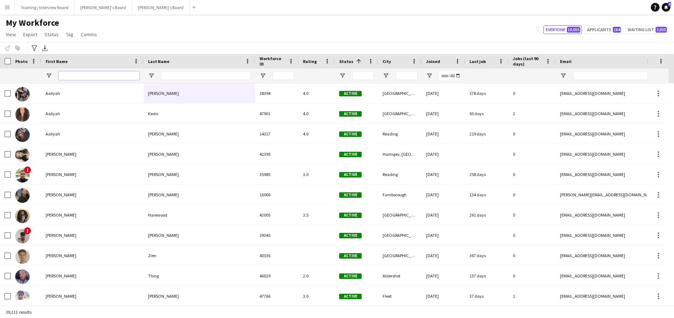
click at [69, 71] on input "First Name Filter Input" at bounding box center [99, 75] width 81 height 9
click at [189, 71] on div at bounding box center [206, 75] width 90 height 14
click at [182, 73] on input "Last Name Filter Input" at bounding box center [206, 75] width 90 height 9
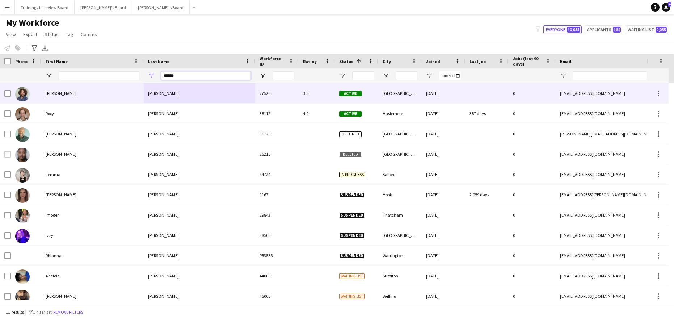
type input "******"
click at [72, 92] on div "Douglas" at bounding box center [92, 93] width 102 height 20
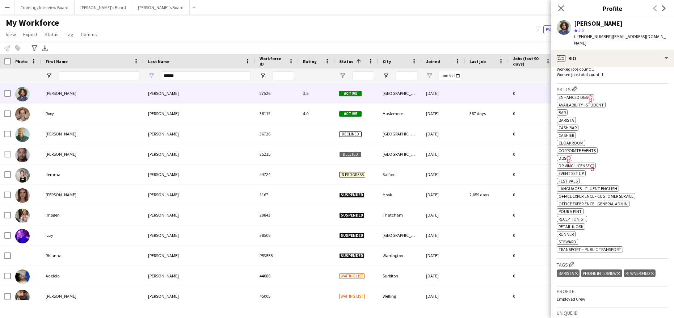
scroll to position [253, 0]
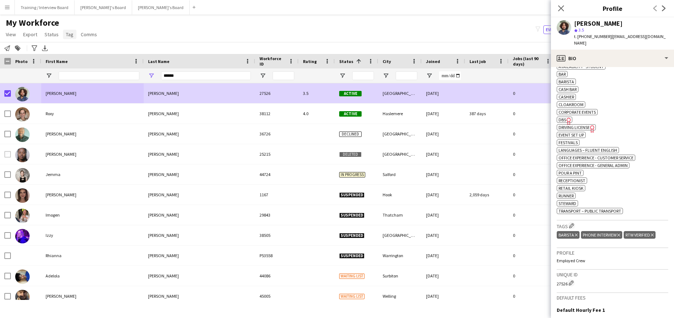
click at [63, 34] on link "Tag" at bounding box center [69, 34] width 13 height 9
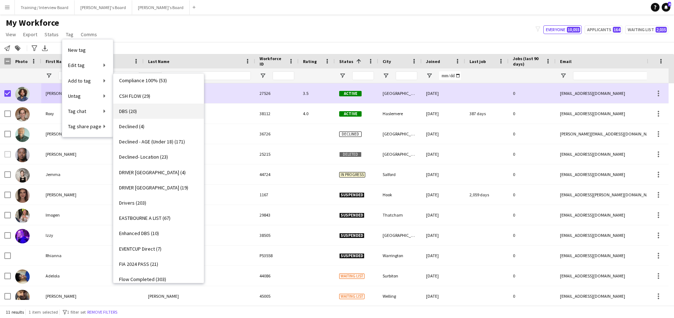
click at [132, 110] on span "DBS (20)" at bounding box center [128, 111] width 18 height 7
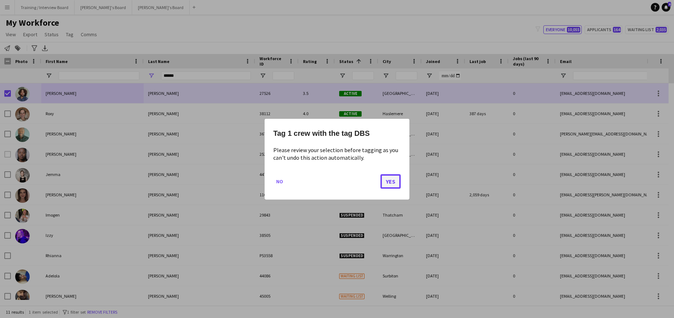
click at [393, 184] on button "Yes" at bounding box center [390, 181] width 20 height 14
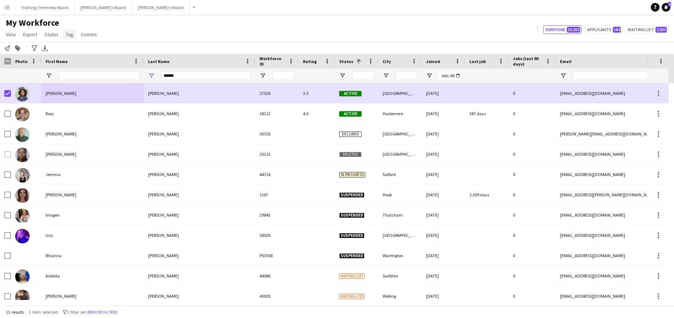
click at [67, 36] on span "Tag" at bounding box center [70, 34] width 8 height 7
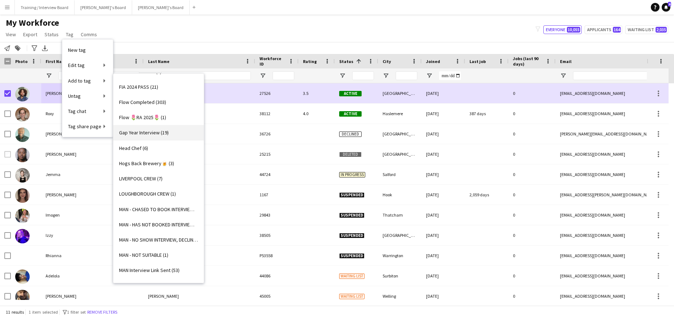
scroll to position [362, 0]
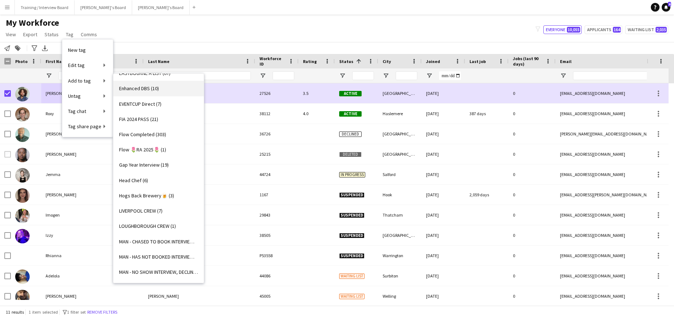
click at [144, 88] on span "Enhanced DBS (10)" at bounding box center [139, 88] width 40 height 7
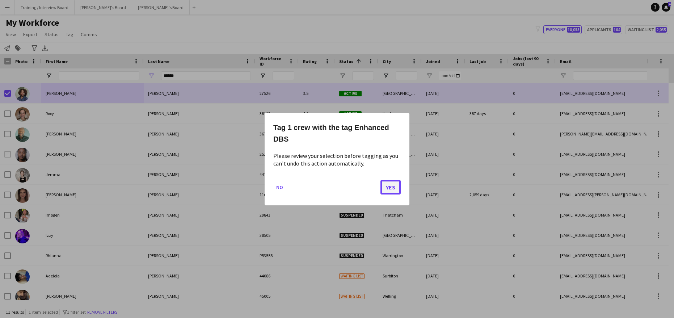
click at [397, 185] on button "Yes" at bounding box center [390, 187] width 20 height 14
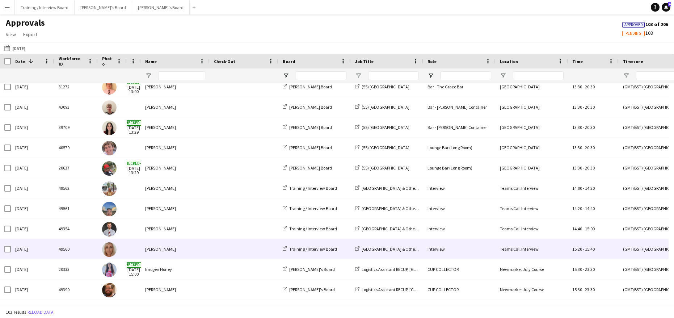
click at [186, 250] on div "[PERSON_NAME]" at bounding box center [175, 249] width 69 height 20
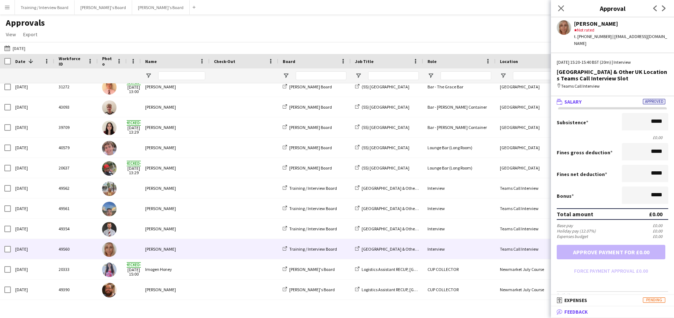
click at [579, 315] on span "Feedback" at bounding box center [576, 311] width 24 height 7
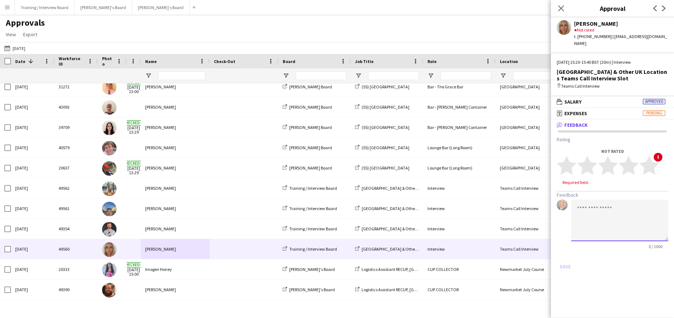
click at [580, 205] on textarea at bounding box center [619, 220] width 97 height 42
click at [648, 203] on textarea "**********" at bounding box center [619, 220] width 97 height 42
click at [637, 214] on textarea "**********" at bounding box center [619, 220] width 97 height 42
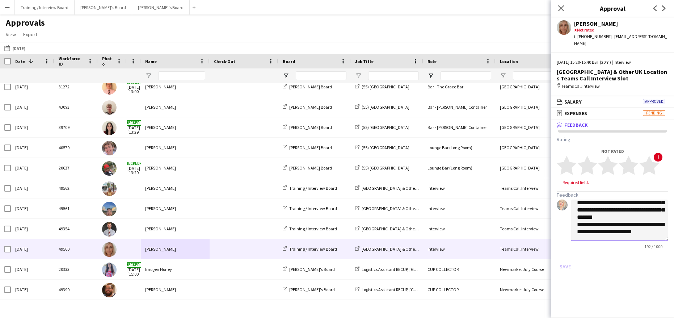
scroll to position [22, 0]
click at [602, 228] on textarea "**********" at bounding box center [619, 220] width 97 height 42
click at [628, 229] on textarea "**********" at bounding box center [619, 220] width 97 height 42
click at [599, 230] on textarea "**********" at bounding box center [619, 220] width 97 height 42
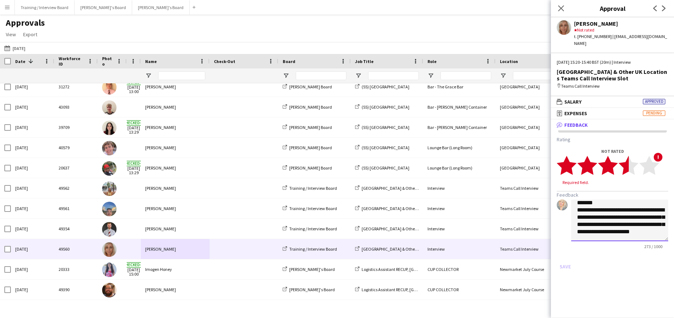
type textarea "**********"
click at [623, 155] on icon "star" at bounding box center [629, 165] width 20 height 20
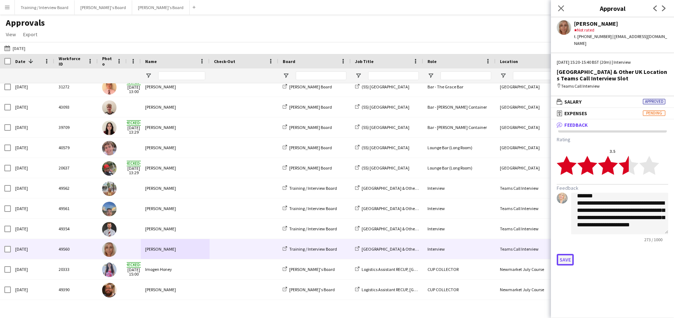
click at [565, 254] on button "Save" at bounding box center [565, 260] width 17 height 12
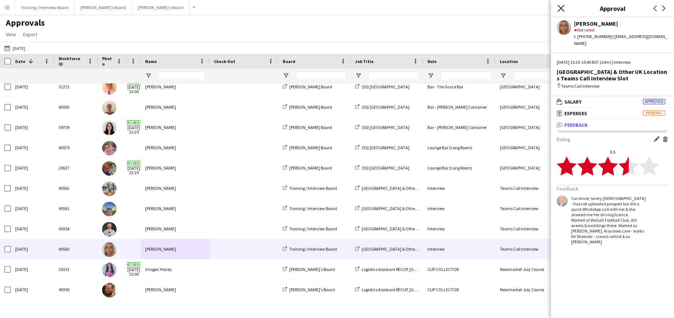
click at [563, 9] on icon at bounding box center [560, 8] width 7 height 7
